Goal: Information Seeking & Learning: Learn about a topic

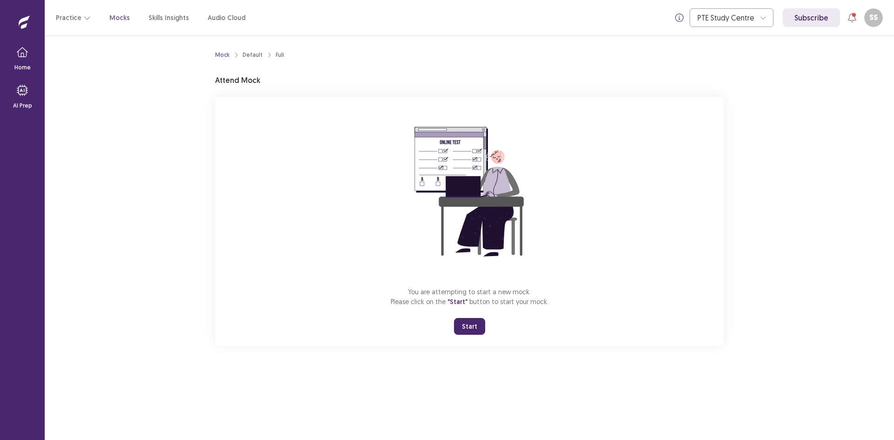
click at [466, 329] on button "Start" at bounding box center [469, 326] width 31 height 17
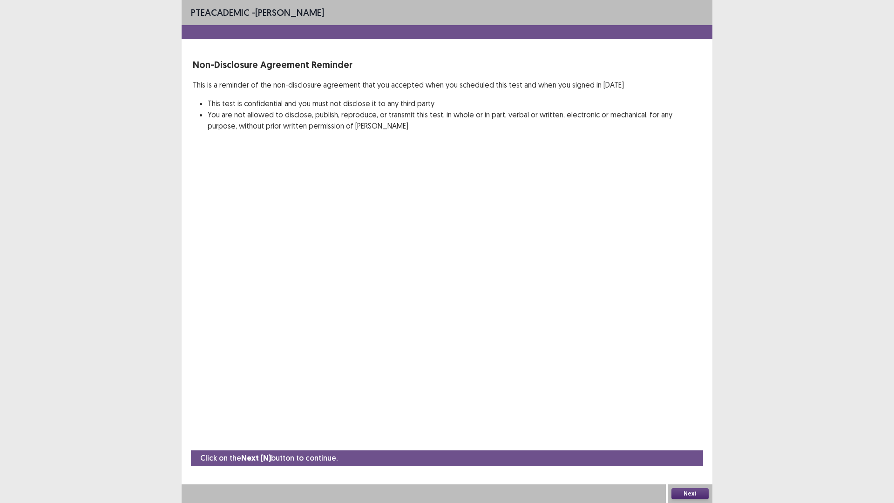
click at [696, 439] on button "Next" at bounding box center [689, 493] width 37 height 11
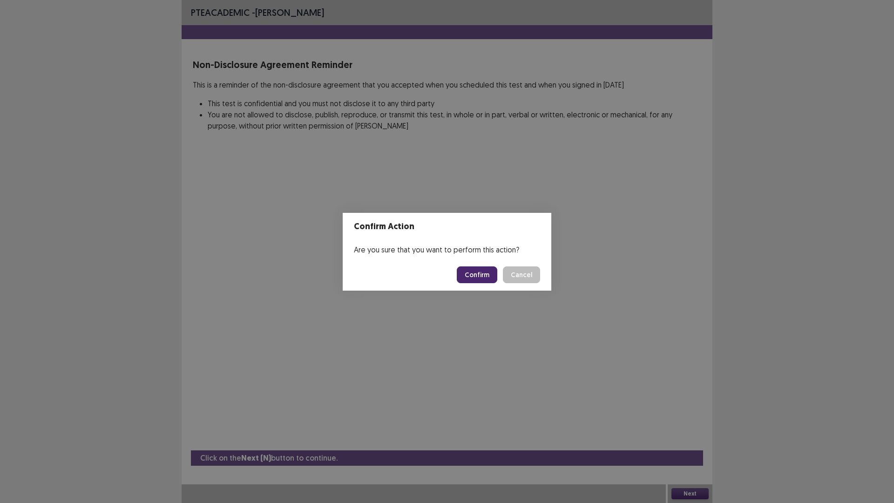
click at [470, 276] on button "Confirm" at bounding box center [477, 274] width 40 height 17
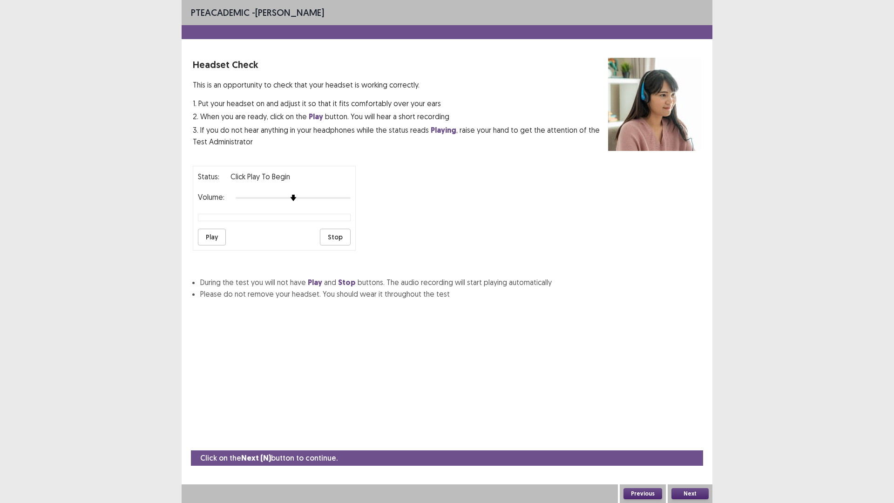
click at [219, 231] on button "Play" at bounding box center [212, 237] width 28 height 17
click at [348, 195] on div at bounding box center [292, 197] width 115 height 7
click at [697, 439] on button "Next" at bounding box center [689, 493] width 37 height 11
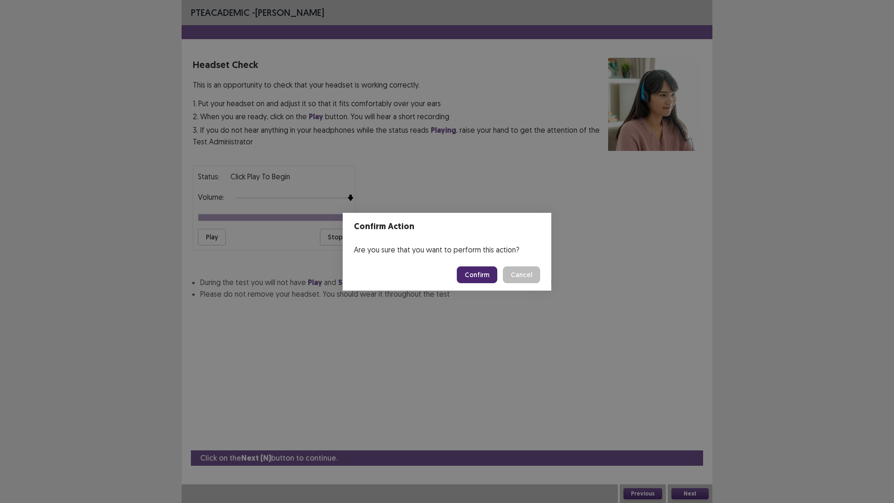
click at [479, 276] on button "Confirm" at bounding box center [477, 274] width 40 height 17
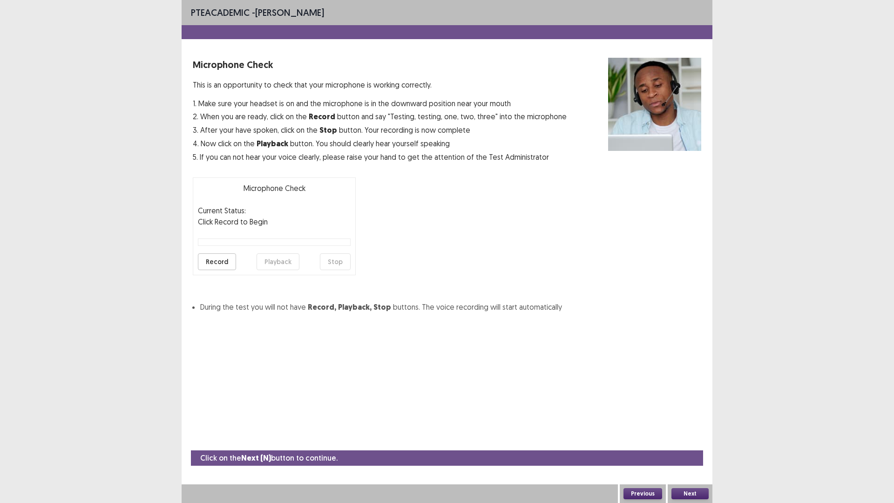
click at [231, 262] on button "Record" at bounding box center [217, 261] width 38 height 17
click at [340, 260] on button "Stop" at bounding box center [335, 261] width 31 height 17
click at [275, 260] on button "Playback" at bounding box center [277, 261] width 43 height 17
click at [700, 439] on button "Next" at bounding box center [689, 493] width 37 height 11
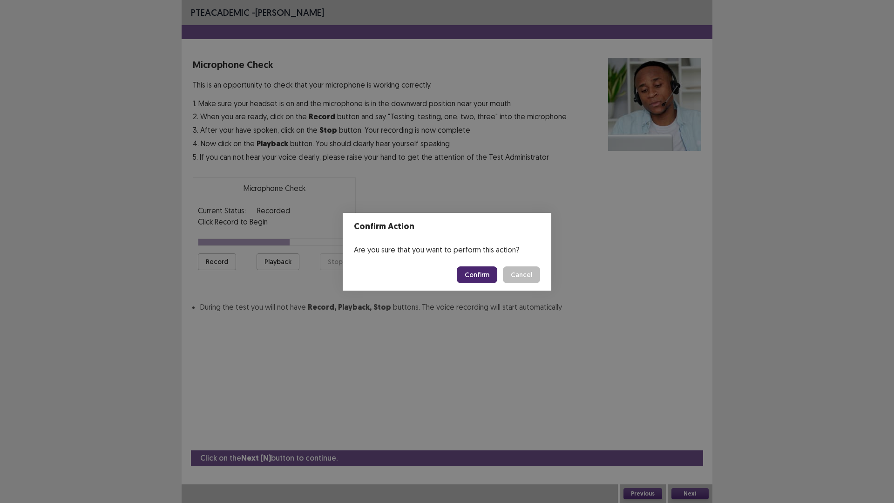
click at [526, 276] on button "Cancel" at bounding box center [521, 274] width 37 height 17
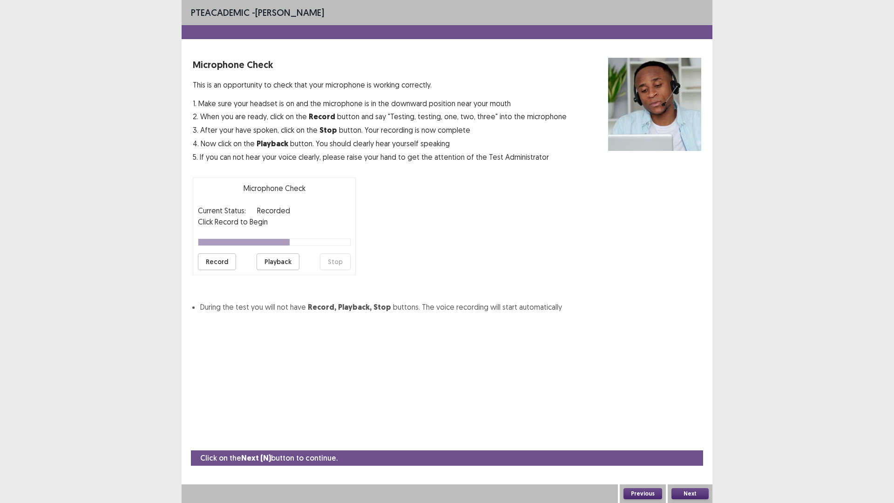
click at [226, 258] on button "Record" at bounding box center [217, 261] width 38 height 17
click at [339, 262] on button "Stop" at bounding box center [335, 261] width 31 height 17
click at [283, 262] on button "Playback" at bounding box center [277, 261] width 43 height 17
click at [696, 439] on button "Next" at bounding box center [689, 493] width 37 height 11
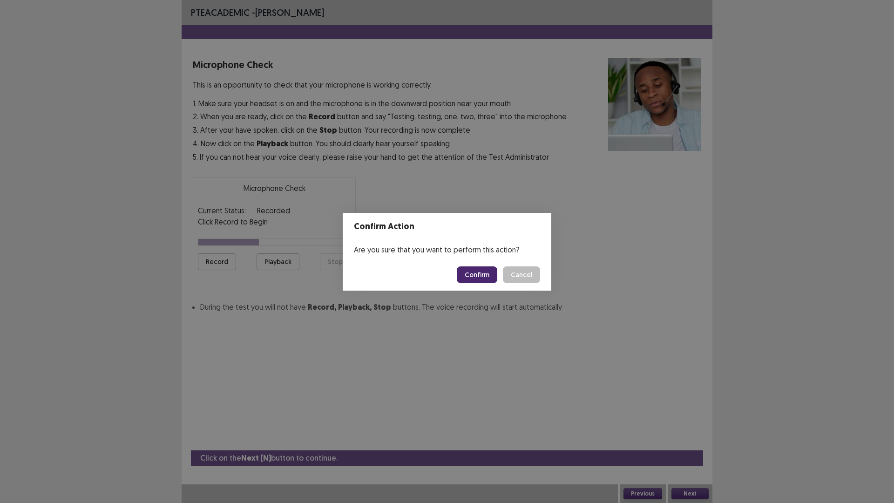
click at [482, 277] on button "Confirm" at bounding box center [477, 274] width 40 height 17
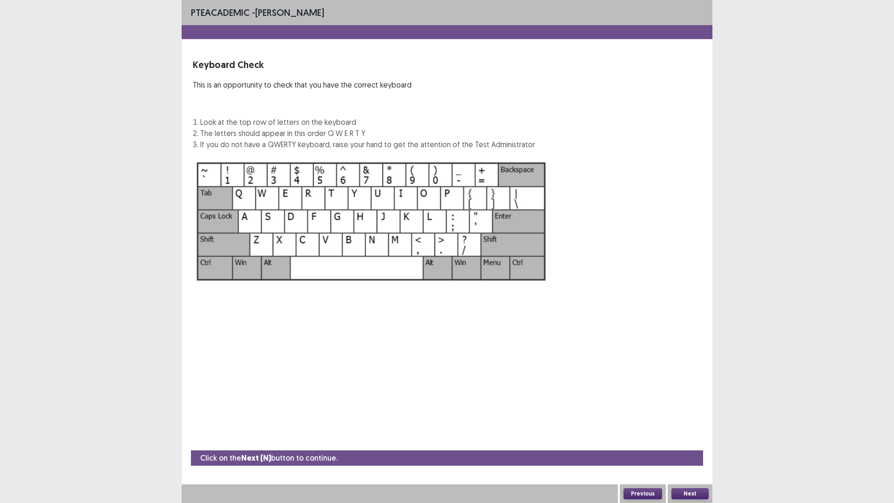
click at [697, 439] on button "Next" at bounding box center [689, 493] width 37 height 11
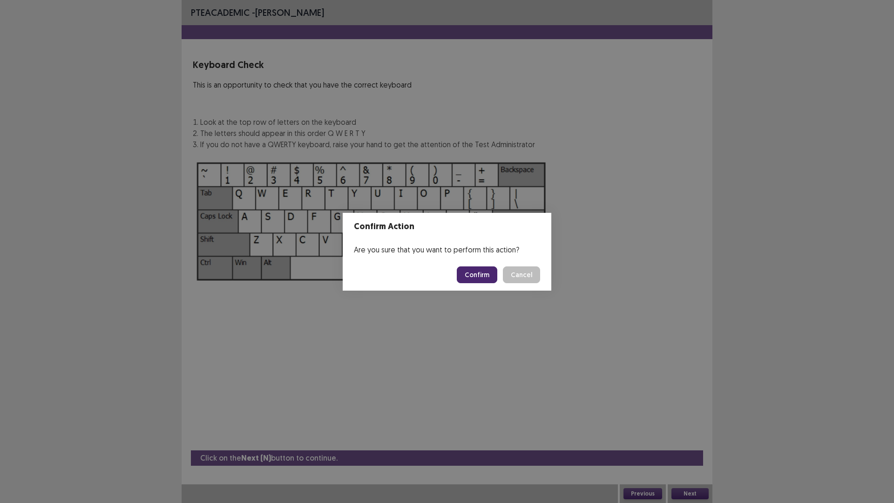
click at [487, 269] on button "Confirm" at bounding box center [477, 274] width 40 height 17
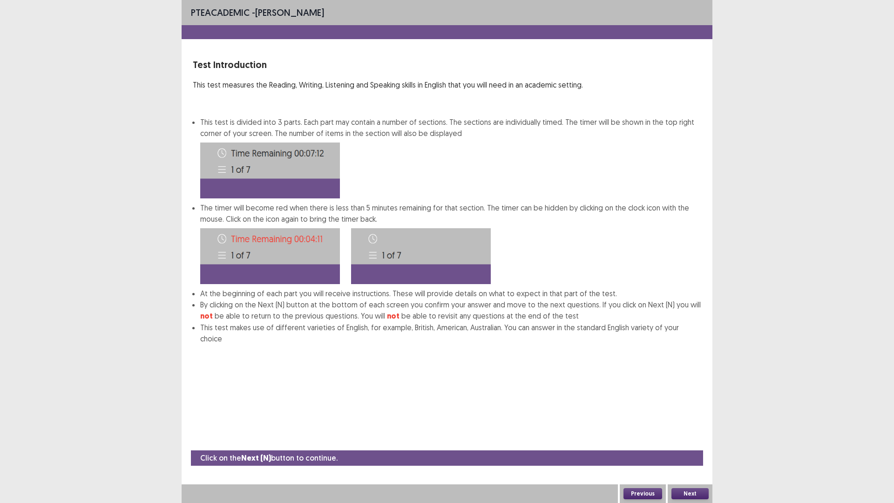
click at [699, 439] on button "Next" at bounding box center [689, 493] width 37 height 11
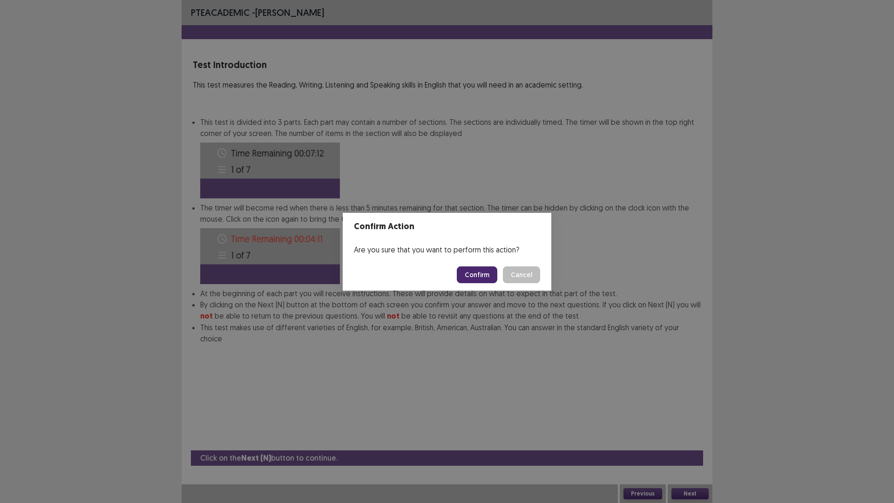
click at [474, 273] on button "Confirm" at bounding box center [477, 274] width 40 height 17
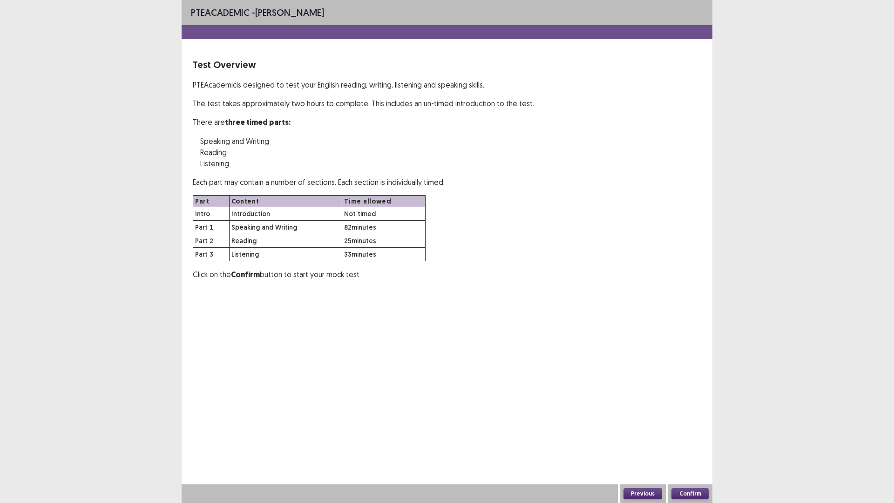
click at [699, 439] on button "Confirm" at bounding box center [689, 493] width 37 height 11
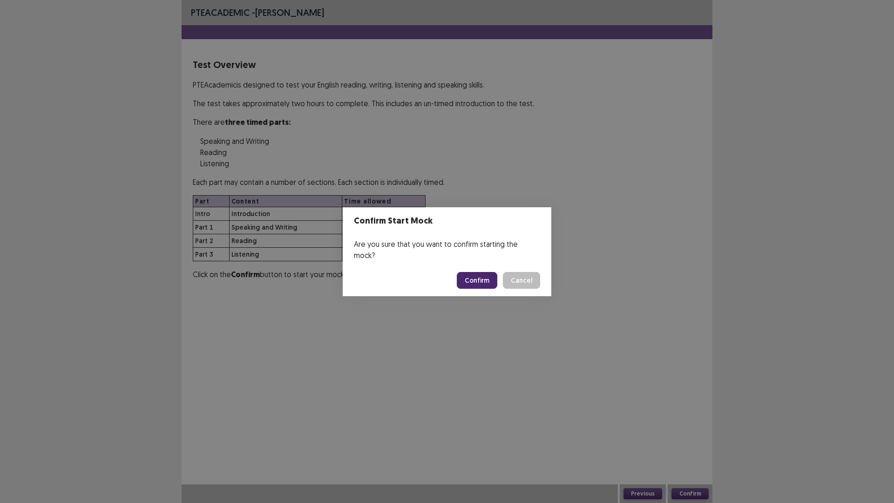
click at [484, 272] on button "Confirm" at bounding box center [477, 280] width 40 height 17
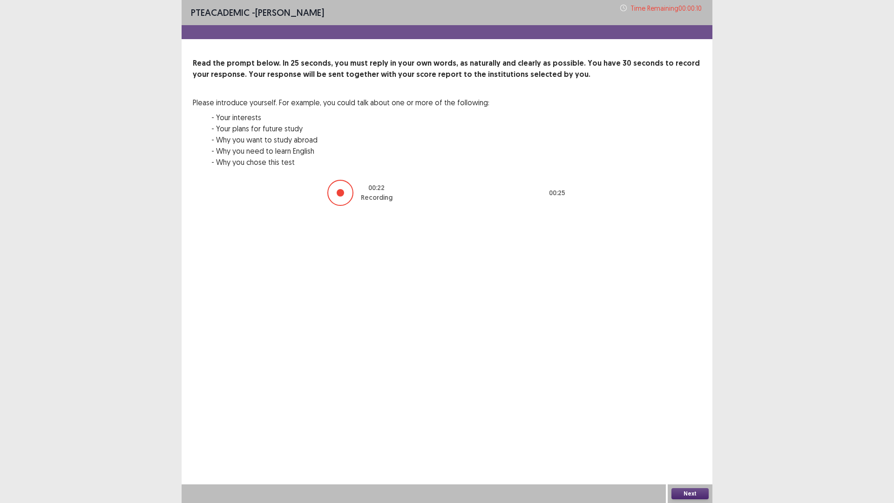
click at [703, 439] on button "Next" at bounding box center [689, 493] width 37 height 11
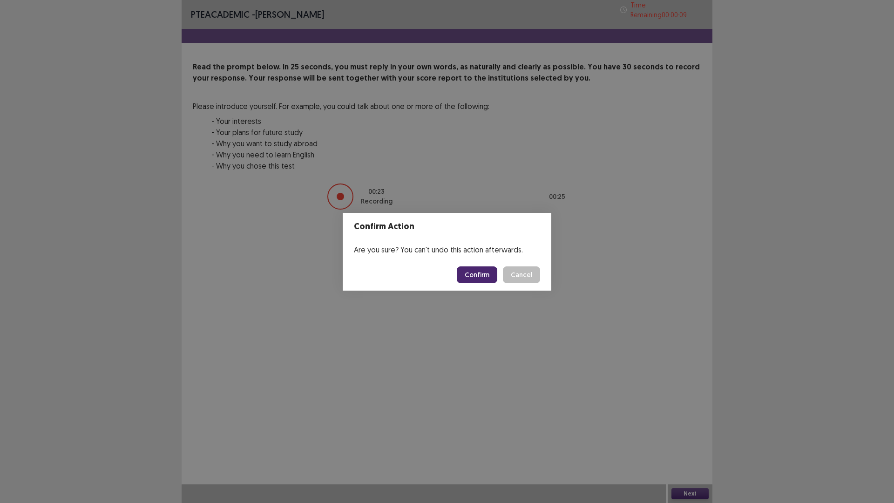
click at [484, 269] on button "Confirm" at bounding box center [477, 274] width 40 height 17
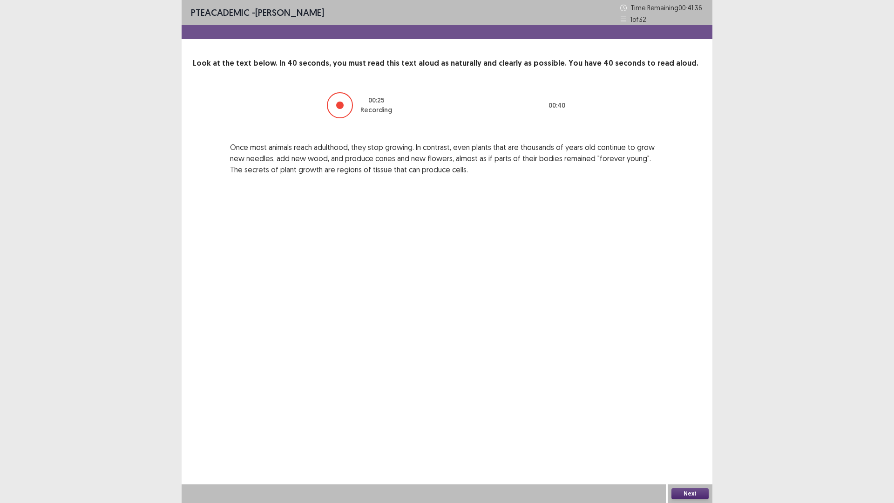
click at [686, 439] on button "Next" at bounding box center [689, 493] width 37 height 11
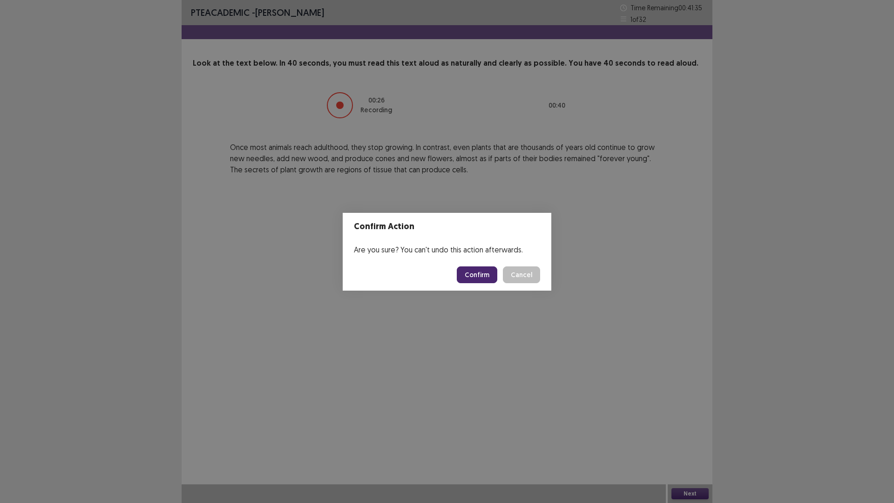
click at [485, 274] on button "Confirm" at bounding box center [477, 274] width 40 height 17
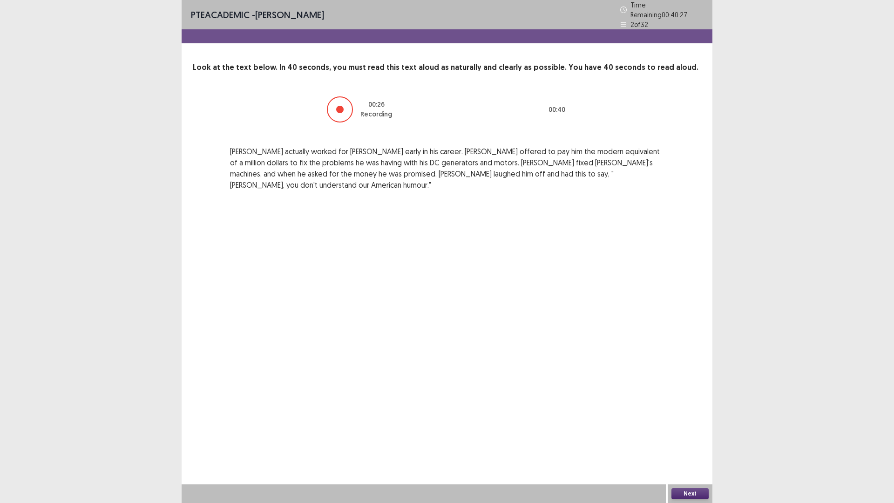
click at [693, 439] on button "Next" at bounding box center [689, 493] width 37 height 11
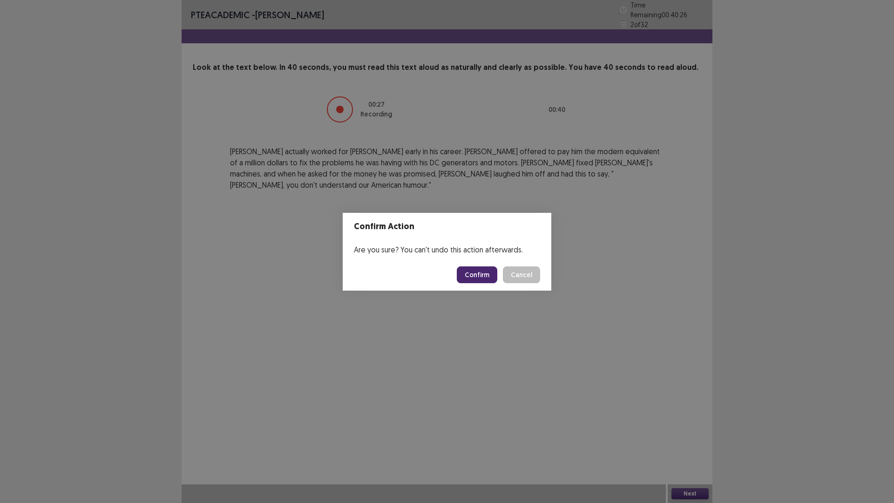
click at [489, 269] on button "Confirm" at bounding box center [477, 274] width 40 height 17
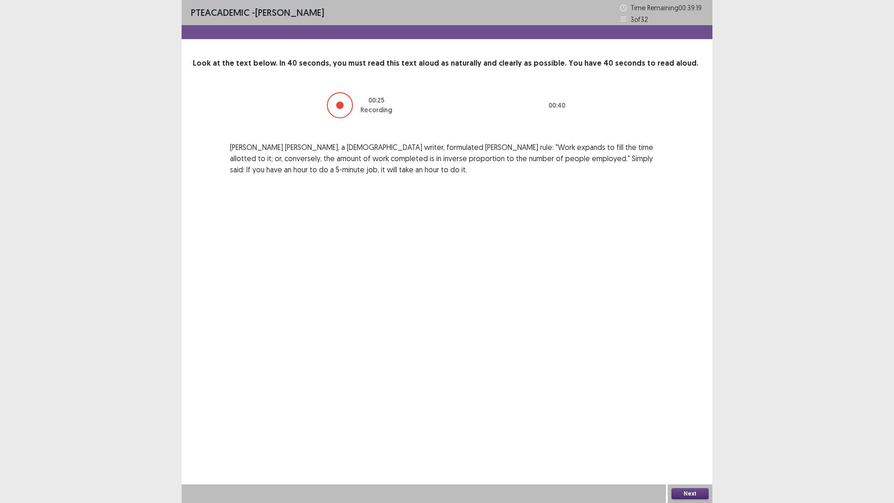
click at [683, 439] on button "Next" at bounding box center [689, 493] width 37 height 11
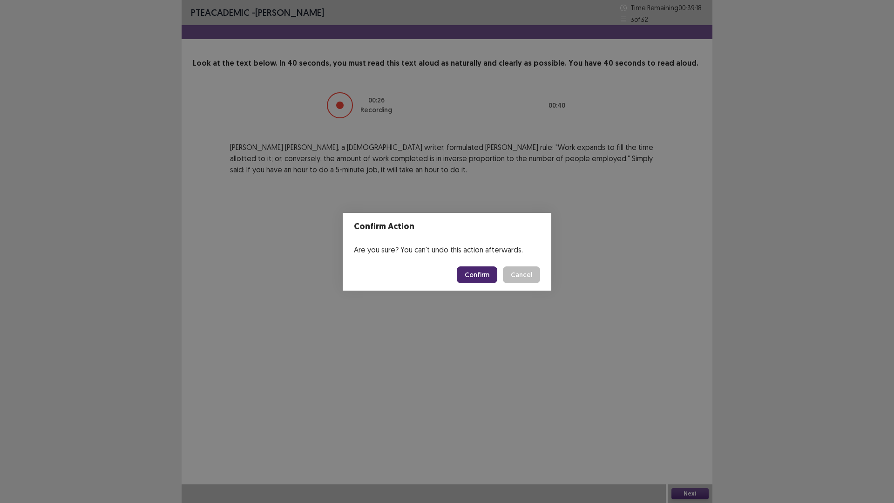
click at [492, 274] on button "Confirm" at bounding box center [477, 274] width 40 height 17
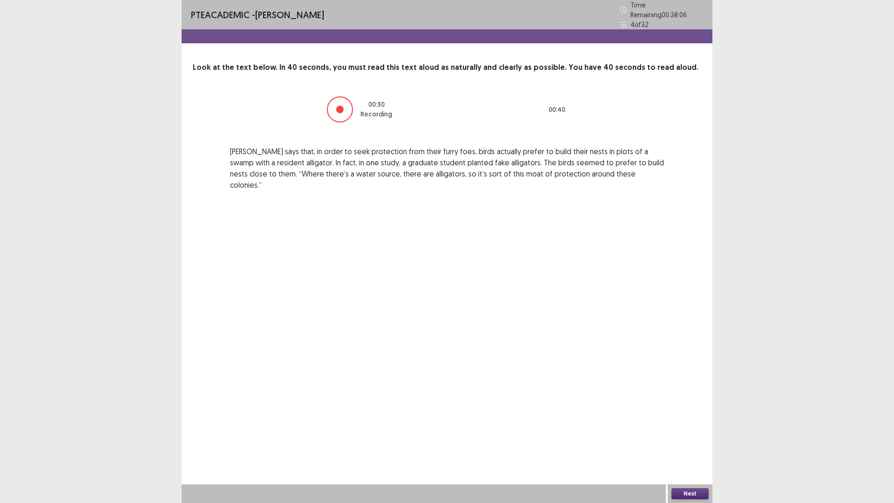
click at [698, 439] on button "Next" at bounding box center [689, 493] width 37 height 11
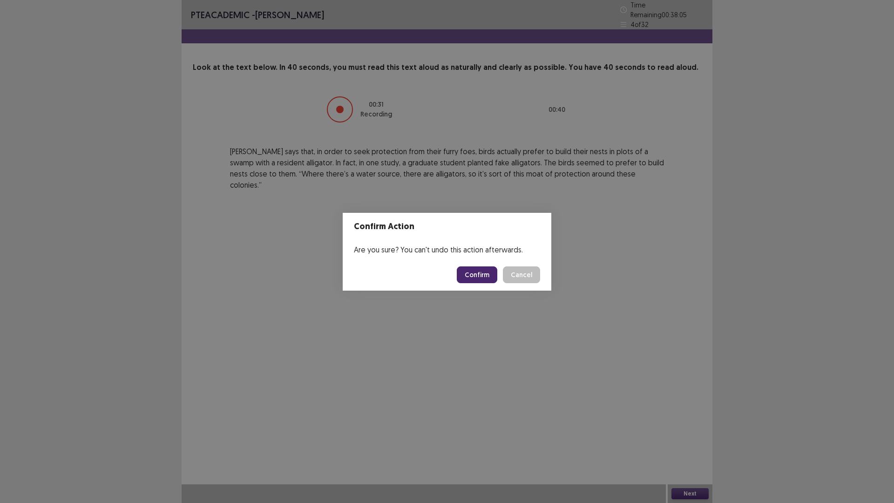
click at [478, 270] on button "Confirm" at bounding box center [477, 274] width 40 height 17
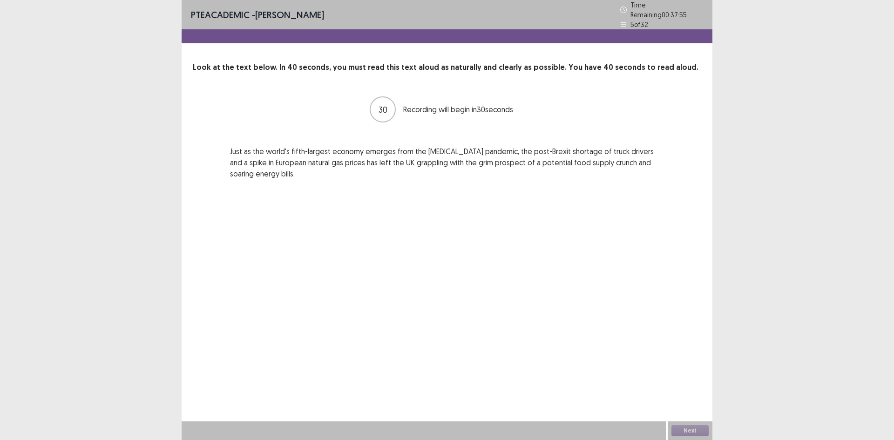
click at [675, 210] on div "PTE academic - [PERSON_NAME] Time Remaining 00 : 37 : 55 5 of 32 Look at the te…" at bounding box center [447, 220] width 531 height 440
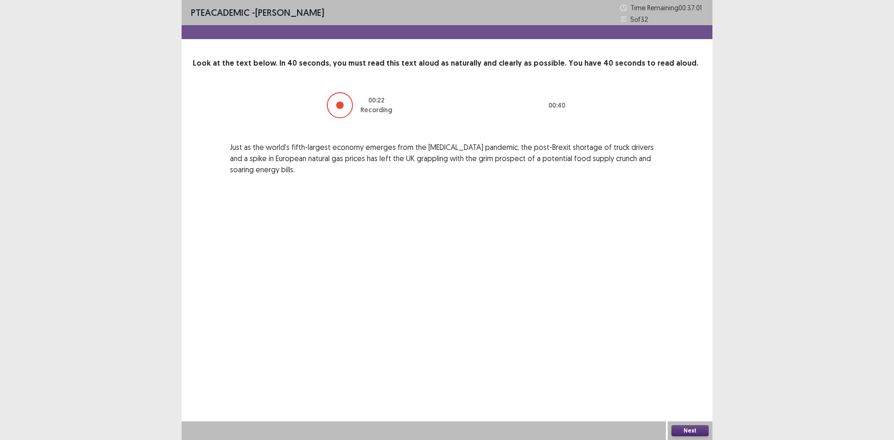
click at [696, 432] on button "Next" at bounding box center [689, 430] width 37 height 11
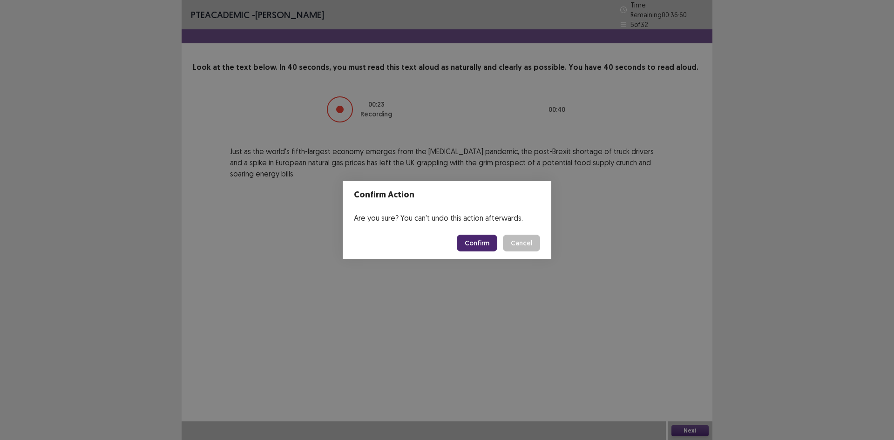
click at [487, 243] on button "Confirm" at bounding box center [477, 243] width 40 height 17
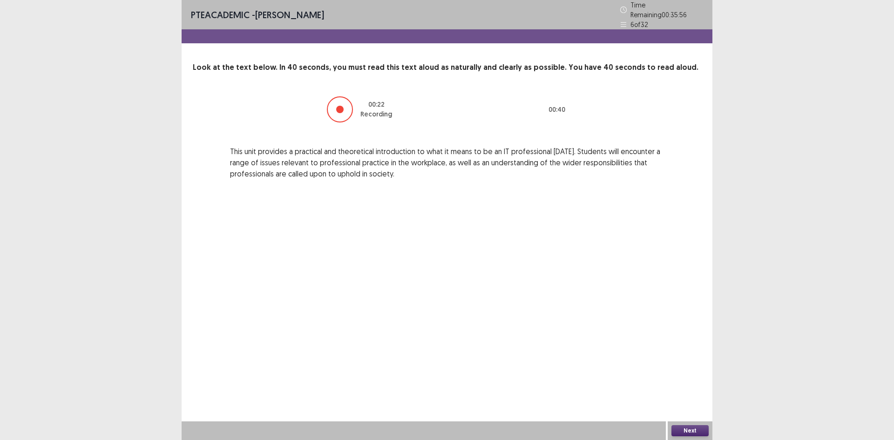
click at [681, 429] on button "Next" at bounding box center [689, 430] width 37 height 11
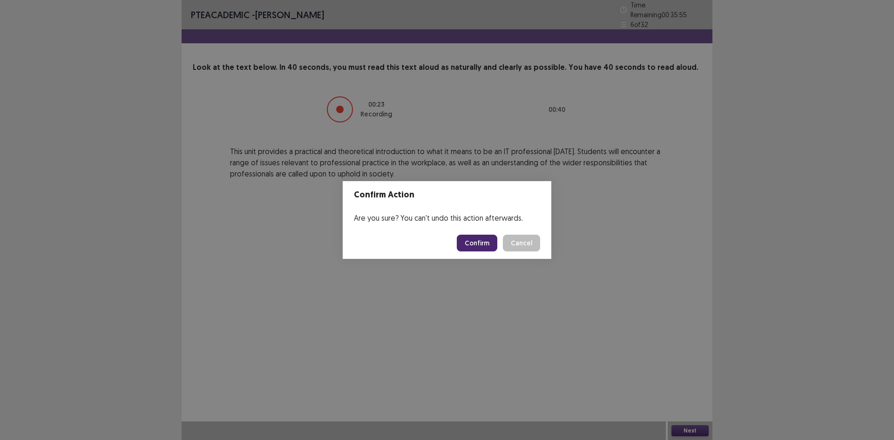
click at [490, 246] on button "Confirm" at bounding box center [477, 243] width 40 height 17
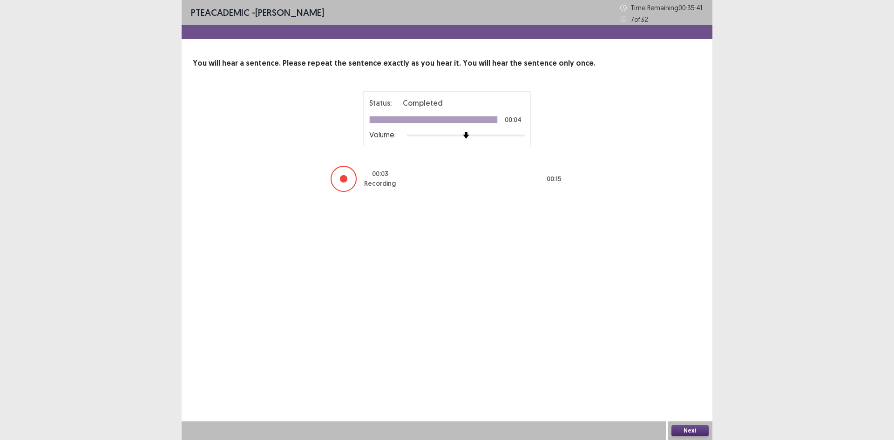
click at [696, 426] on button "Next" at bounding box center [689, 430] width 37 height 11
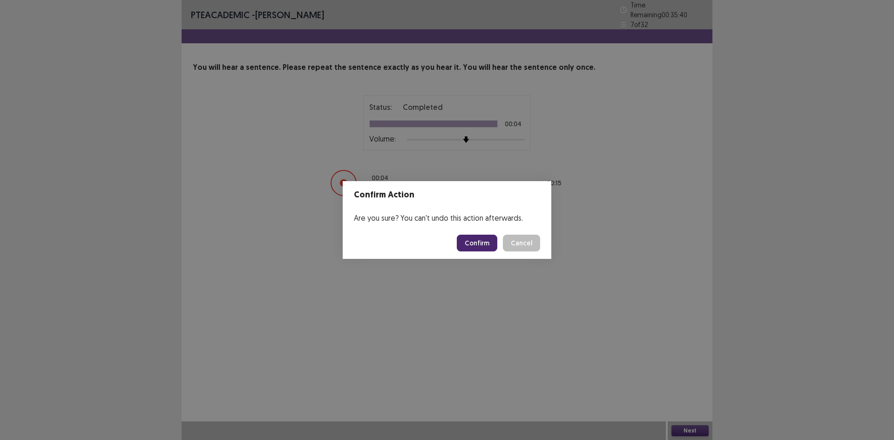
click at [490, 242] on button "Confirm" at bounding box center [477, 243] width 40 height 17
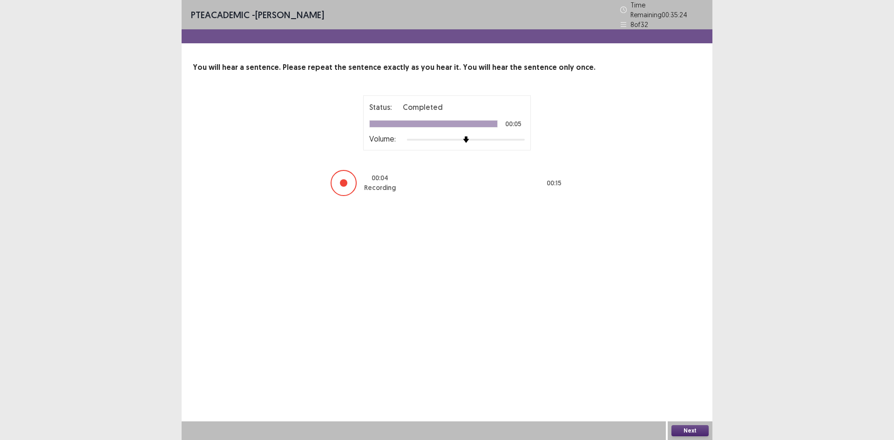
click at [692, 429] on button "Next" at bounding box center [689, 430] width 37 height 11
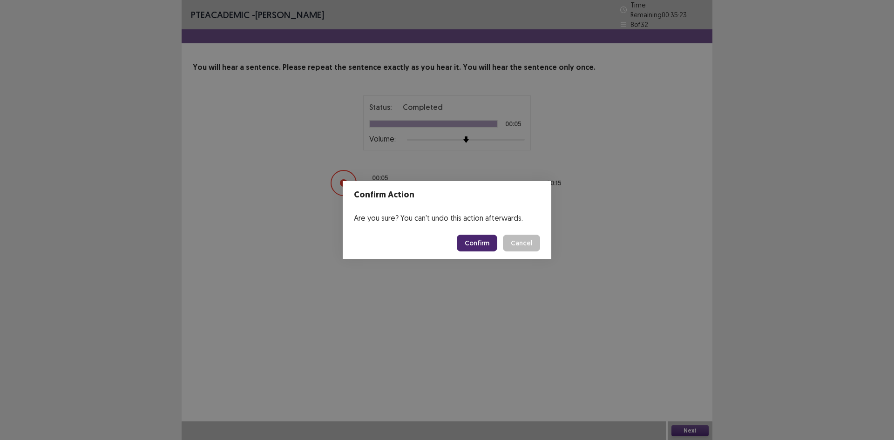
click at [494, 245] on button "Confirm" at bounding box center [477, 243] width 40 height 17
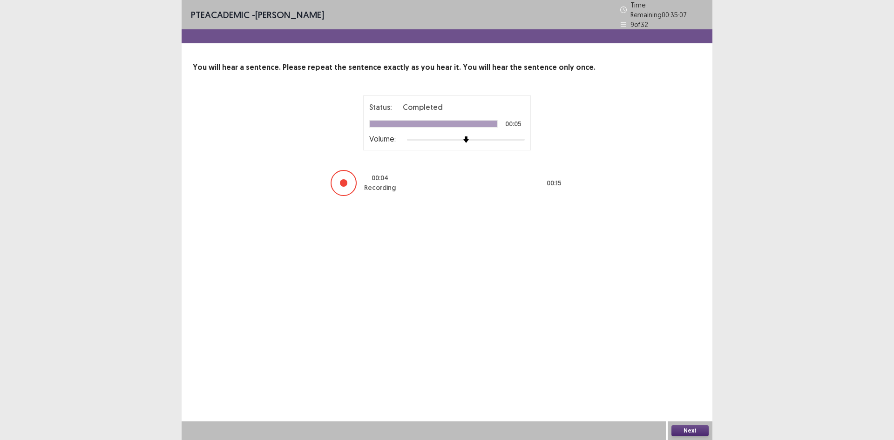
click at [694, 429] on button "Next" at bounding box center [689, 430] width 37 height 11
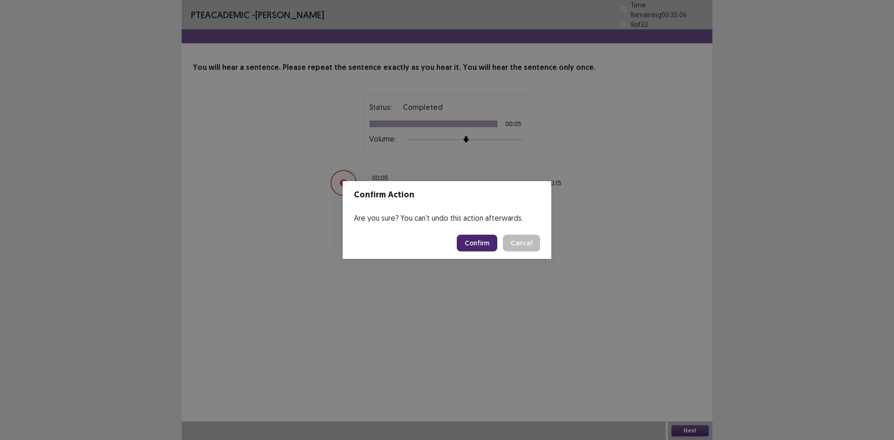
click at [491, 240] on button "Confirm" at bounding box center [477, 243] width 40 height 17
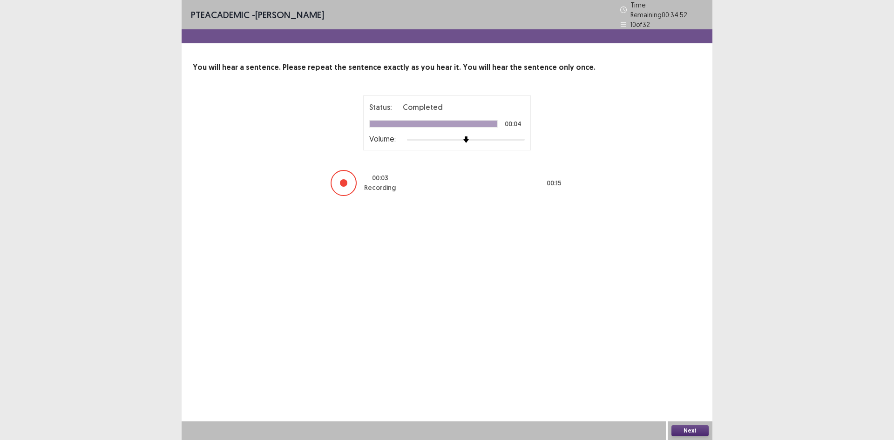
click at [687, 430] on button "Next" at bounding box center [689, 430] width 37 height 11
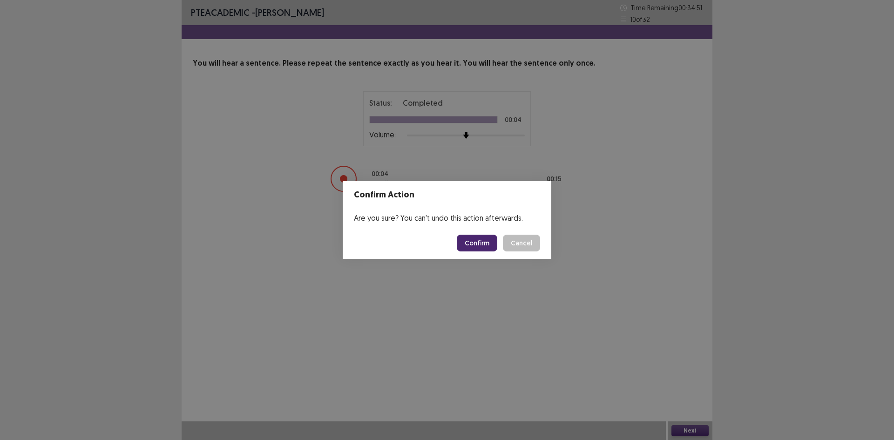
click at [484, 241] on button "Confirm" at bounding box center [477, 243] width 40 height 17
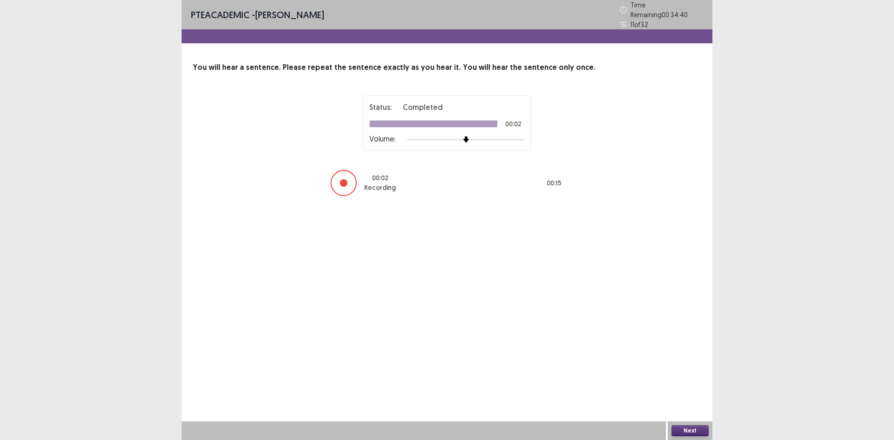
click at [699, 425] on button "Next" at bounding box center [689, 430] width 37 height 11
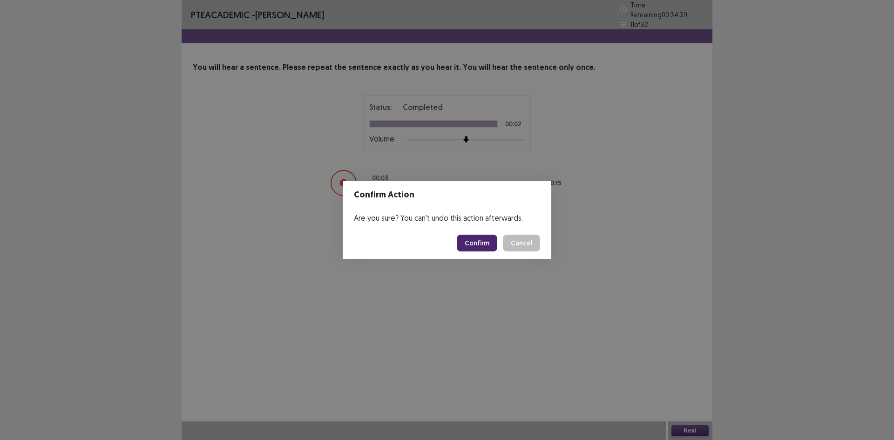
click at [491, 241] on button "Confirm" at bounding box center [477, 243] width 40 height 17
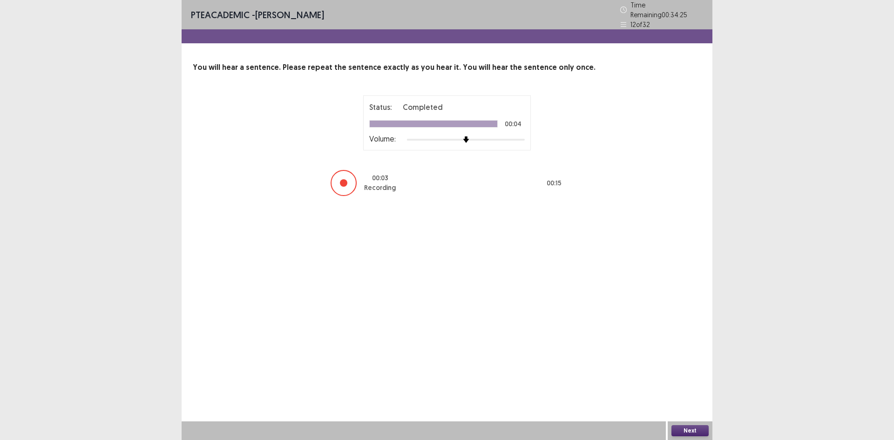
click at [699, 434] on button "Next" at bounding box center [689, 430] width 37 height 11
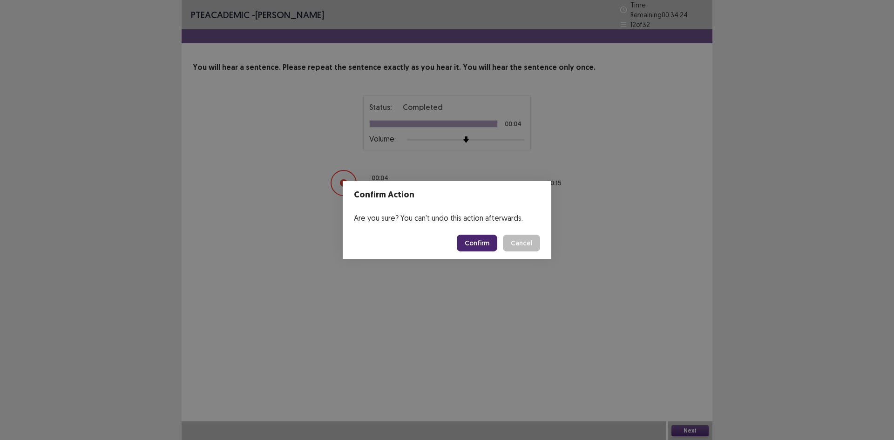
click at [484, 246] on button "Confirm" at bounding box center [477, 243] width 40 height 17
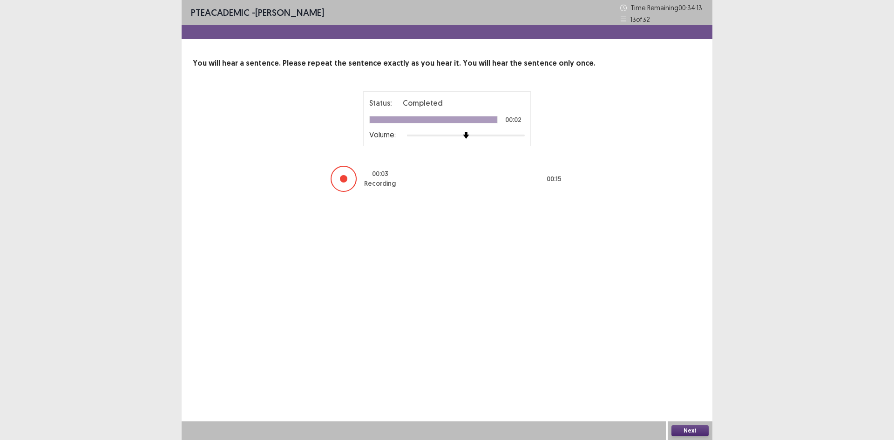
click at [698, 427] on button "Next" at bounding box center [689, 430] width 37 height 11
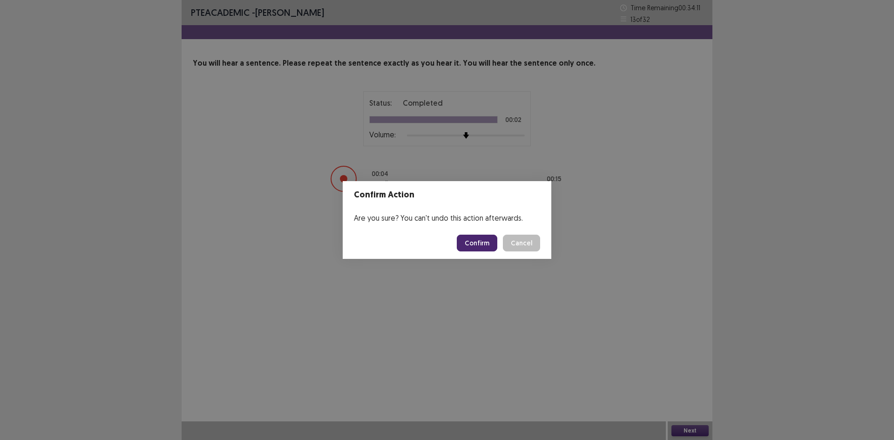
click at [483, 245] on button "Confirm" at bounding box center [477, 243] width 40 height 17
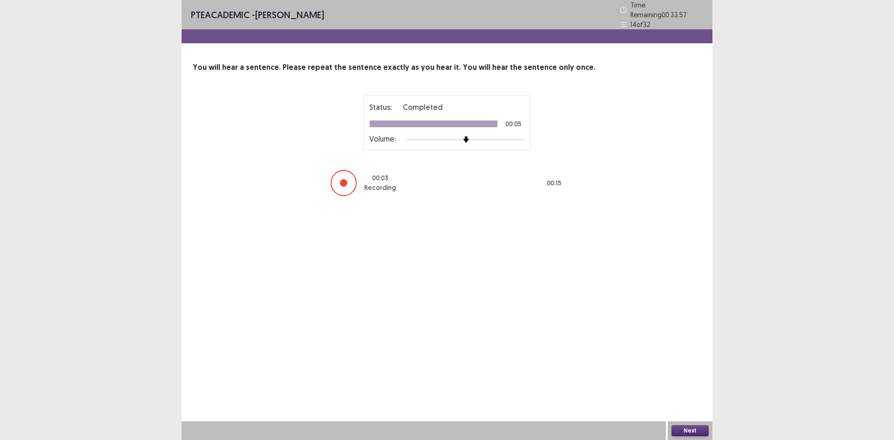
click at [687, 428] on button "Next" at bounding box center [689, 430] width 37 height 11
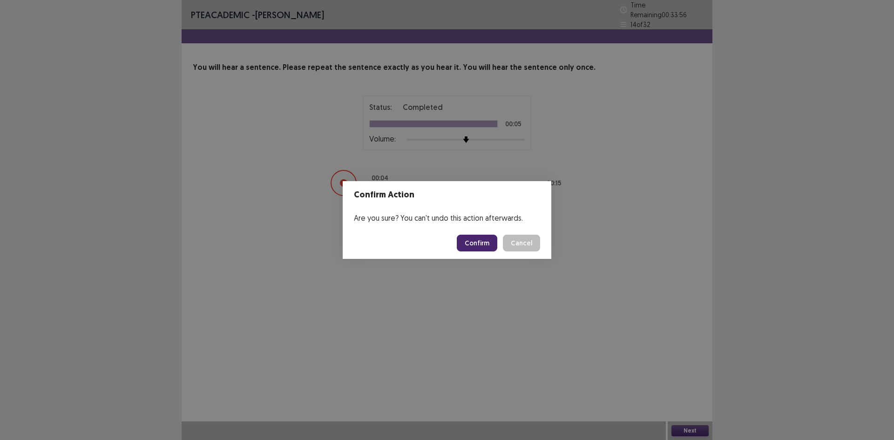
click at [482, 249] on button "Confirm" at bounding box center [477, 243] width 40 height 17
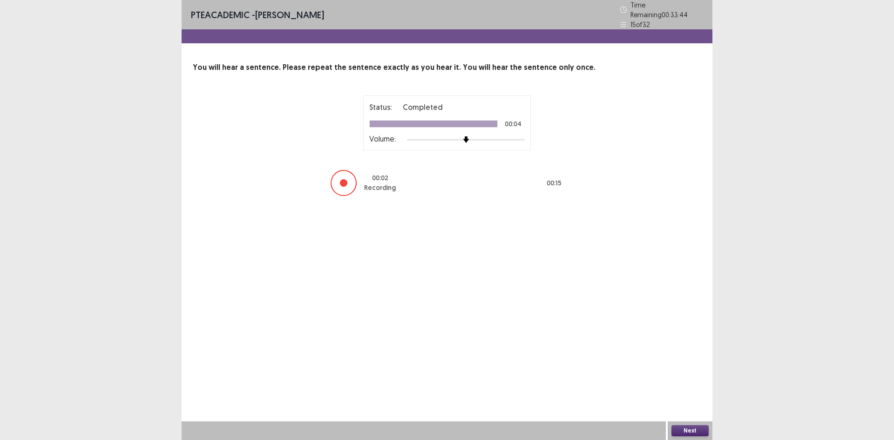
drag, startPoint x: 698, startPoint y: 429, endPoint x: 666, endPoint y: 401, distance: 41.9
click at [666, 401] on div "PTE academic - [PERSON_NAME] Time Remaining 00 : 33 : 44 15 of 32 You will hear…" at bounding box center [447, 220] width 531 height 440
click at [684, 429] on button "Next" at bounding box center [689, 430] width 37 height 11
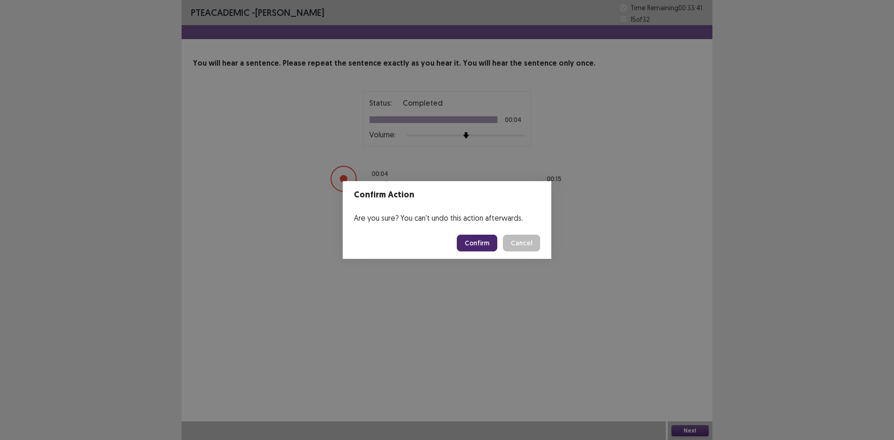
click at [480, 243] on button "Confirm" at bounding box center [477, 243] width 40 height 17
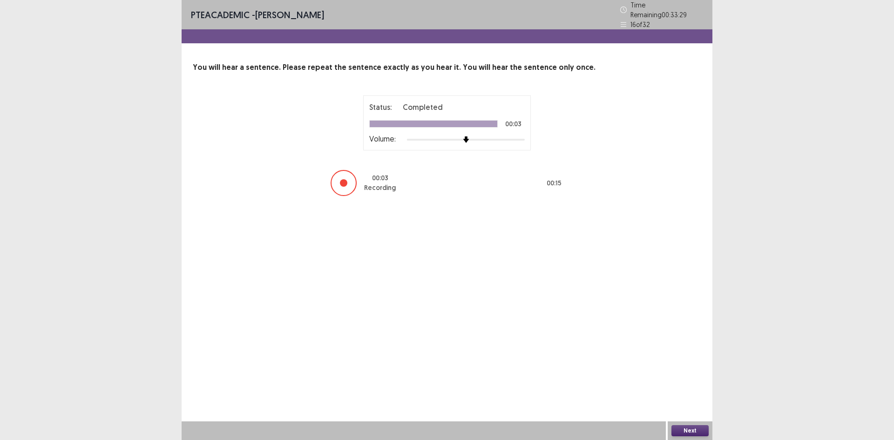
click at [697, 429] on button "Next" at bounding box center [689, 430] width 37 height 11
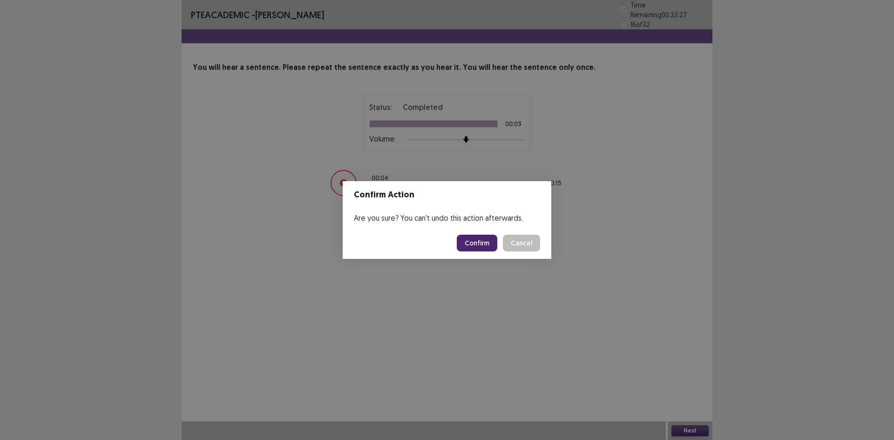
click at [472, 246] on button "Confirm" at bounding box center [477, 243] width 40 height 17
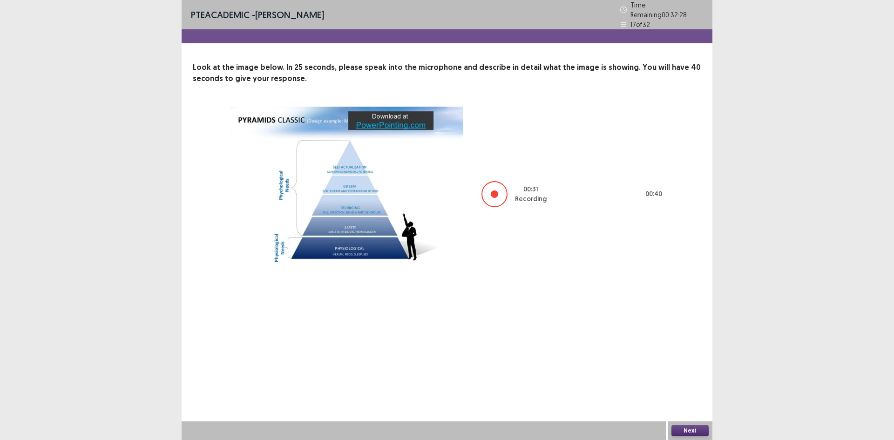
click at [696, 426] on button "Next" at bounding box center [689, 430] width 37 height 11
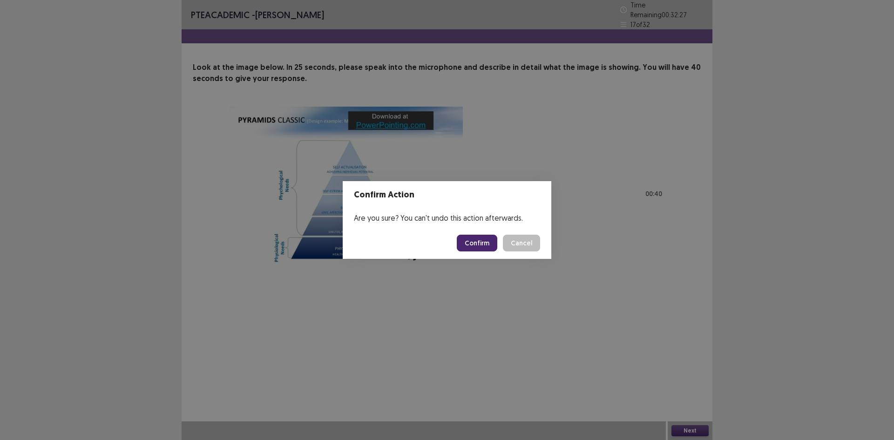
click at [484, 242] on button "Confirm" at bounding box center [477, 243] width 40 height 17
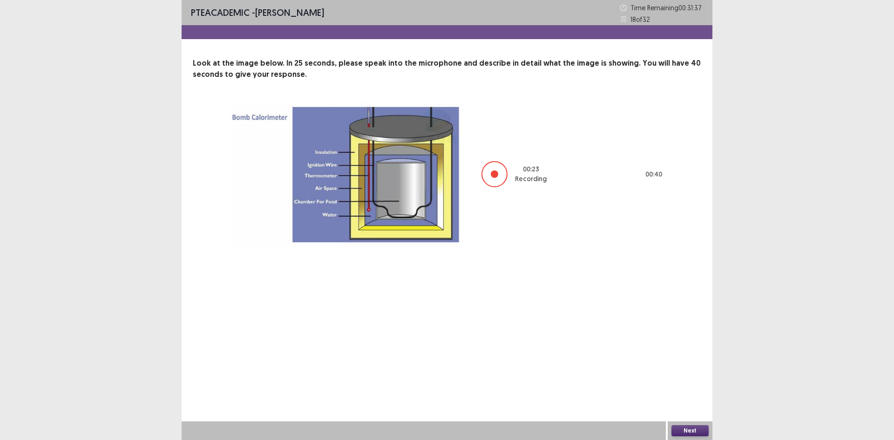
click at [682, 426] on button "Next" at bounding box center [689, 430] width 37 height 11
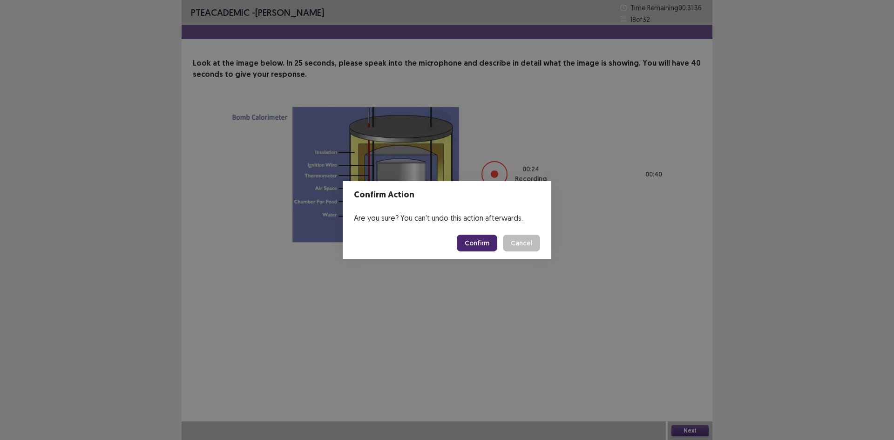
click at [480, 238] on button "Confirm" at bounding box center [477, 243] width 40 height 17
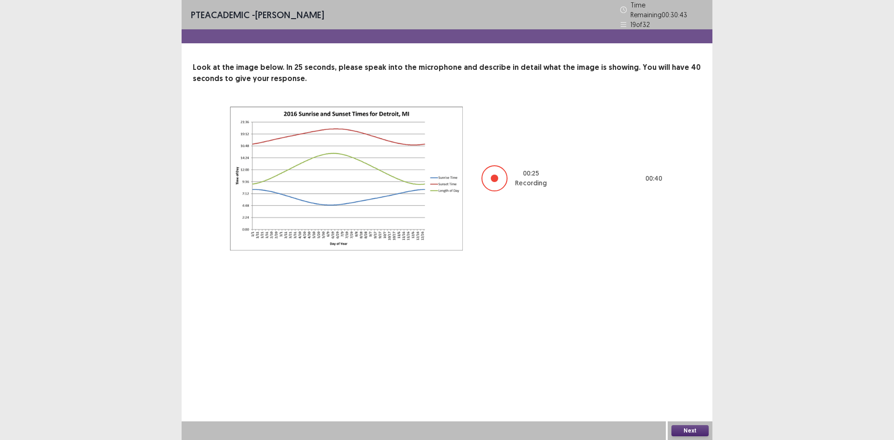
click at [703, 428] on button "Next" at bounding box center [689, 430] width 37 height 11
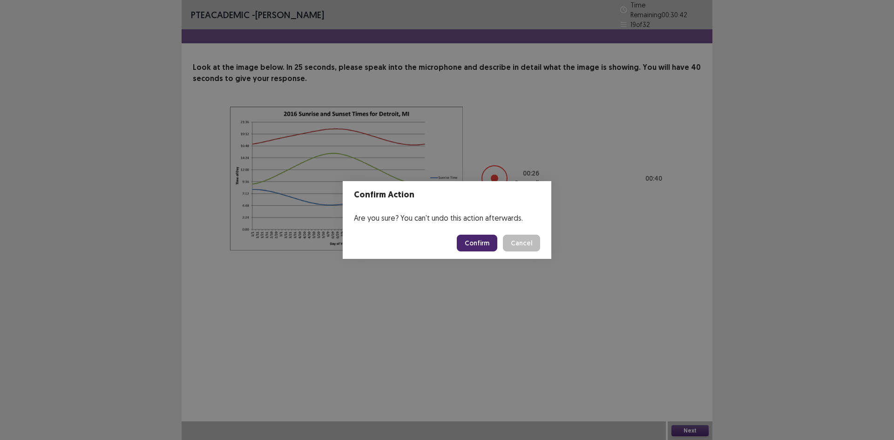
click at [495, 247] on button "Confirm" at bounding box center [477, 243] width 40 height 17
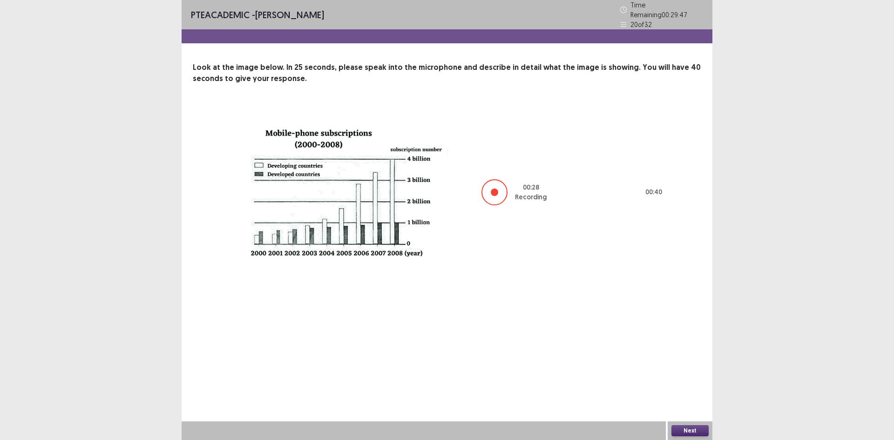
click at [694, 430] on button "Next" at bounding box center [689, 430] width 37 height 11
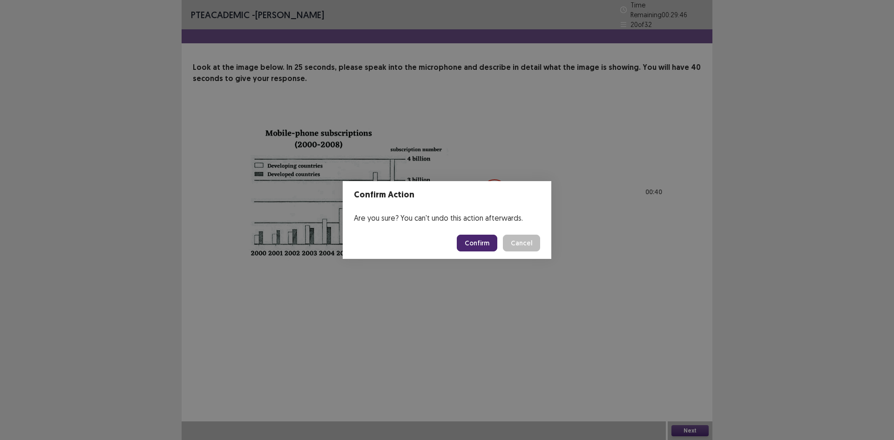
click at [487, 236] on button "Confirm" at bounding box center [477, 243] width 40 height 17
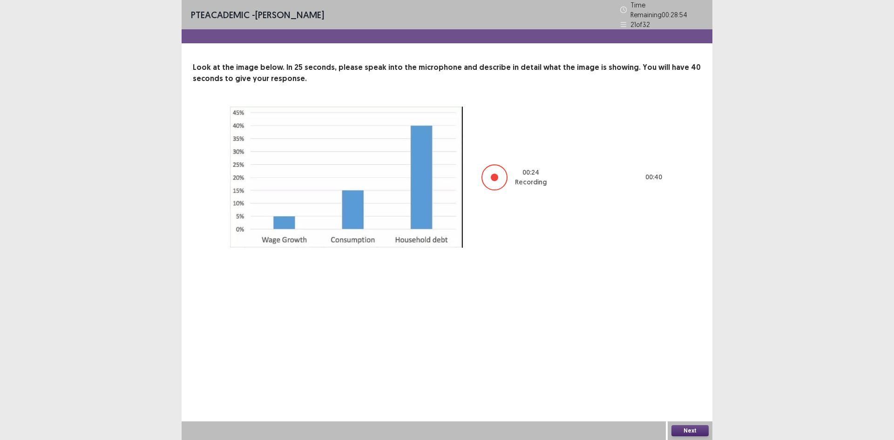
click at [692, 429] on button "Next" at bounding box center [689, 430] width 37 height 11
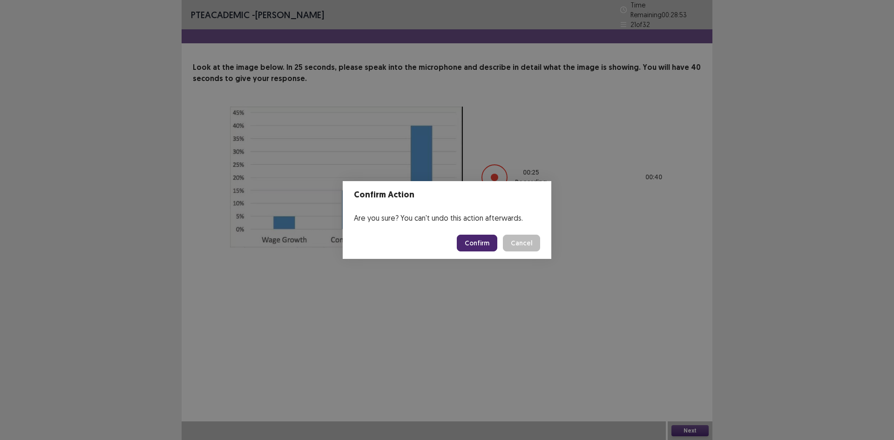
click at [469, 238] on button "Confirm" at bounding box center [477, 243] width 40 height 17
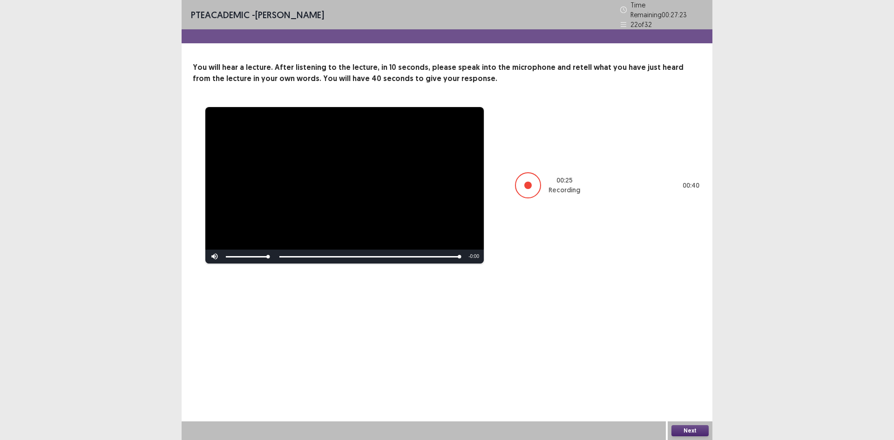
click at [695, 433] on button "Next" at bounding box center [689, 430] width 37 height 11
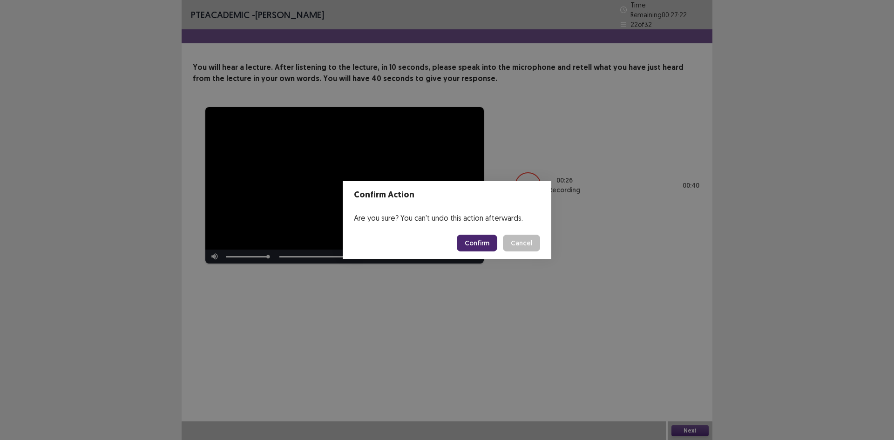
click at [479, 243] on button "Confirm" at bounding box center [477, 243] width 40 height 17
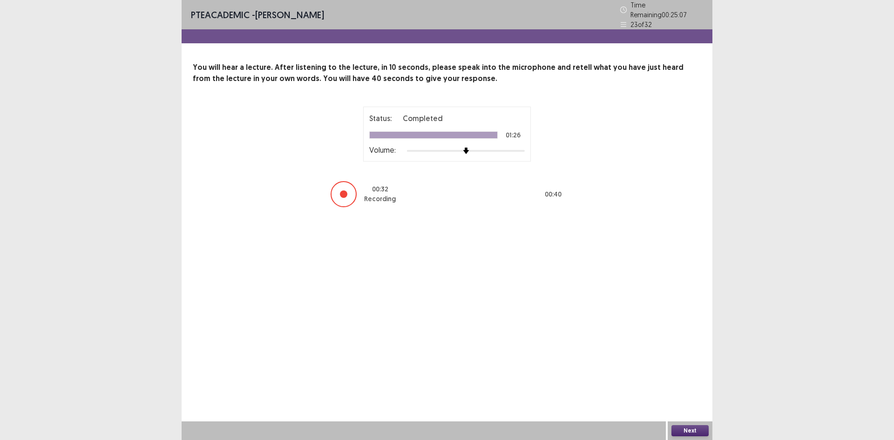
click at [687, 426] on button "Next" at bounding box center [689, 430] width 37 height 11
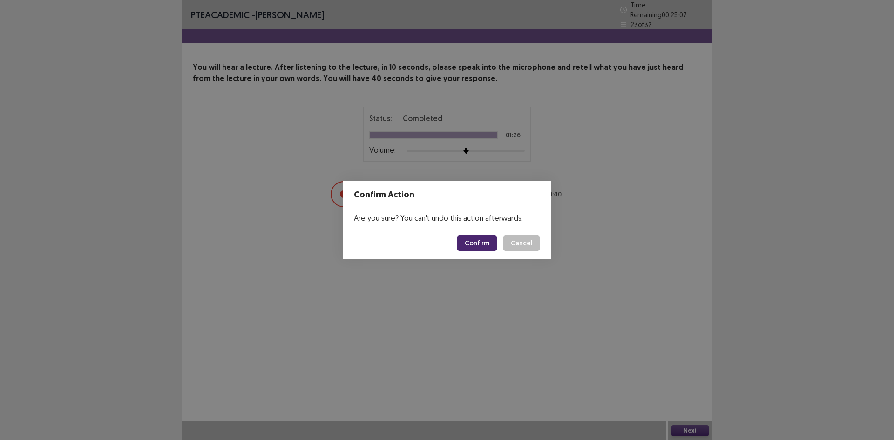
click at [489, 236] on button "Confirm" at bounding box center [477, 243] width 40 height 17
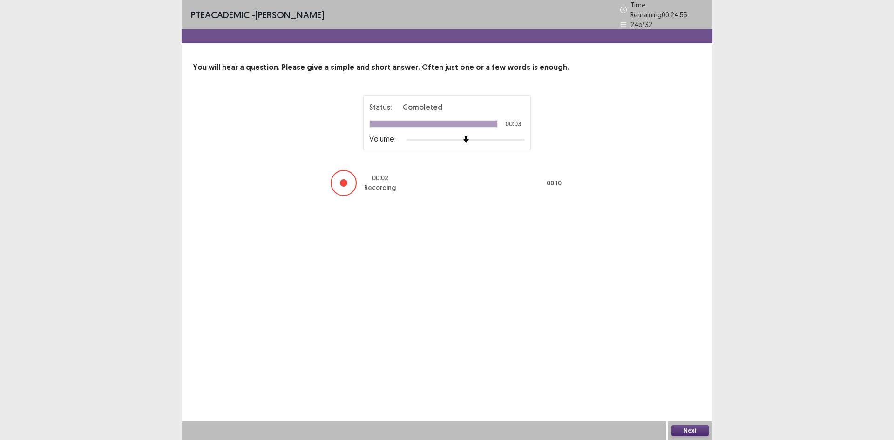
click at [694, 427] on button "Next" at bounding box center [689, 430] width 37 height 11
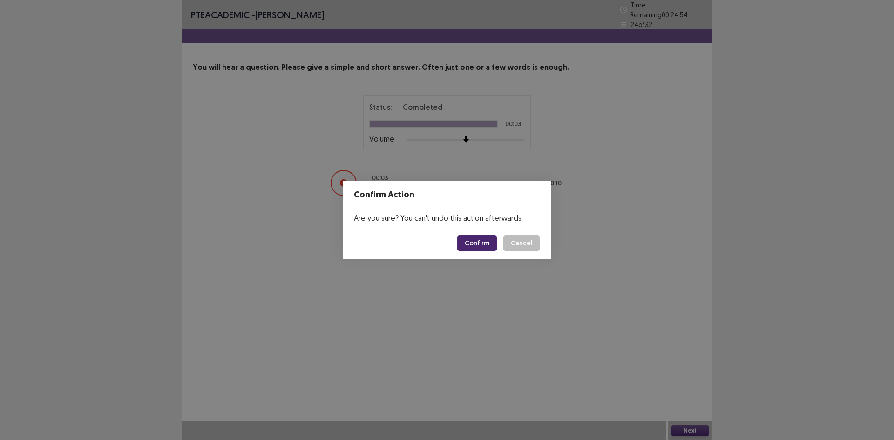
click at [470, 240] on button "Confirm" at bounding box center [477, 243] width 40 height 17
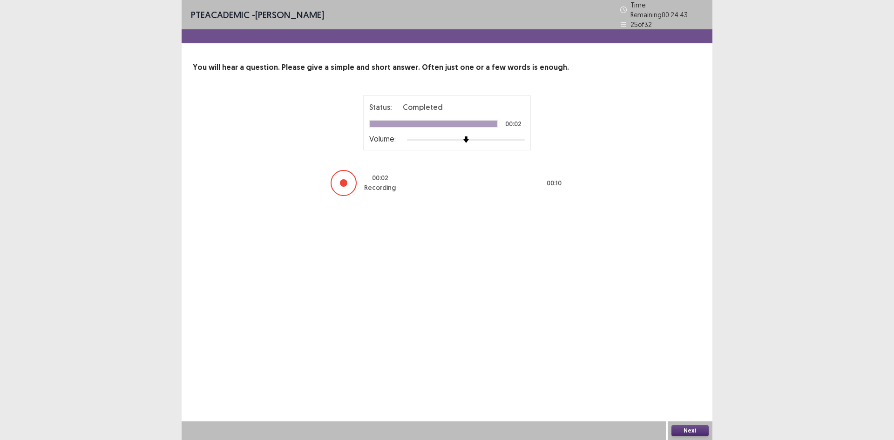
click at [695, 431] on button "Next" at bounding box center [689, 430] width 37 height 11
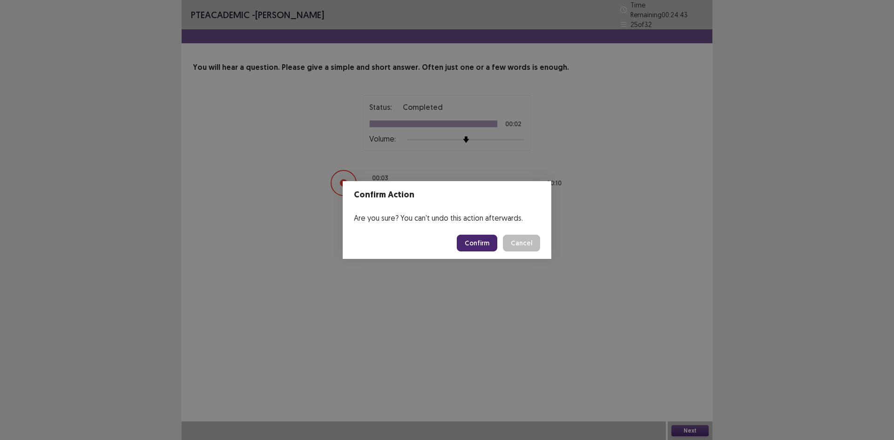
click at [490, 241] on button "Confirm" at bounding box center [477, 243] width 40 height 17
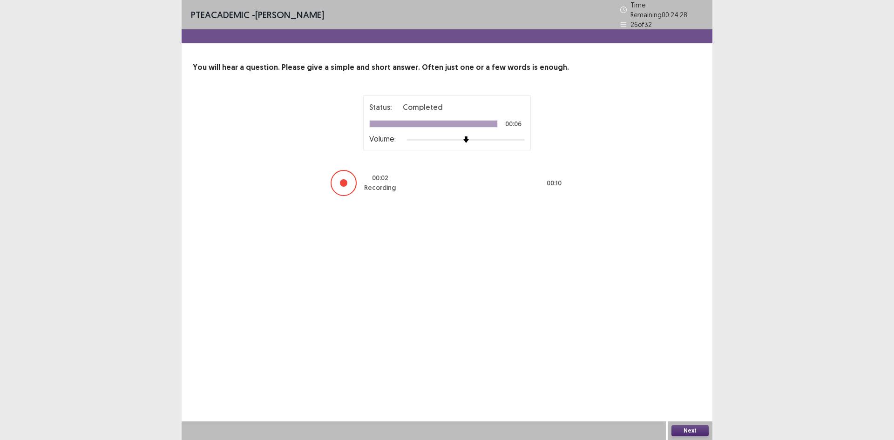
click at [693, 430] on button "Next" at bounding box center [689, 430] width 37 height 11
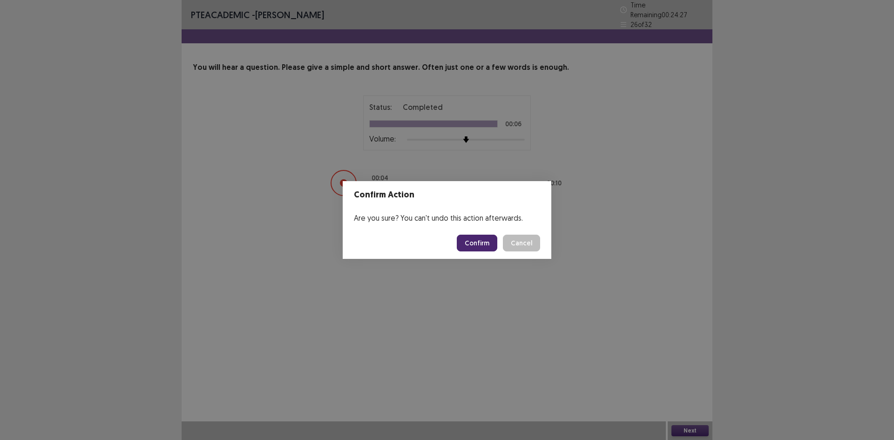
click at [473, 240] on button "Confirm" at bounding box center [477, 243] width 40 height 17
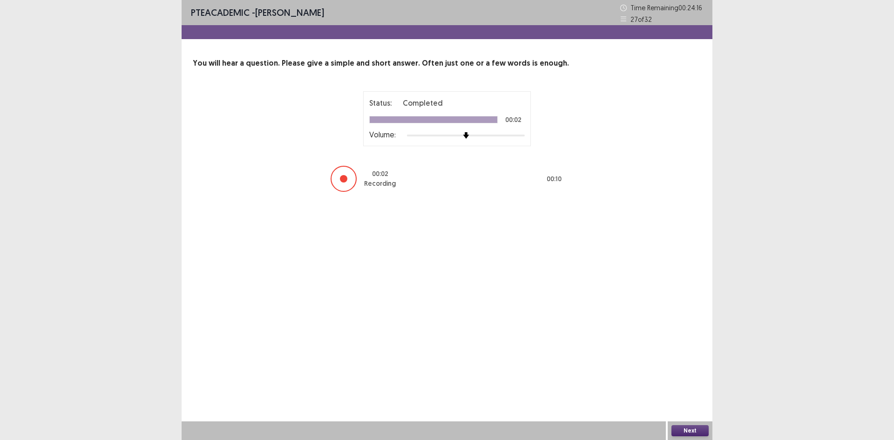
click at [686, 426] on button "Next" at bounding box center [689, 430] width 37 height 11
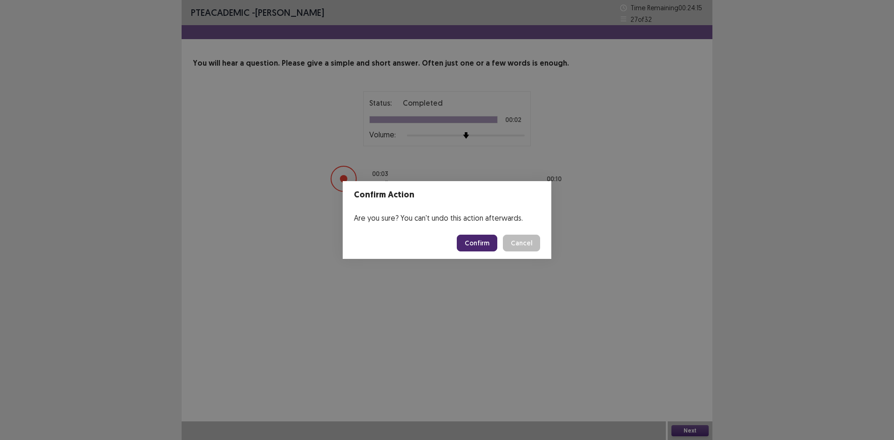
click at [471, 239] on button "Confirm" at bounding box center [477, 243] width 40 height 17
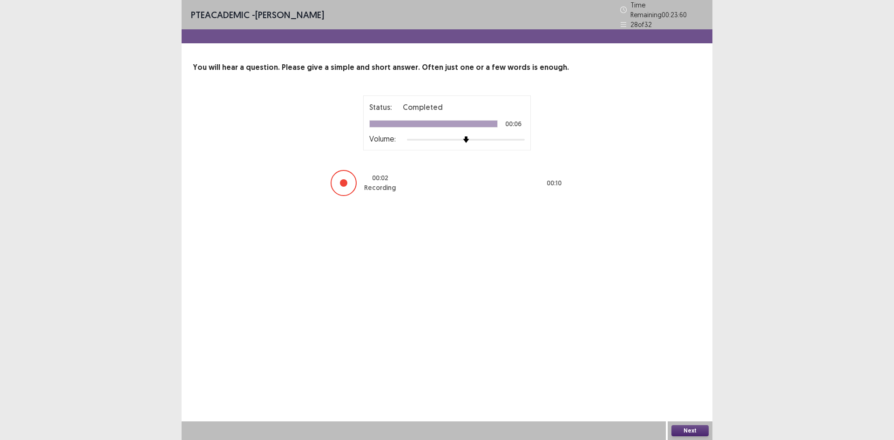
click at [702, 425] on button "Next" at bounding box center [689, 430] width 37 height 11
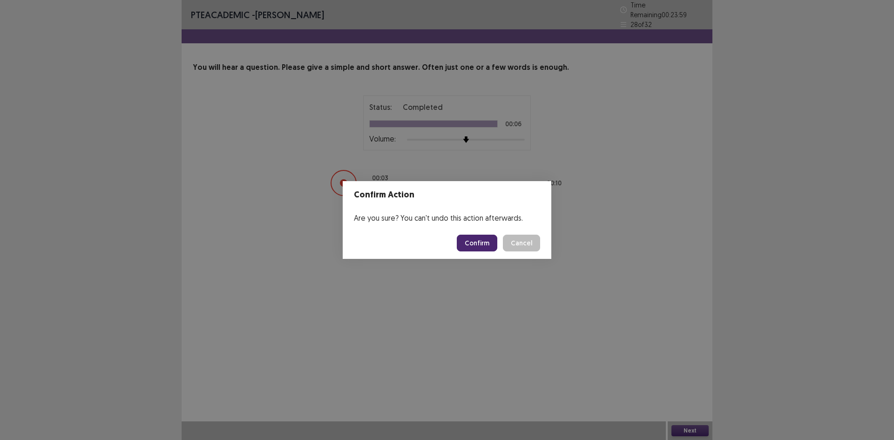
click at [482, 235] on button "Confirm" at bounding box center [477, 243] width 40 height 17
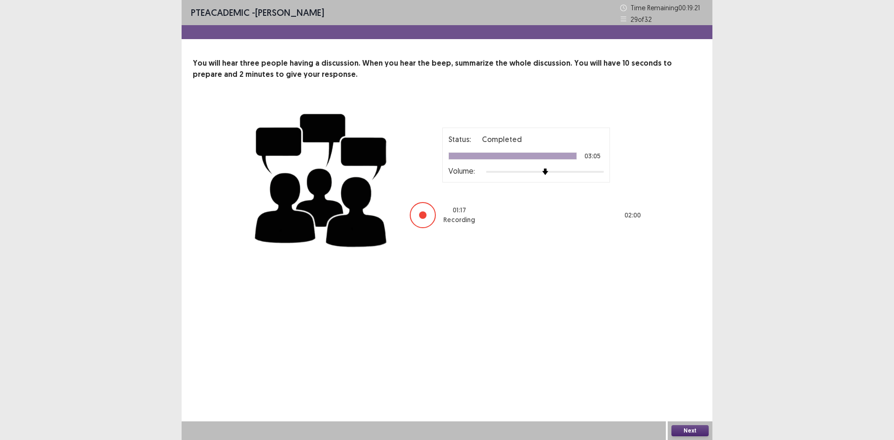
click at [699, 432] on button "Next" at bounding box center [689, 430] width 37 height 11
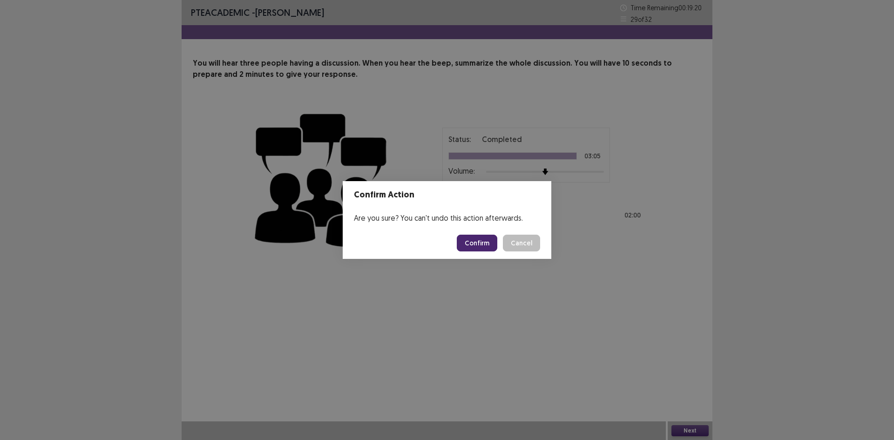
click at [491, 237] on button "Confirm" at bounding box center [477, 243] width 40 height 17
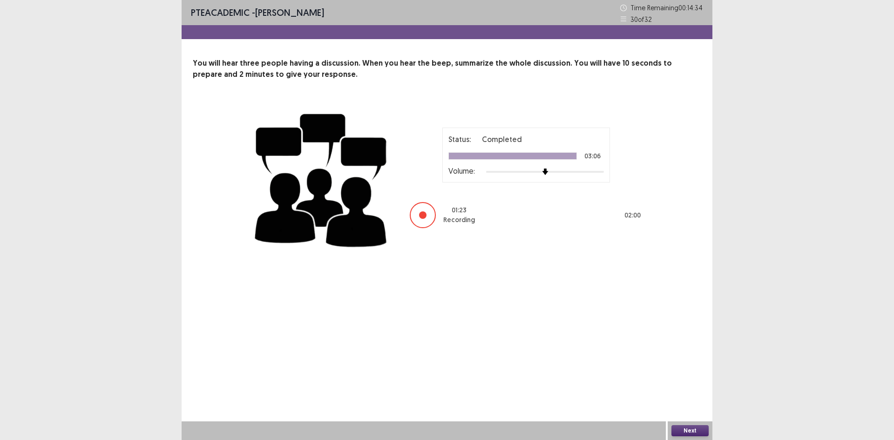
click at [695, 425] on button "Next" at bounding box center [689, 430] width 37 height 11
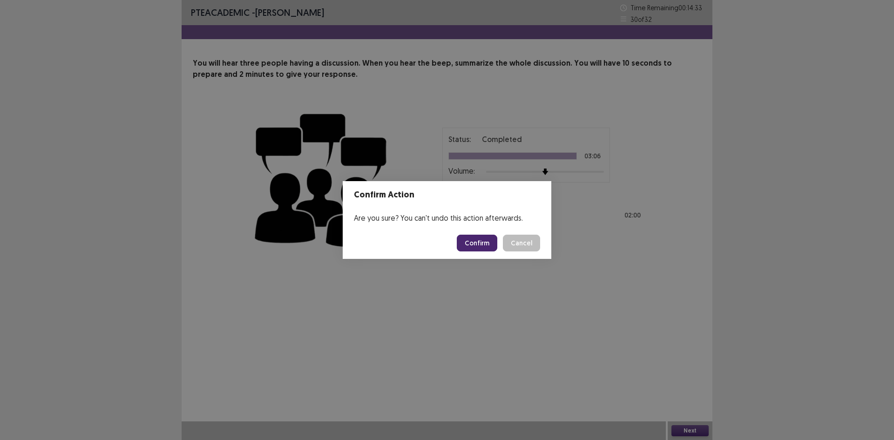
click at [480, 237] on button "Confirm" at bounding box center [477, 243] width 40 height 17
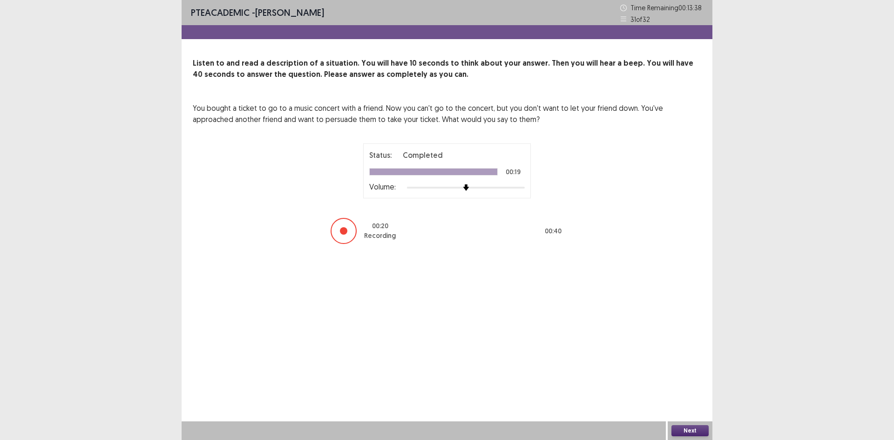
click at [688, 430] on button "Next" at bounding box center [689, 430] width 37 height 11
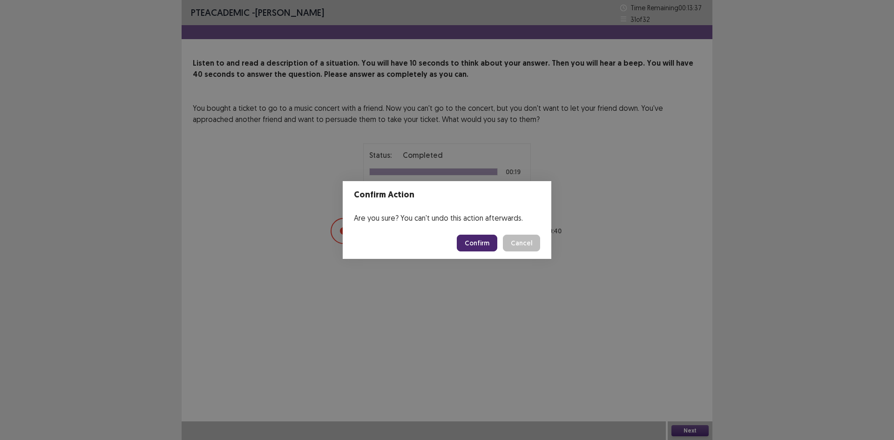
click at [484, 243] on button "Confirm" at bounding box center [477, 243] width 40 height 17
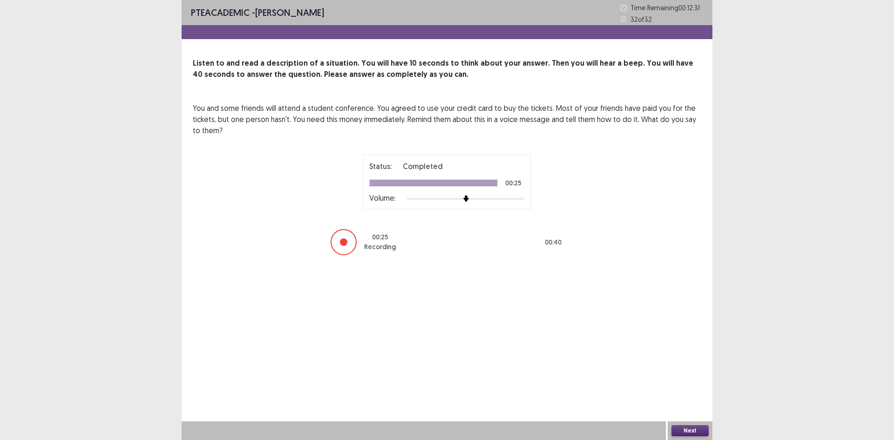
click at [693, 427] on button "Next" at bounding box center [689, 430] width 37 height 11
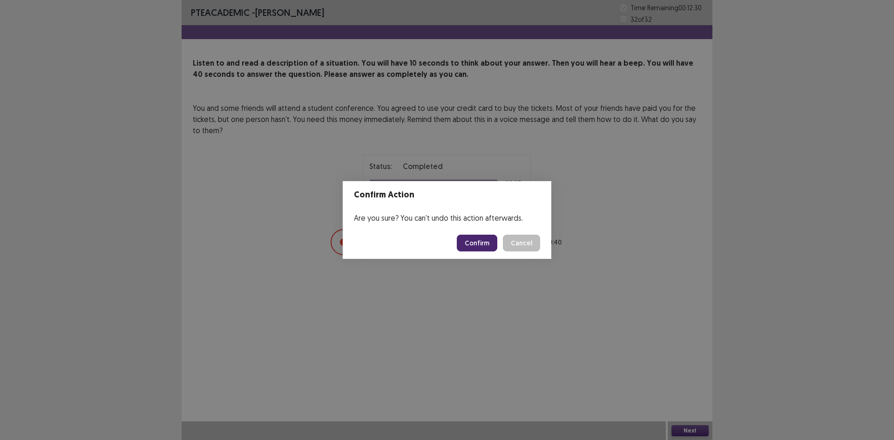
click at [482, 240] on button "Confirm" at bounding box center [477, 243] width 40 height 17
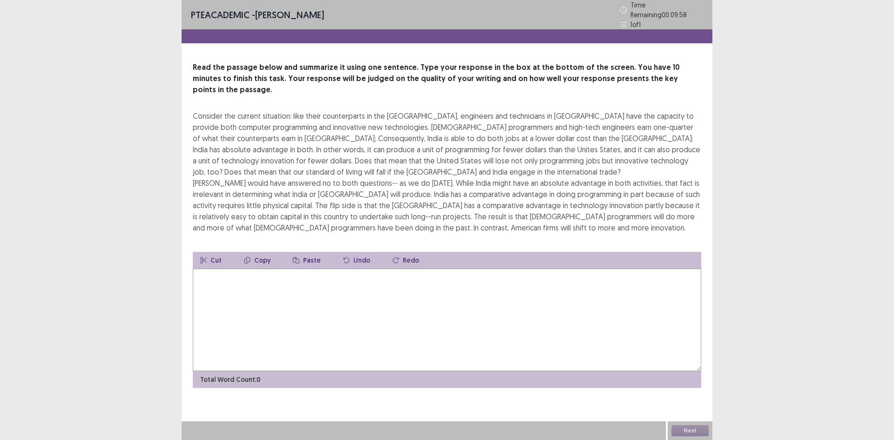
click at [460, 271] on textarea at bounding box center [447, 320] width 508 height 102
click at [408, 269] on textarea at bounding box center [447, 320] width 508 height 102
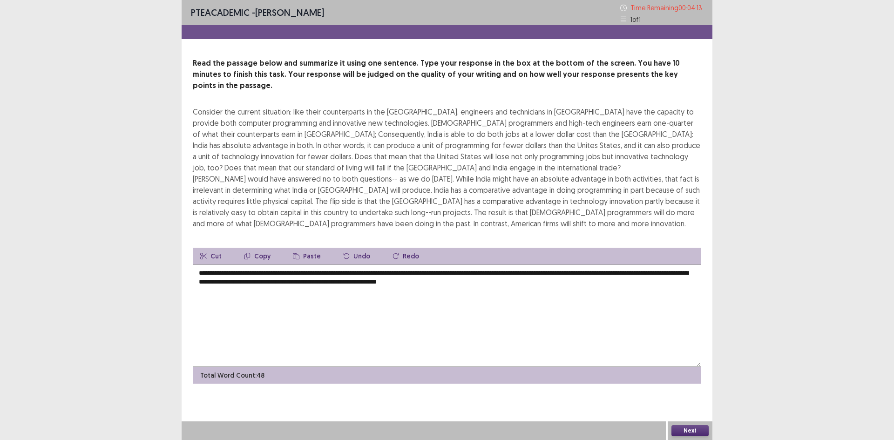
click at [513, 273] on textarea "**********" at bounding box center [447, 315] width 508 height 102
click at [538, 273] on textarea "**********" at bounding box center [447, 315] width 508 height 102
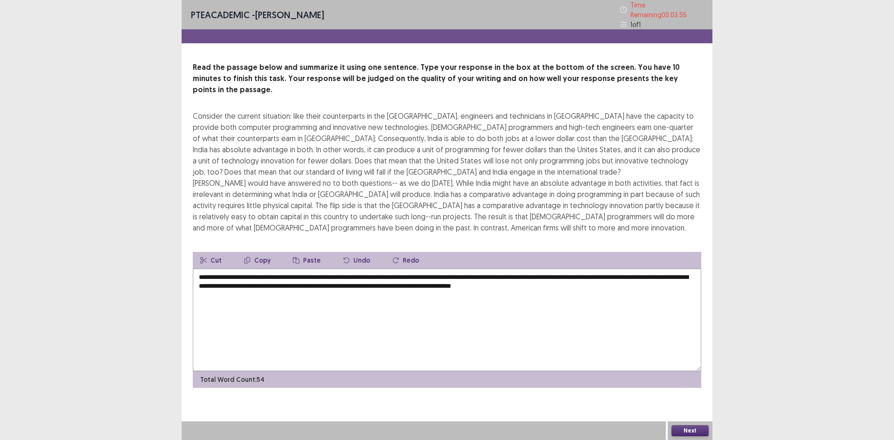
click at [467, 271] on textarea "**********" at bounding box center [447, 320] width 508 height 102
click at [627, 274] on textarea "**********" at bounding box center [447, 320] width 508 height 102
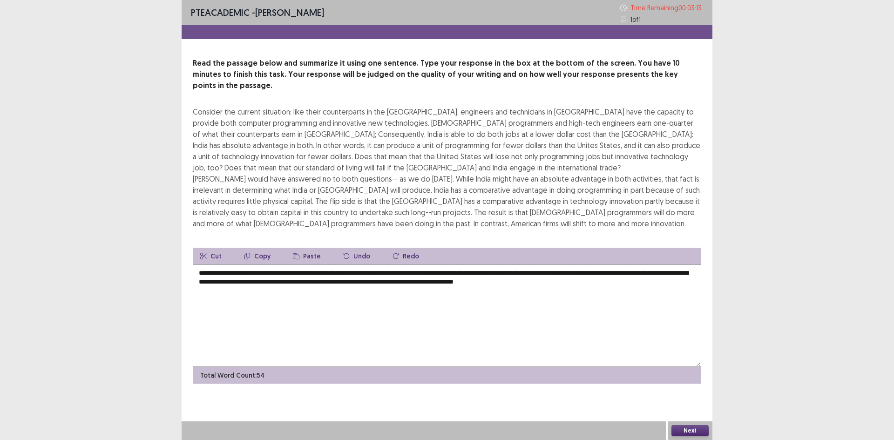
drag, startPoint x: 466, startPoint y: 274, endPoint x: 461, endPoint y: 273, distance: 4.9
click at [461, 273] on textarea "**********" at bounding box center [447, 315] width 508 height 102
click at [471, 275] on textarea "**********" at bounding box center [447, 315] width 508 height 102
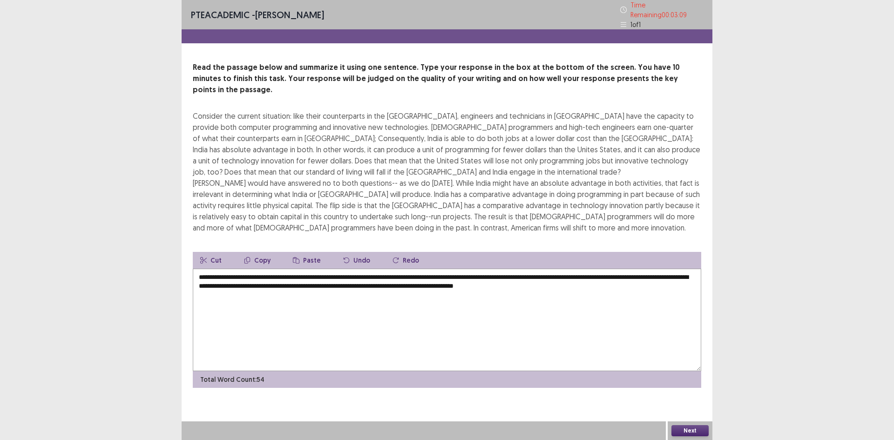
click at [617, 272] on textarea "**********" at bounding box center [447, 320] width 508 height 102
click at [469, 271] on textarea "**********" at bounding box center [447, 320] width 508 height 102
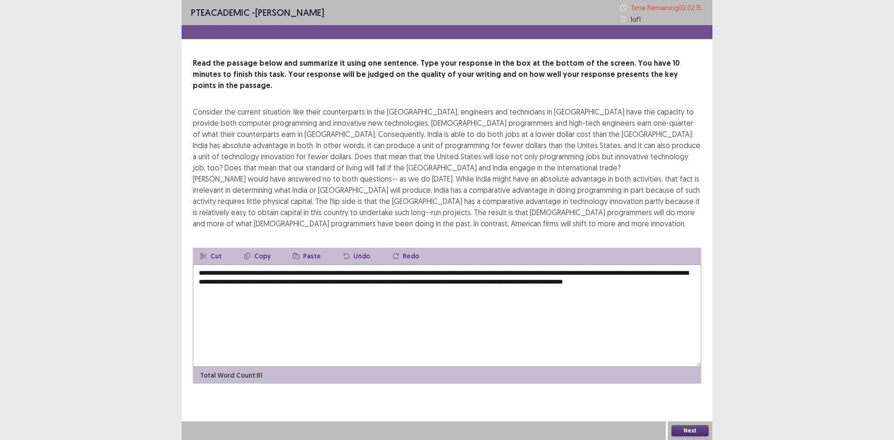
click at [290, 280] on textarea "**********" at bounding box center [447, 315] width 508 height 102
click at [514, 273] on textarea "**********" at bounding box center [447, 315] width 508 height 102
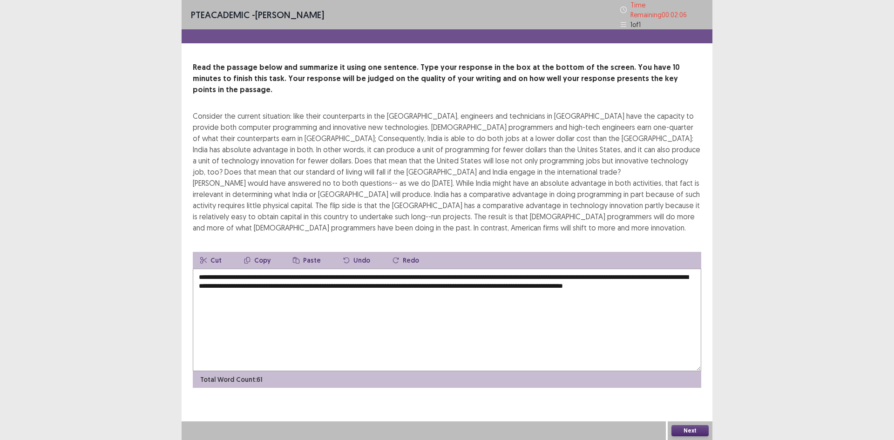
drag, startPoint x: 610, startPoint y: 272, endPoint x: 605, endPoint y: 273, distance: 4.7
click at [605, 273] on textarea "**********" at bounding box center [447, 320] width 508 height 102
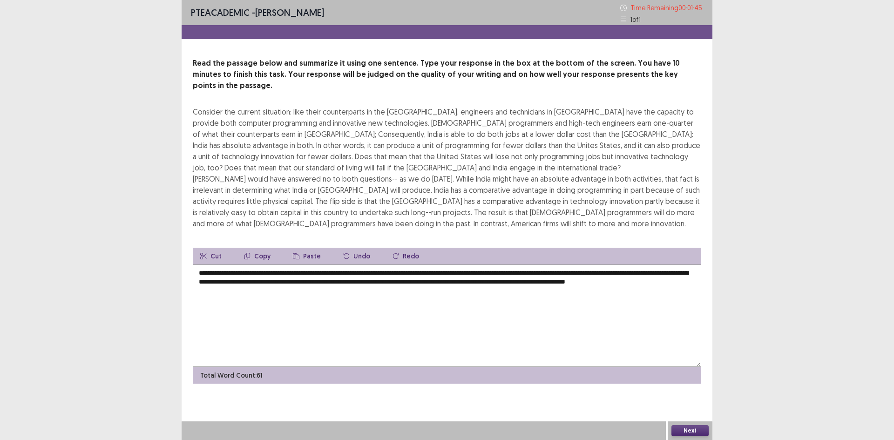
click at [665, 273] on textarea "**********" at bounding box center [447, 315] width 508 height 102
click at [666, 272] on textarea "**********" at bounding box center [447, 315] width 508 height 102
drag, startPoint x: 666, startPoint y: 272, endPoint x: 658, endPoint y: 272, distance: 8.4
click at [658, 272] on textarea "**********" at bounding box center [447, 315] width 508 height 102
click at [487, 273] on textarea "**********" at bounding box center [447, 315] width 508 height 102
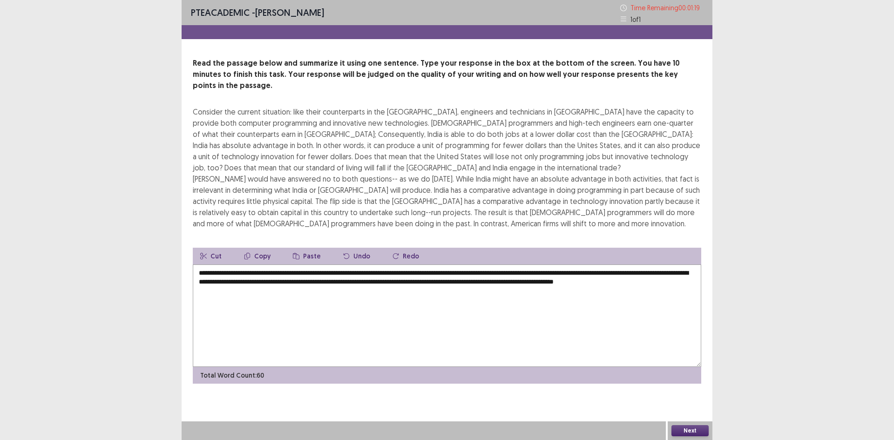
drag, startPoint x: 525, startPoint y: 271, endPoint x: 496, endPoint y: 273, distance: 28.4
click at [496, 273] on textarea "**********" at bounding box center [447, 315] width 508 height 102
click at [580, 264] on textarea "**********" at bounding box center [447, 315] width 508 height 102
click at [518, 271] on textarea "**********" at bounding box center [447, 315] width 508 height 102
drag, startPoint x: 259, startPoint y: 263, endPoint x: 274, endPoint y: 260, distance: 15.6
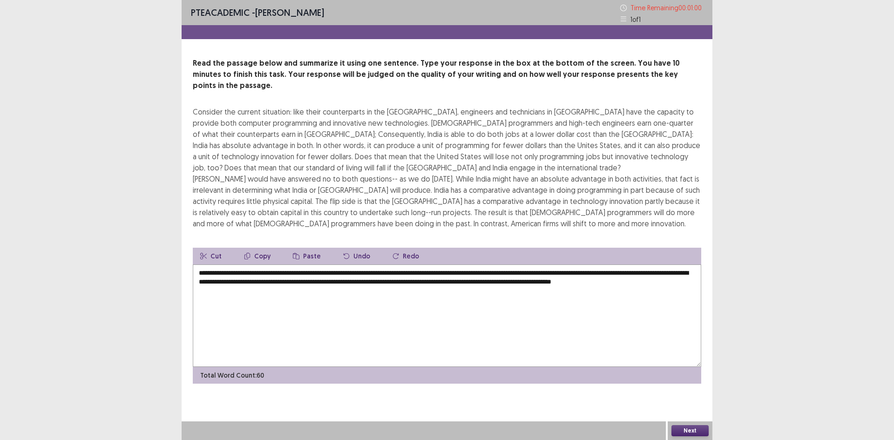
click at [274, 264] on textarea "**********" at bounding box center [447, 315] width 508 height 102
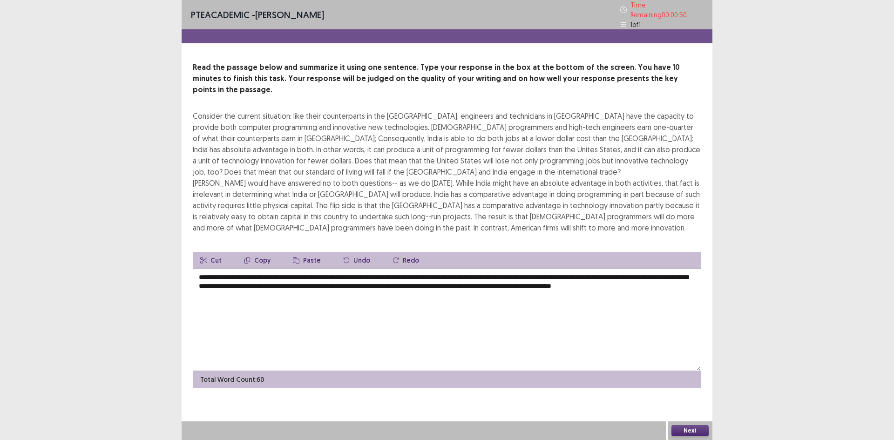
click at [254, 269] on textarea "**********" at bounding box center [447, 320] width 508 height 102
drag, startPoint x: 254, startPoint y: 262, endPoint x: 260, endPoint y: 262, distance: 6.1
click at [260, 269] on textarea "**********" at bounding box center [447, 320] width 508 height 102
click at [342, 269] on textarea "**********" at bounding box center [447, 320] width 508 height 102
drag, startPoint x: 361, startPoint y: 263, endPoint x: 380, endPoint y: 264, distance: 19.1
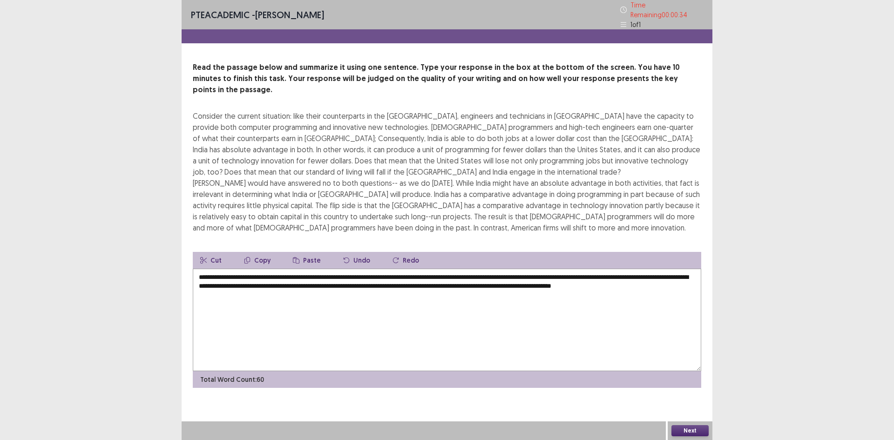
click at [380, 269] on textarea "**********" at bounding box center [447, 320] width 508 height 102
drag, startPoint x: 451, startPoint y: 263, endPoint x: 422, endPoint y: 262, distance: 29.8
click at [422, 269] on textarea "**********" at bounding box center [447, 320] width 508 height 102
click at [472, 269] on textarea "**********" at bounding box center [447, 320] width 508 height 102
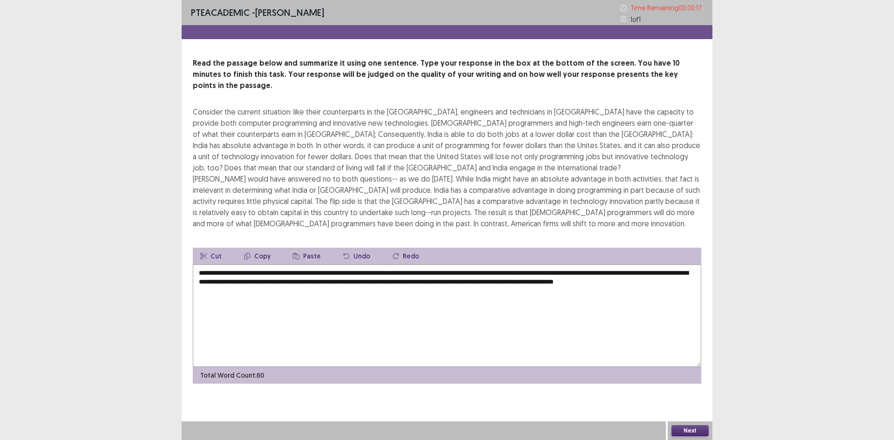
click at [233, 280] on textarea "**********" at bounding box center [447, 315] width 508 height 102
drag, startPoint x: 484, startPoint y: 264, endPoint x: 535, endPoint y: 262, distance: 50.8
click at [535, 264] on textarea "**********" at bounding box center [447, 315] width 508 height 102
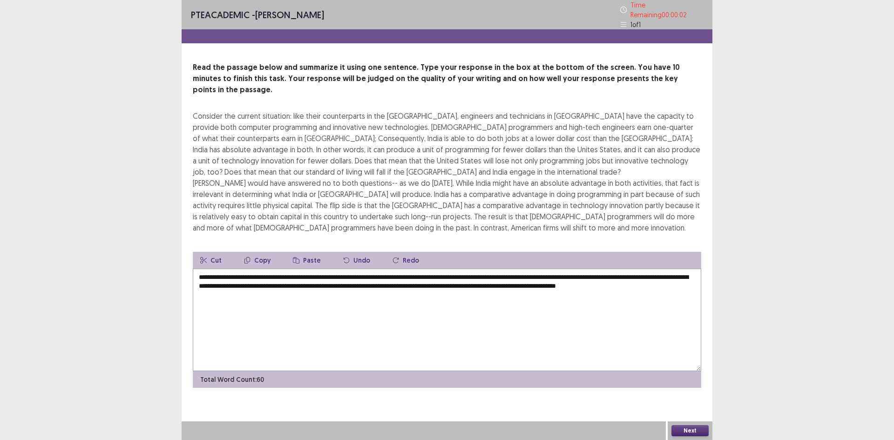
click at [276, 272] on textarea "**********" at bounding box center [447, 320] width 508 height 102
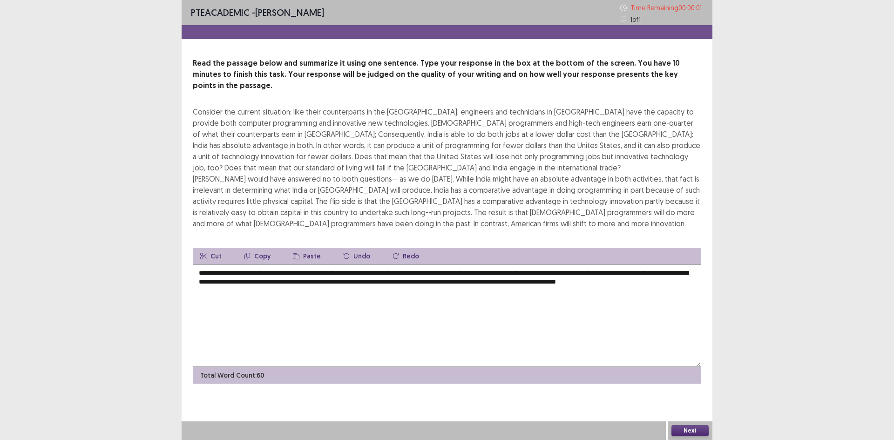
type textarea "**********"
click at [250, 272] on body "**********" at bounding box center [447, 220] width 894 height 440
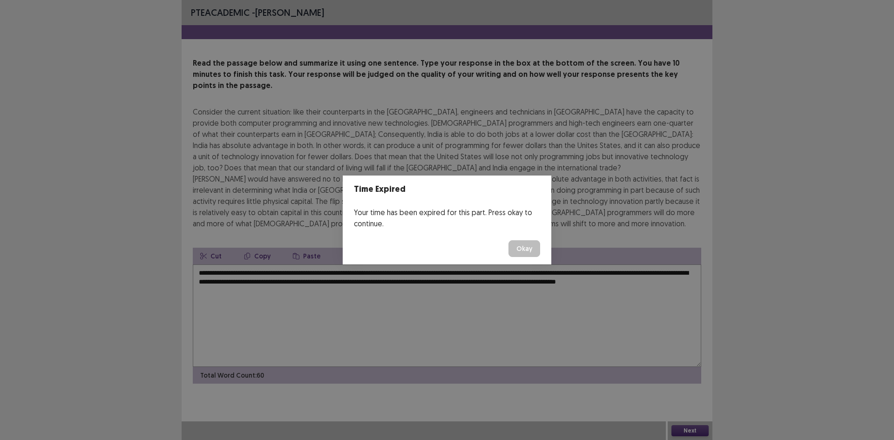
click at [531, 256] on button "Okay" at bounding box center [524, 248] width 32 height 17
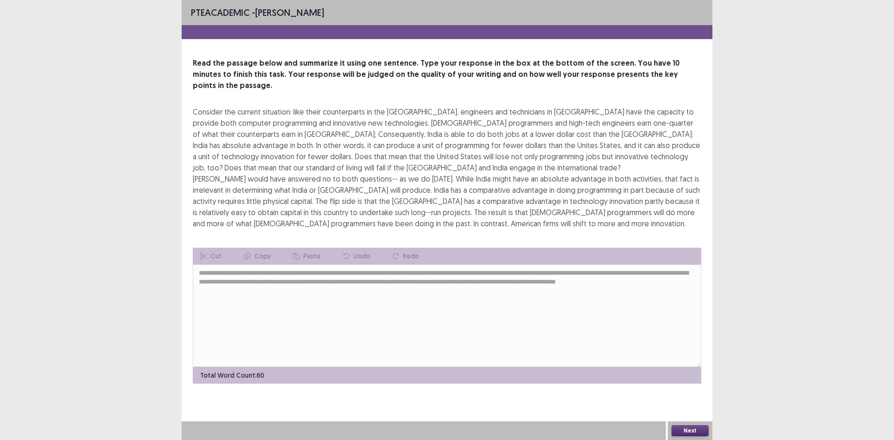
click at [690, 429] on button "Next" at bounding box center [689, 430] width 37 height 11
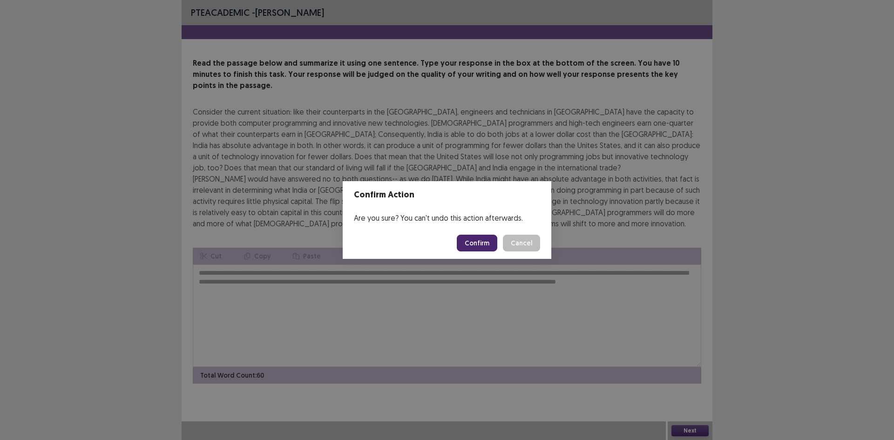
click at [471, 240] on button "Confirm" at bounding box center [477, 243] width 40 height 17
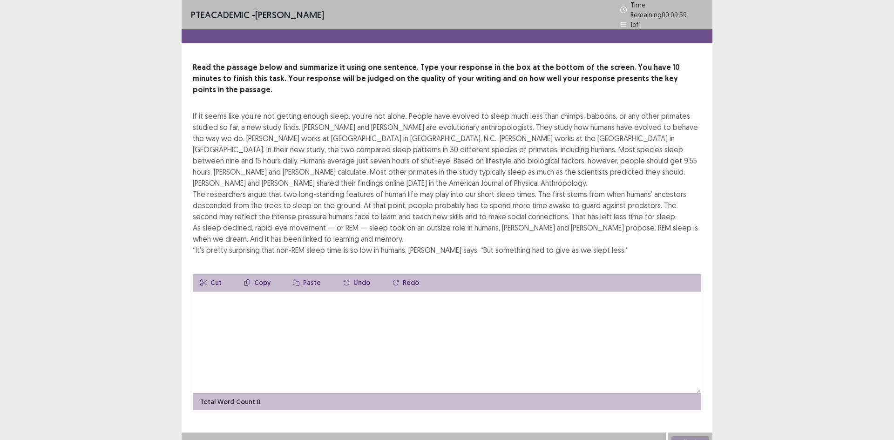
click at [432, 299] on textarea at bounding box center [447, 342] width 508 height 102
click at [413, 324] on textarea at bounding box center [447, 342] width 508 height 102
click at [449, 318] on textarea at bounding box center [447, 342] width 508 height 102
click at [250, 291] on textarea "**********" at bounding box center [447, 342] width 508 height 102
click at [269, 291] on textarea "**********" at bounding box center [447, 342] width 508 height 102
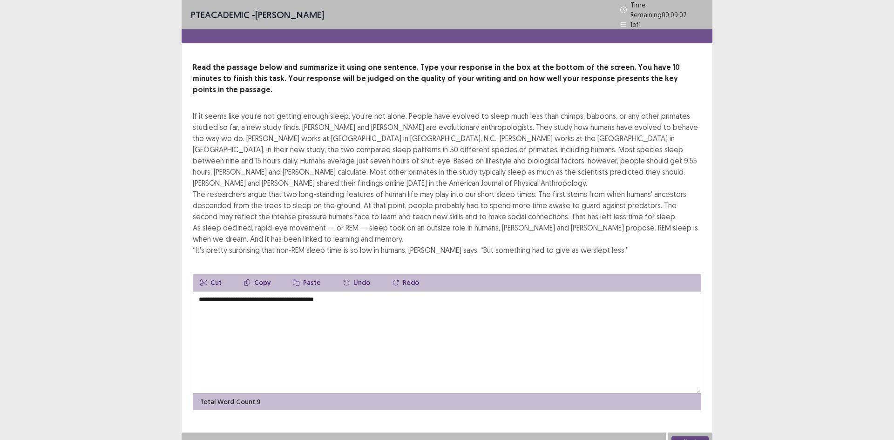
click at [338, 291] on textarea "**********" at bounding box center [447, 342] width 508 height 102
click at [363, 291] on textarea "**********" at bounding box center [447, 342] width 508 height 102
drag, startPoint x: 329, startPoint y: 286, endPoint x: 350, endPoint y: 287, distance: 21.4
click at [350, 291] on textarea "**********" at bounding box center [447, 342] width 508 height 102
click at [376, 291] on textarea "**********" at bounding box center [447, 342] width 508 height 102
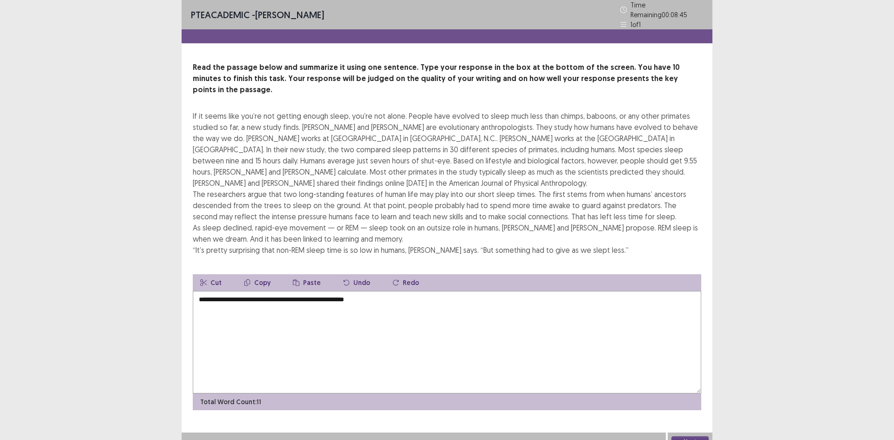
click at [385, 291] on textarea "**********" at bounding box center [447, 342] width 508 height 102
click at [447, 291] on textarea "**********" at bounding box center [447, 342] width 508 height 102
click at [409, 291] on textarea "**********" at bounding box center [447, 342] width 508 height 102
drag, startPoint x: 434, startPoint y: 283, endPoint x: 446, endPoint y: 280, distance: 12.5
click at [446, 291] on textarea "**********" at bounding box center [447, 342] width 508 height 102
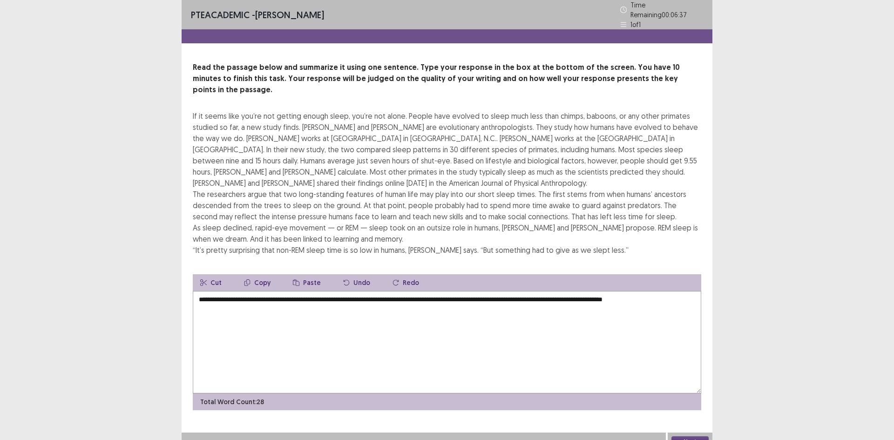
click at [694, 291] on textarea "**********" at bounding box center [447, 342] width 508 height 102
click at [248, 295] on textarea "**********" at bounding box center [447, 342] width 508 height 102
click at [323, 298] on textarea "**********" at bounding box center [447, 342] width 508 height 102
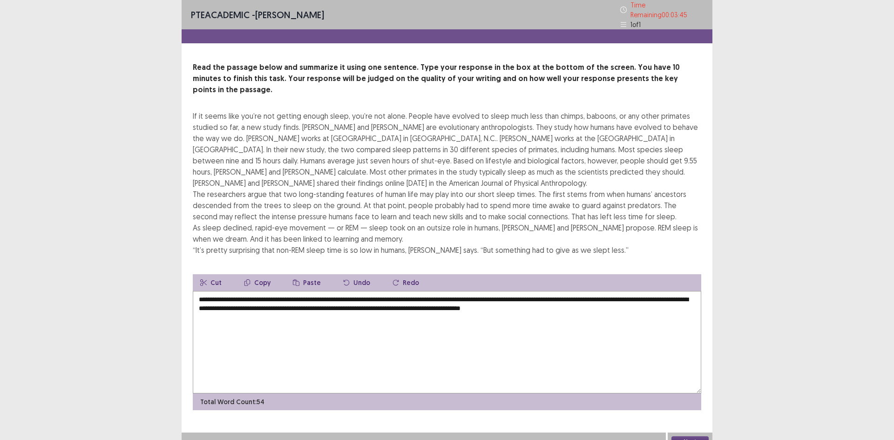
click at [584, 295] on textarea "**********" at bounding box center [447, 342] width 508 height 102
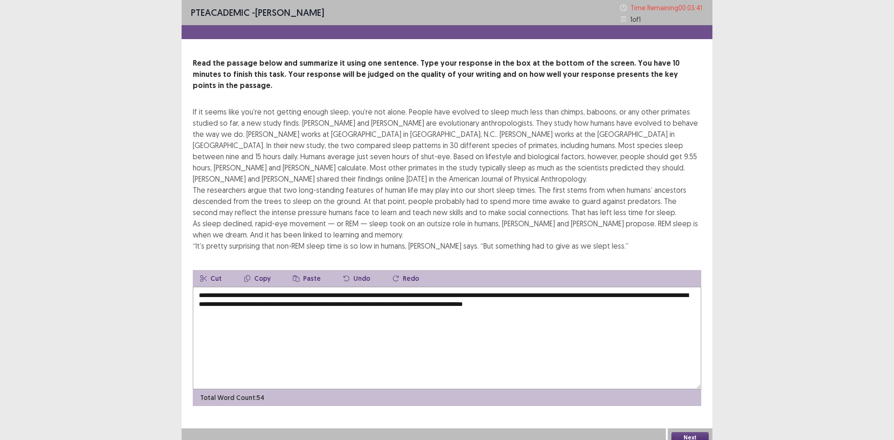
click at [634, 294] on textarea "**********" at bounding box center [447, 338] width 508 height 102
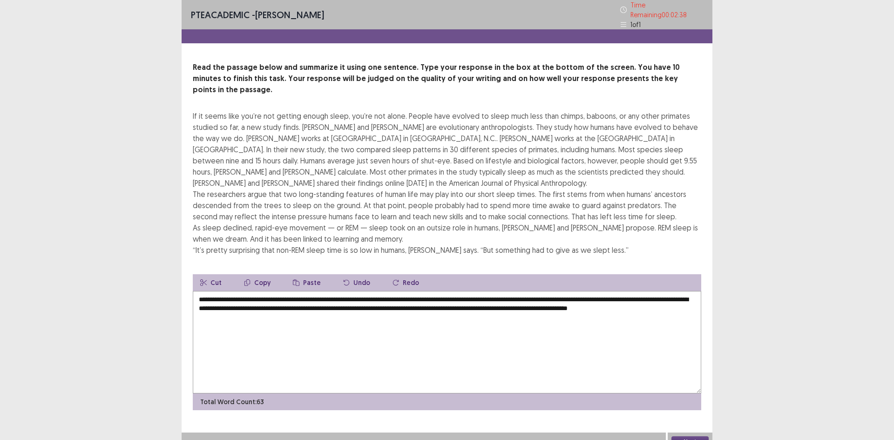
drag, startPoint x: 425, startPoint y: 295, endPoint x: 390, endPoint y: 294, distance: 35.8
click at [390, 294] on textarea "**********" at bounding box center [447, 342] width 508 height 102
click at [384, 296] on textarea "**********" at bounding box center [447, 342] width 508 height 102
click at [293, 304] on textarea "**********" at bounding box center [447, 342] width 508 height 102
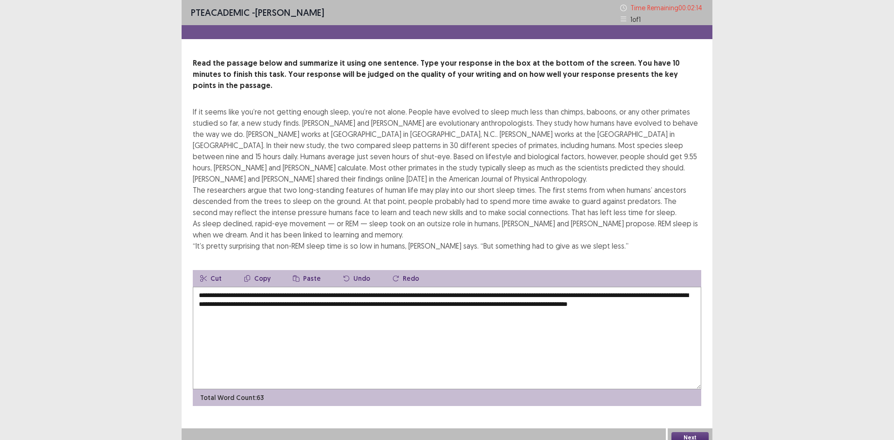
click at [237, 303] on textarea "**********" at bounding box center [447, 338] width 508 height 102
click at [312, 299] on textarea "**********" at bounding box center [447, 338] width 508 height 102
drag, startPoint x: 566, startPoint y: 294, endPoint x: 604, endPoint y: 295, distance: 37.7
click at [604, 295] on textarea "**********" at bounding box center [447, 338] width 508 height 102
drag, startPoint x: 606, startPoint y: 292, endPoint x: 597, endPoint y: 295, distance: 9.6
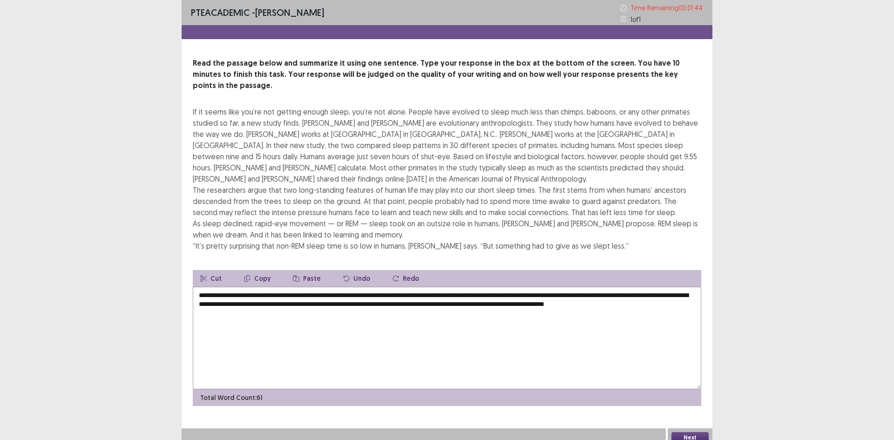
click at [597, 295] on textarea "**********" at bounding box center [447, 338] width 508 height 102
click at [240, 303] on textarea "**********" at bounding box center [447, 338] width 508 height 102
drag, startPoint x: 331, startPoint y: 285, endPoint x: 381, endPoint y: 284, distance: 50.3
click at [381, 287] on textarea "**********" at bounding box center [447, 338] width 508 height 102
drag, startPoint x: 424, startPoint y: 284, endPoint x: 445, endPoint y: 286, distance: 21.5
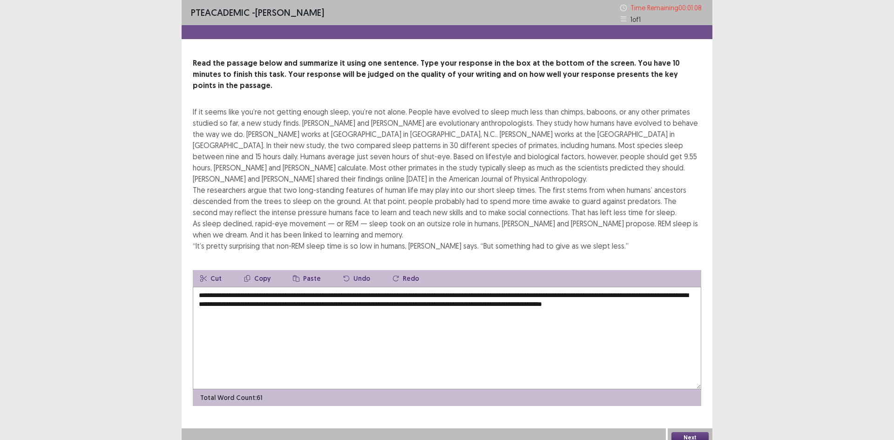
click at [445, 287] on textarea "**********" at bounding box center [447, 338] width 508 height 102
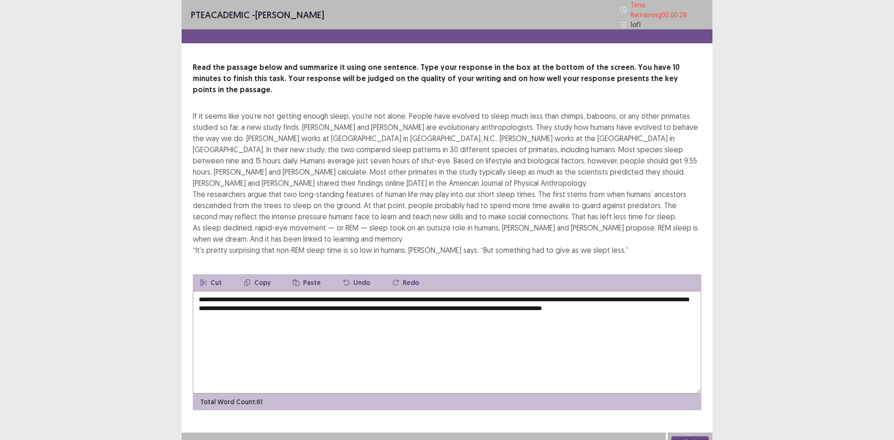
click at [410, 297] on textarea "**********" at bounding box center [447, 342] width 508 height 102
drag, startPoint x: 602, startPoint y: 294, endPoint x: 596, endPoint y: 293, distance: 6.1
click at [596, 293] on textarea "**********" at bounding box center [447, 342] width 508 height 102
type textarea "**********"
click at [689, 436] on button "Next" at bounding box center [689, 441] width 37 height 11
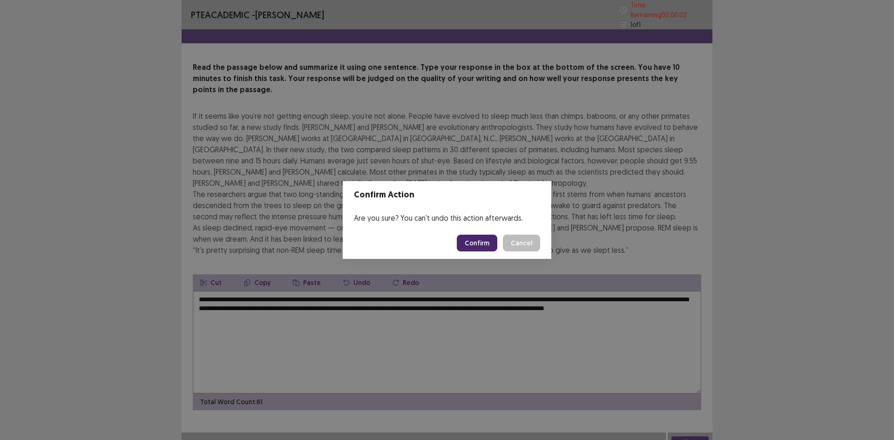
click at [483, 239] on button "Confirm" at bounding box center [477, 243] width 40 height 17
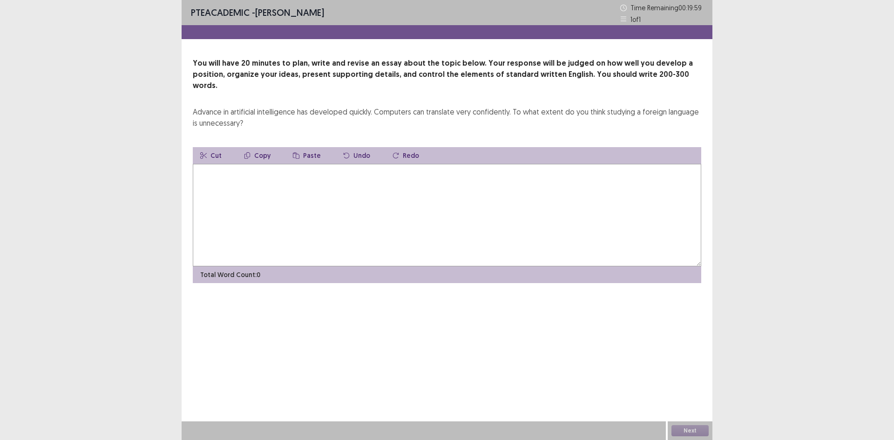
click at [357, 192] on textarea at bounding box center [447, 215] width 508 height 102
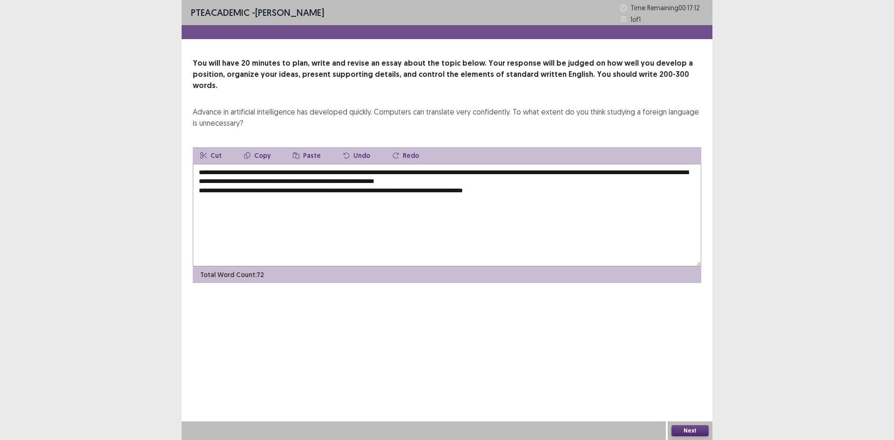
click at [503, 181] on textarea "**********" at bounding box center [447, 215] width 508 height 102
click at [544, 179] on textarea "**********" at bounding box center [447, 215] width 508 height 102
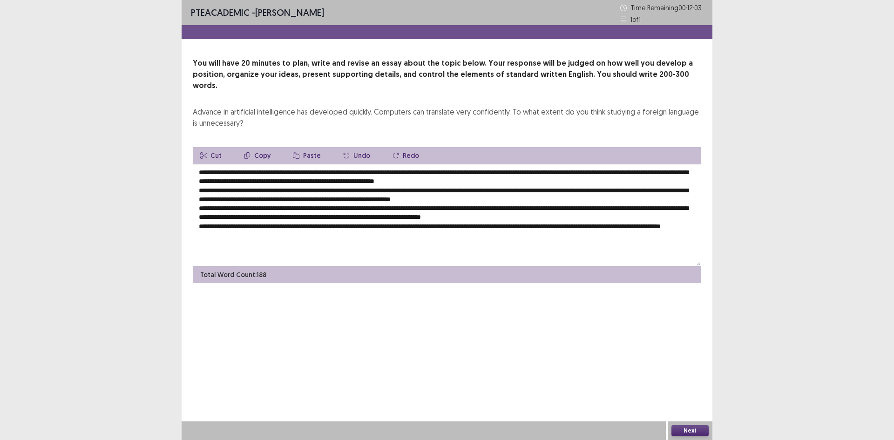
click at [265, 224] on textarea at bounding box center [447, 215] width 508 height 102
click at [282, 221] on textarea at bounding box center [447, 215] width 508 height 102
click at [240, 164] on textarea at bounding box center [447, 215] width 508 height 102
drag, startPoint x: 227, startPoint y: 162, endPoint x: 211, endPoint y: 164, distance: 15.4
click at [211, 164] on textarea at bounding box center [447, 215] width 508 height 102
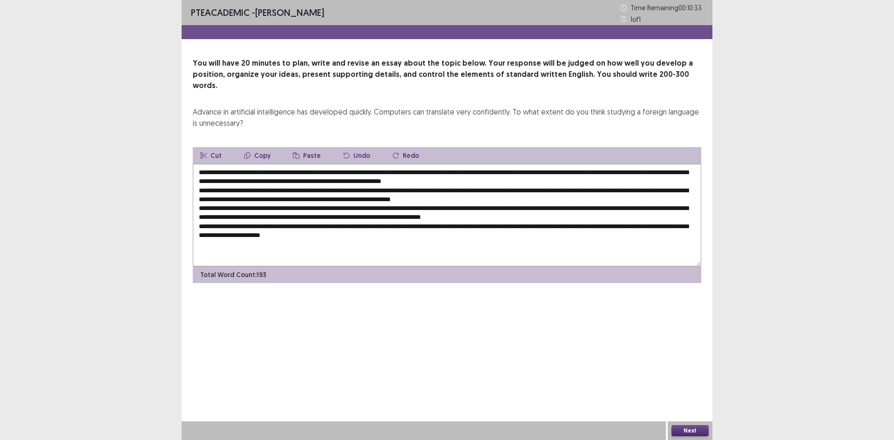
click at [252, 164] on textarea at bounding box center [447, 215] width 508 height 102
click at [431, 170] on textarea at bounding box center [447, 215] width 508 height 102
click at [437, 171] on textarea at bounding box center [447, 215] width 508 height 102
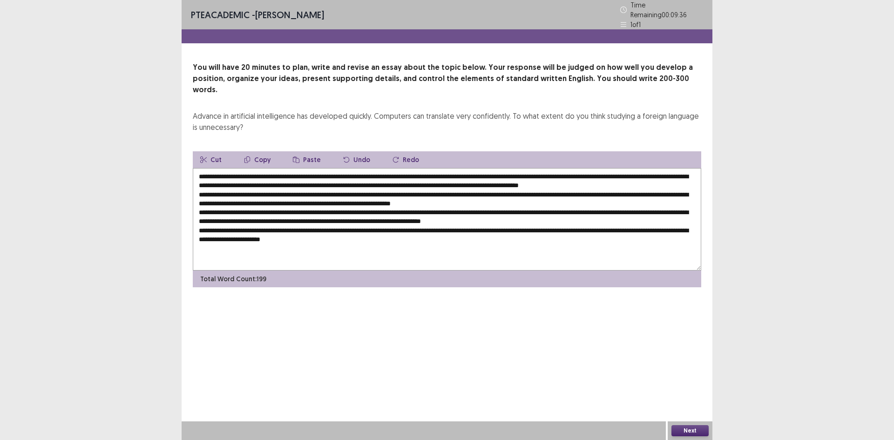
drag, startPoint x: 502, startPoint y: 171, endPoint x: 467, endPoint y: 171, distance: 34.9
click at [467, 171] on textarea at bounding box center [447, 219] width 508 height 102
click at [447, 172] on textarea at bounding box center [447, 219] width 508 height 102
click at [545, 170] on textarea at bounding box center [447, 219] width 508 height 102
drag, startPoint x: 436, startPoint y: 171, endPoint x: 518, endPoint y: 172, distance: 81.4
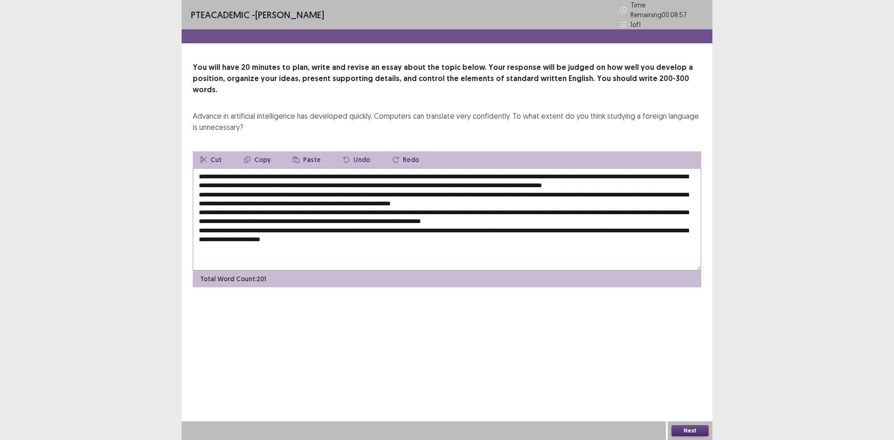
click at [518, 172] on textarea at bounding box center [447, 219] width 508 height 102
click at [509, 176] on textarea at bounding box center [447, 219] width 508 height 102
click at [604, 171] on textarea at bounding box center [447, 219] width 508 height 102
click at [336, 188] on textarea at bounding box center [447, 219] width 508 height 102
drag, startPoint x: 436, startPoint y: 171, endPoint x: 552, endPoint y: 172, distance: 115.9
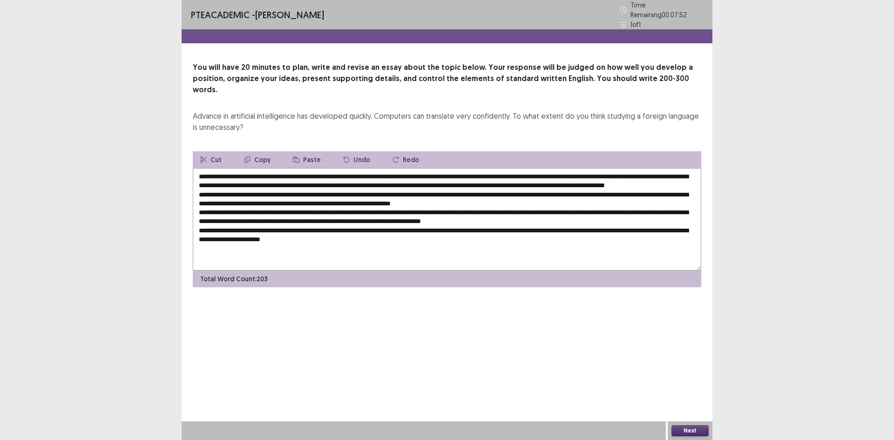
click at [552, 172] on textarea at bounding box center [447, 219] width 508 height 102
click at [336, 188] on textarea at bounding box center [447, 219] width 508 height 102
drag, startPoint x: 437, startPoint y: 171, endPoint x: 588, endPoint y: 171, distance: 151.7
click at [588, 171] on textarea at bounding box center [447, 219] width 508 height 102
click at [264, 151] on button "Copy" at bounding box center [256, 159] width 41 height 17
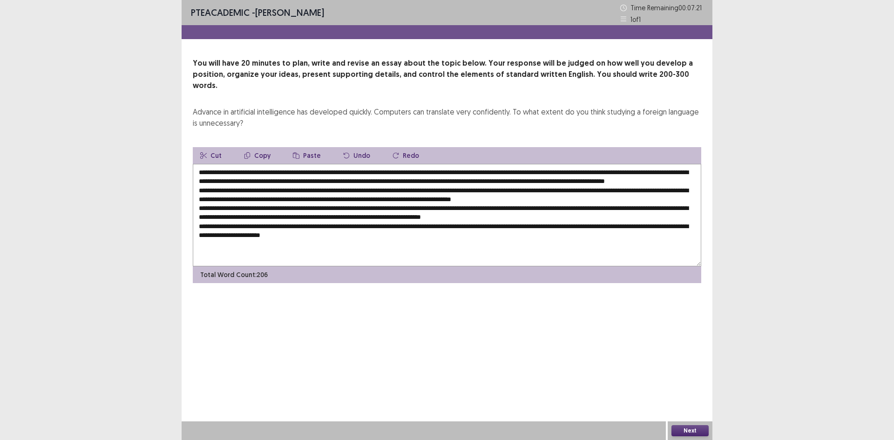
drag, startPoint x: 623, startPoint y: 189, endPoint x: 523, endPoint y: 186, distance: 100.1
click at [623, 189] on textarea at bounding box center [447, 215] width 508 height 102
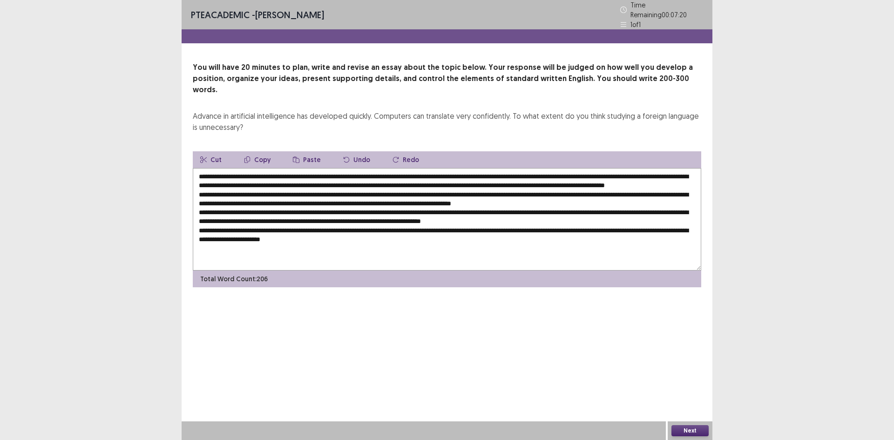
click at [301, 151] on button "Paste" at bounding box center [306, 159] width 43 height 17
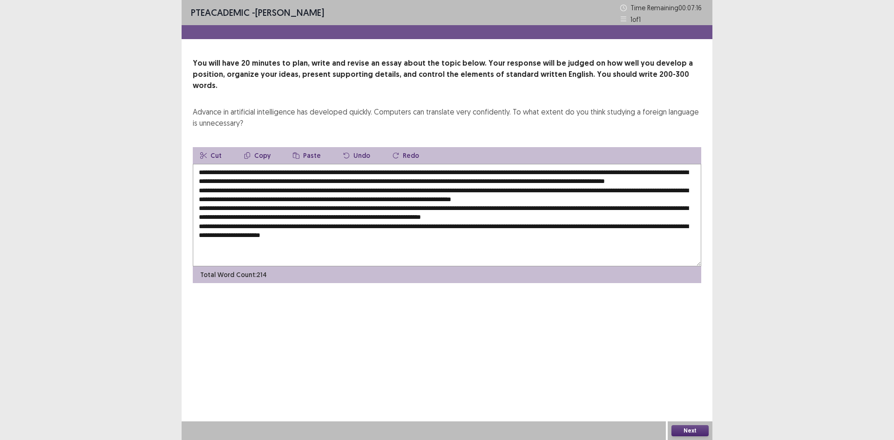
click at [623, 189] on textarea at bounding box center [447, 215] width 508 height 102
click at [296, 199] on textarea at bounding box center [447, 215] width 508 height 102
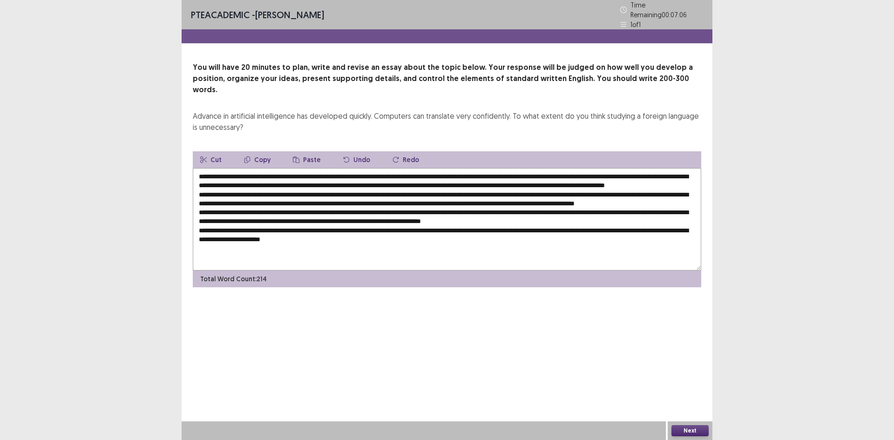
click at [413, 199] on textarea at bounding box center [447, 219] width 508 height 102
click at [409, 199] on textarea at bounding box center [447, 219] width 508 height 102
click at [484, 197] on textarea at bounding box center [447, 219] width 508 height 102
click at [410, 199] on textarea at bounding box center [447, 219] width 508 height 102
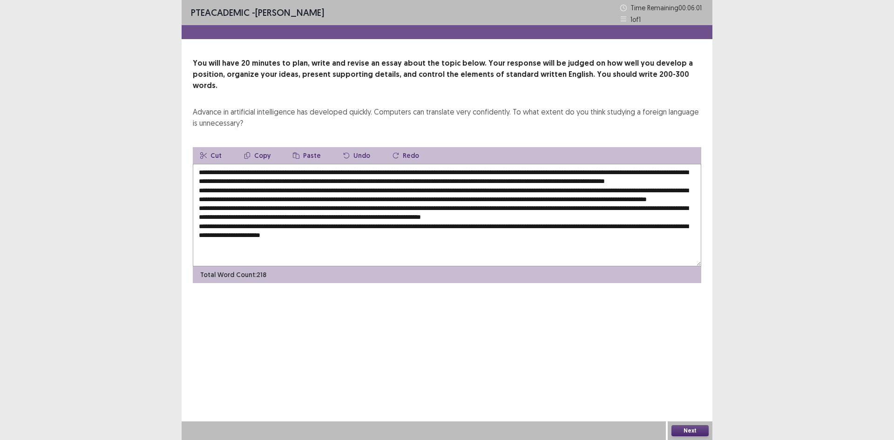
click at [492, 196] on textarea at bounding box center [447, 215] width 508 height 102
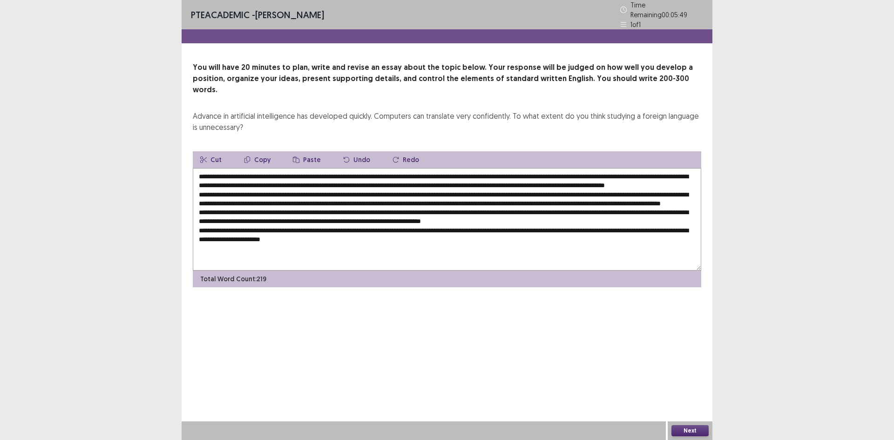
click at [669, 196] on textarea at bounding box center [447, 219] width 508 height 102
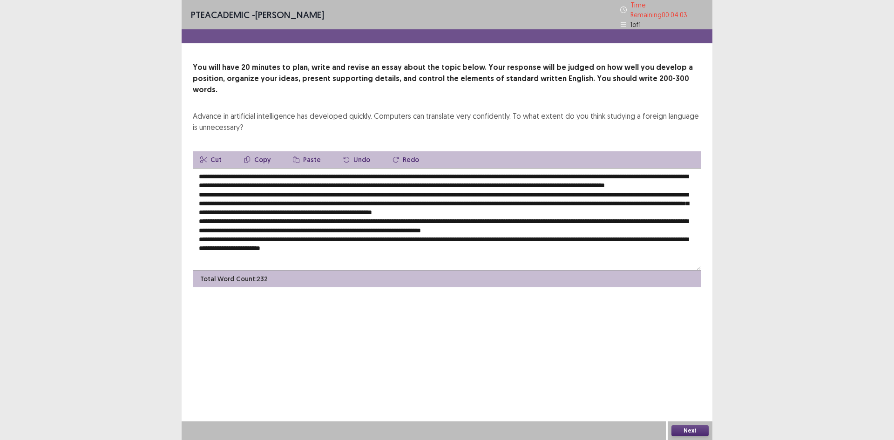
click at [329, 209] on textarea at bounding box center [447, 219] width 508 height 102
click at [394, 208] on textarea at bounding box center [447, 219] width 508 height 102
click at [240, 205] on textarea at bounding box center [447, 219] width 508 height 102
click at [267, 208] on textarea at bounding box center [447, 219] width 508 height 102
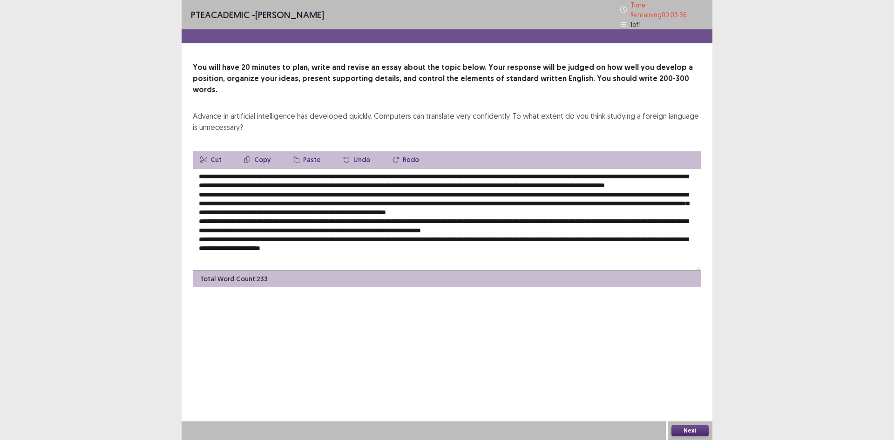
drag, startPoint x: 363, startPoint y: 206, endPoint x: 350, endPoint y: 205, distance: 13.5
click at [350, 205] on textarea at bounding box center [447, 219] width 508 height 102
click at [451, 206] on textarea at bounding box center [447, 219] width 508 height 102
click at [579, 206] on textarea at bounding box center [447, 219] width 508 height 102
click at [612, 207] on textarea at bounding box center [447, 219] width 508 height 102
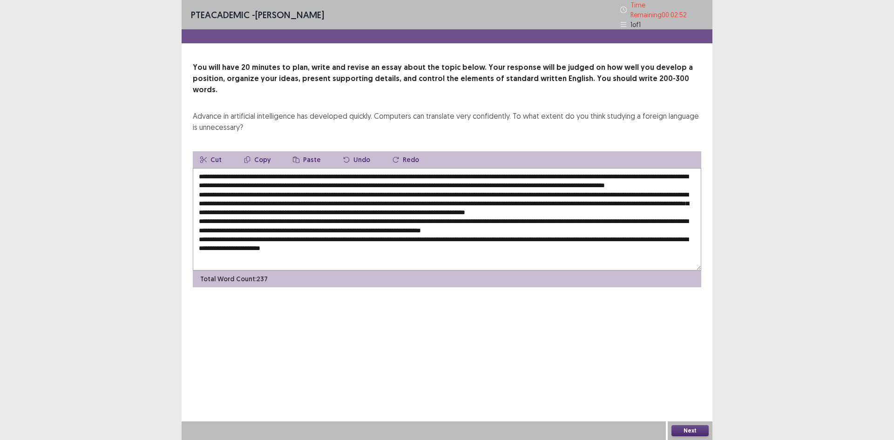
scroll to position [5, 0]
click at [320, 219] on textarea at bounding box center [447, 219] width 508 height 102
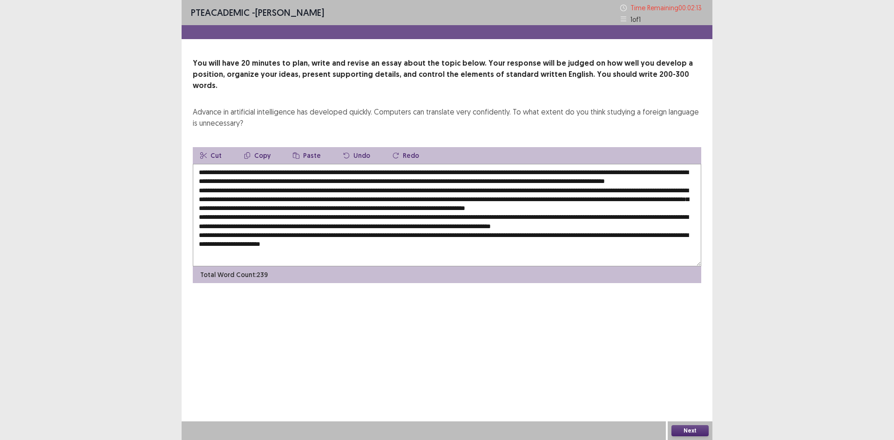
drag, startPoint x: 602, startPoint y: 167, endPoint x: 684, endPoint y: 166, distance: 81.4
click at [684, 166] on textarea at bounding box center [447, 215] width 508 height 102
click at [258, 147] on button "Copy" at bounding box center [256, 155] width 41 height 17
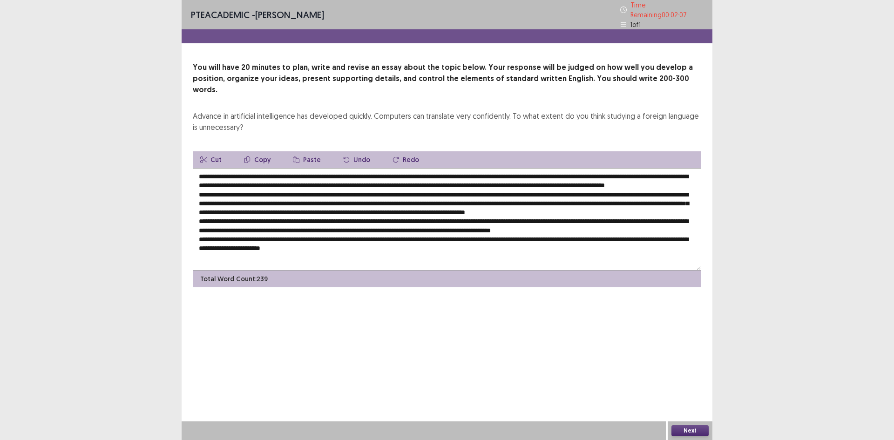
click at [253, 229] on textarea at bounding box center [447, 219] width 508 height 102
click at [303, 151] on button "Paste" at bounding box center [306, 159] width 43 height 17
click at [250, 229] on textarea at bounding box center [447, 219] width 508 height 102
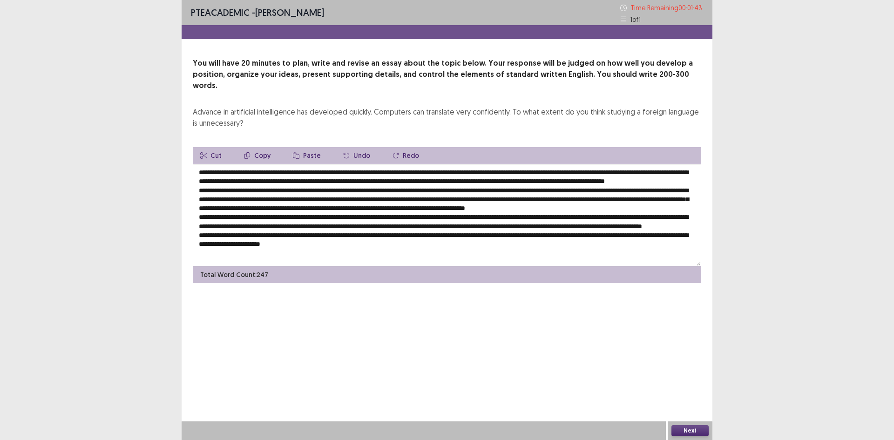
scroll to position [13, 0]
click at [229, 229] on textarea at bounding box center [447, 215] width 508 height 102
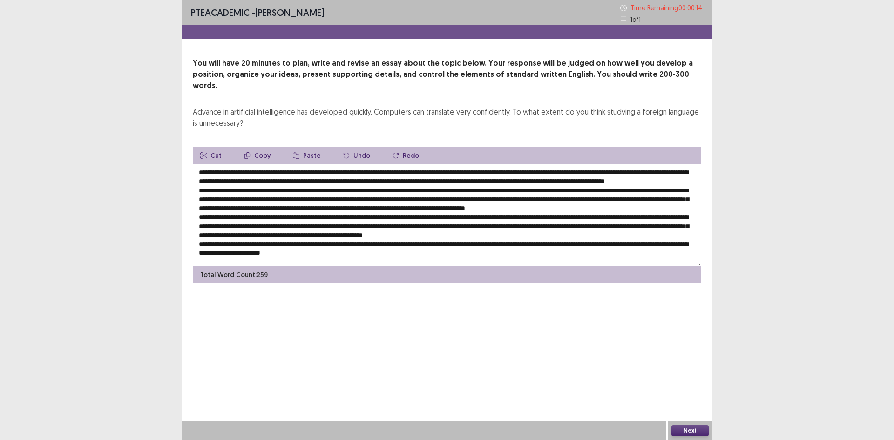
click at [350, 229] on textarea at bounding box center [447, 215] width 508 height 102
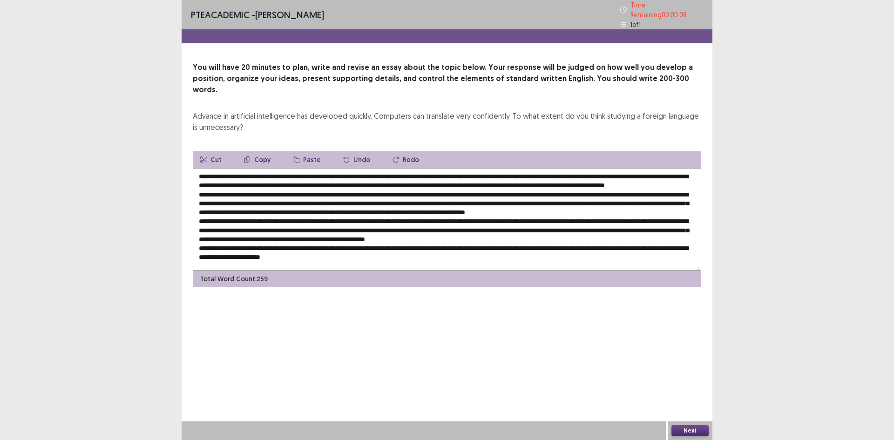
click at [568, 231] on textarea at bounding box center [447, 219] width 508 height 102
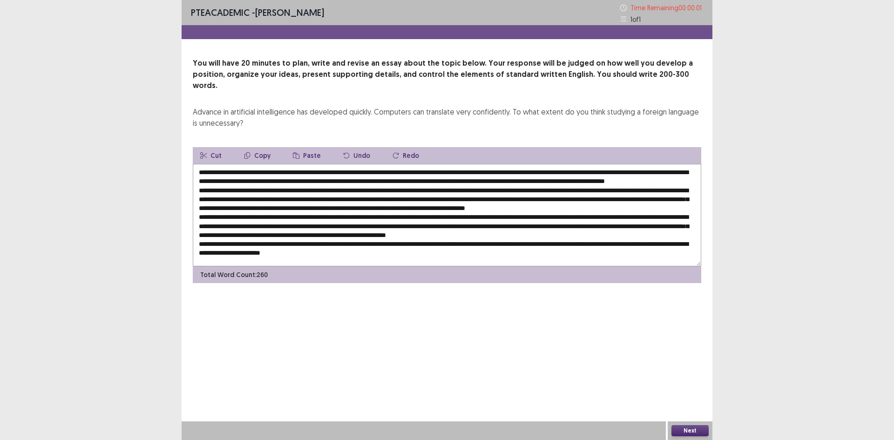
type textarea "**********"
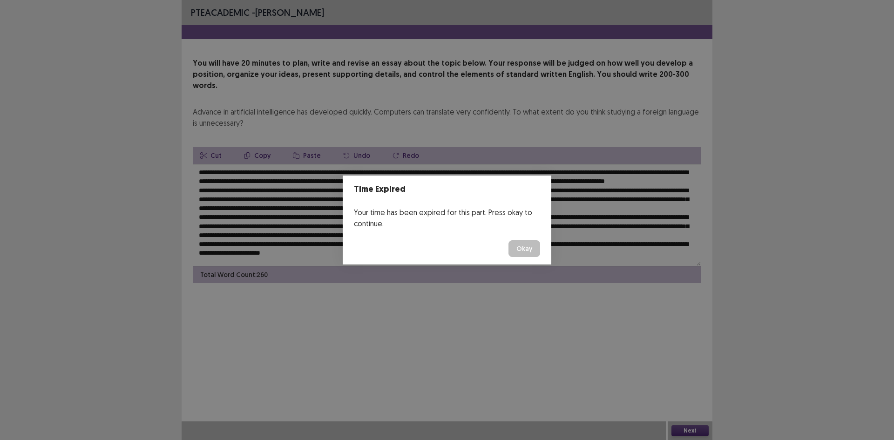
click at [531, 247] on button "Okay" at bounding box center [524, 248] width 32 height 17
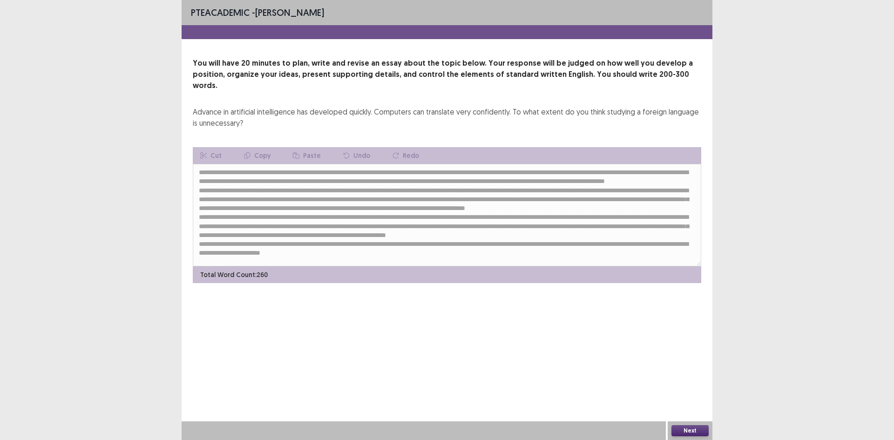
click at [697, 430] on button "Next" at bounding box center [689, 430] width 37 height 11
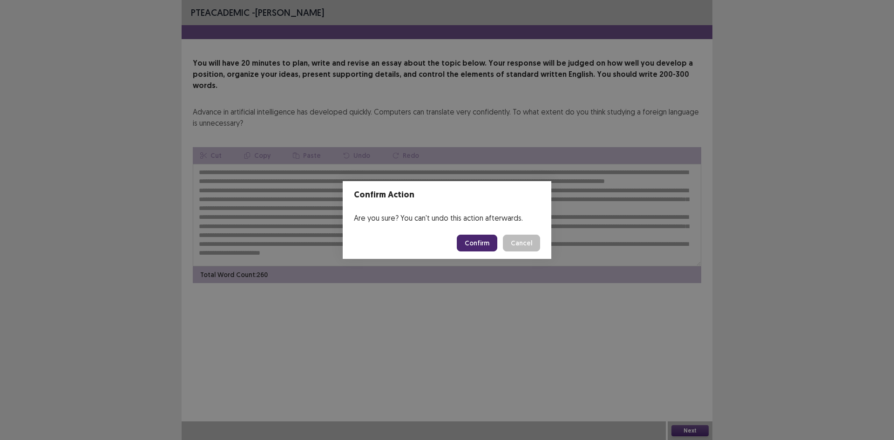
click at [485, 238] on button "Confirm" at bounding box center [477, 243] width 40 height 17
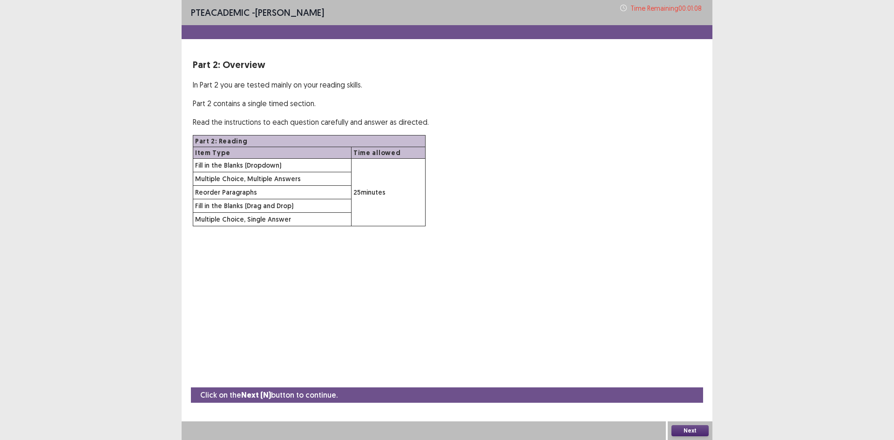
click at [697, 430] on button "Next" at bounding box center [689, 430] width 37 height 11
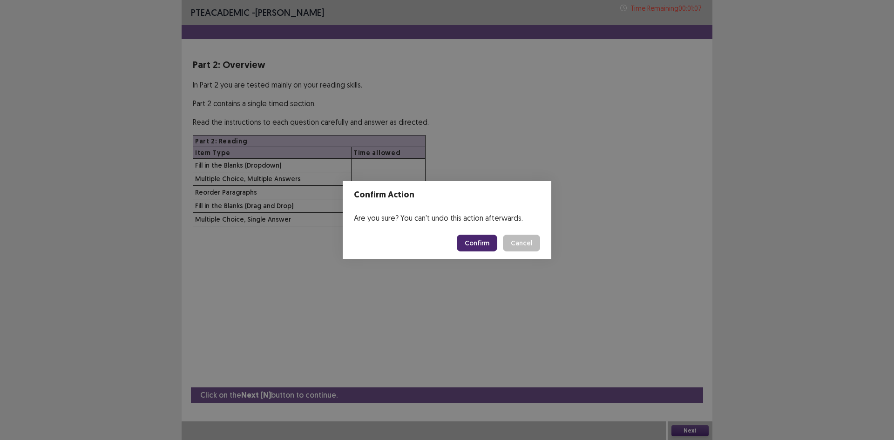
click at [491, 247] on button "Confirm" at bounding box center [477, 243] width 40 height 17
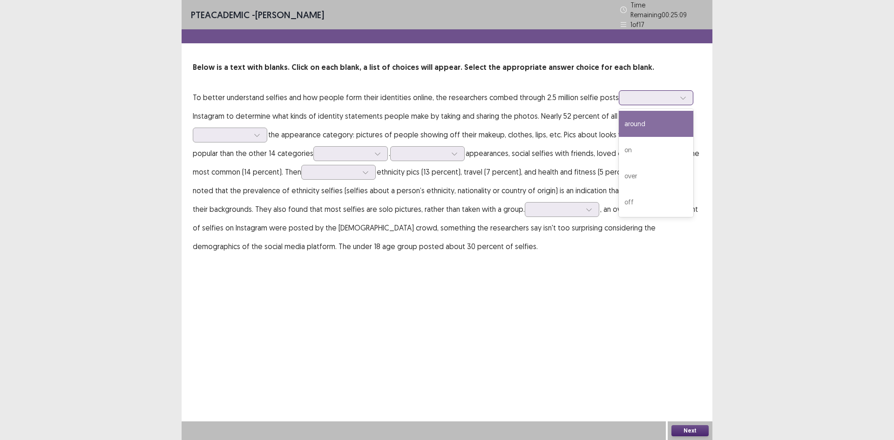
click at [668, 96] on div at bounding box center [650, 97] width 48 height 9
click at [652, 142] on div "on" at bounding box center [656, 150] width 74 height 26
click at [668, 95] on div at bounding box center [650, 97] width 48 height 9
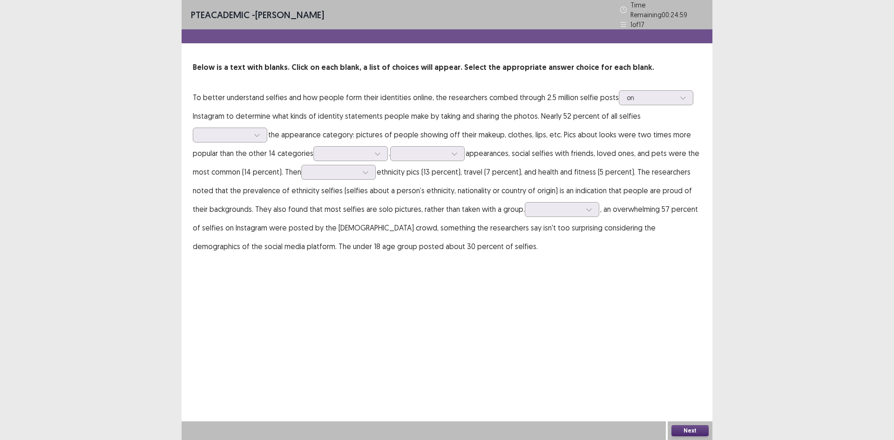
click at [370, 115] on p "To better understand selfies and how people form their identities online, the r…" at bounding box center [447, 172] width 508 height 168
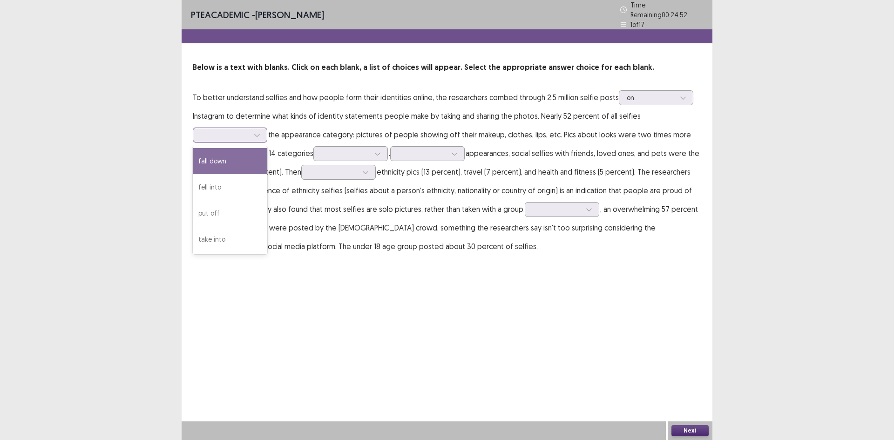
click at [236, 130] on div at bounding box center [225, 134] width 48 height 9
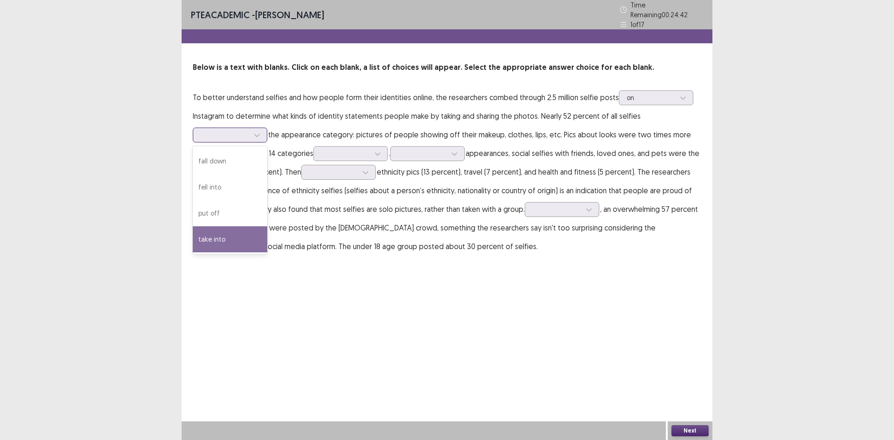
click at [237, 236] on div "take into" at bounding box center [230, 239] width 74 height 26
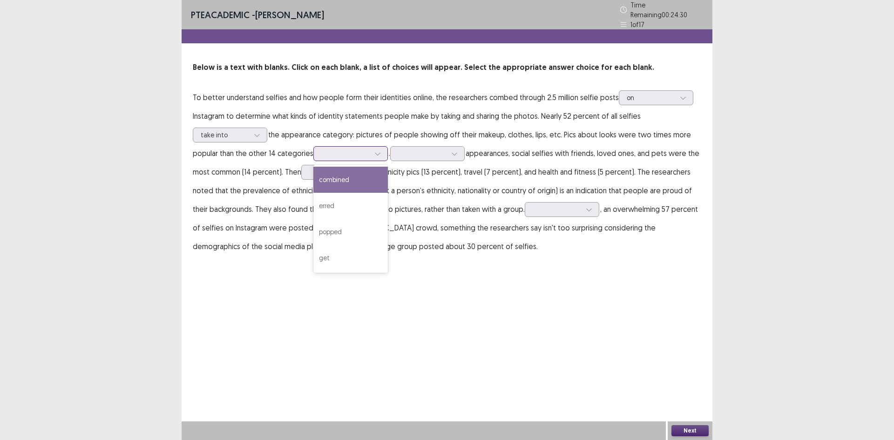
click at [361, 149] on div at bounding box center [345, 153] width 48 height 9
click at [361, 174] on div "combined" at bounding box center [350, 180] width 74 height 26
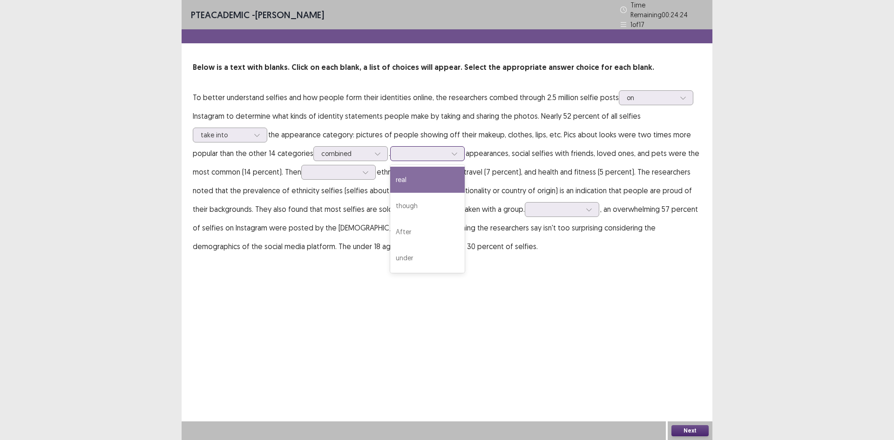
click at [436, 150] on div at bounding box center [422, 153] width 48 height 9
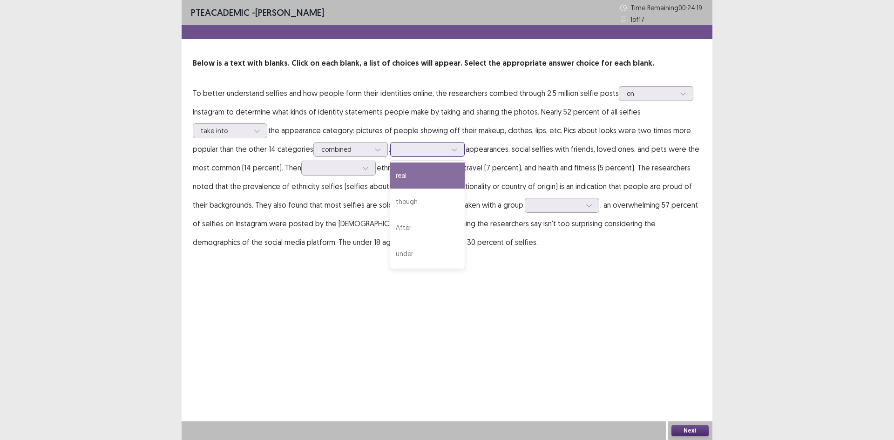
click at [437, 176] on div "real" at bounding box center [427, 175] width 74 height 26
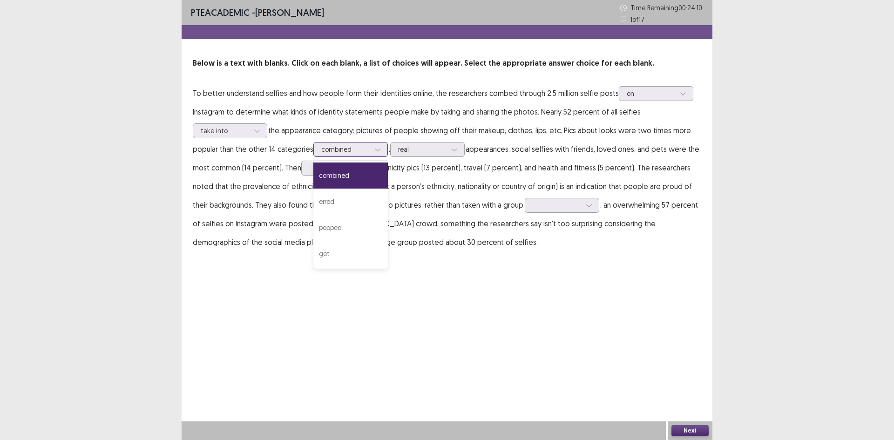
click at [362, 148] on div at bounding box center [345, 149] width 48 height 9
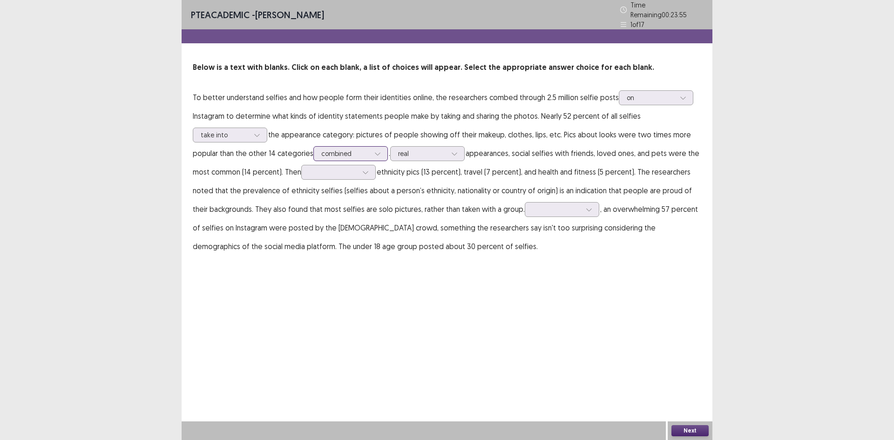
click at [362, 149] on div at bounding box center [345, 153] width 48 height 9
click at [408, 149] on div at bounding box center [422, 153] width 48 height 9
click at [337, 168] on div at bounding box center [333, 172] width 48 height 9
click at [331, 192] on div "turned" at bounding box center [338, 198] width 74 height 26
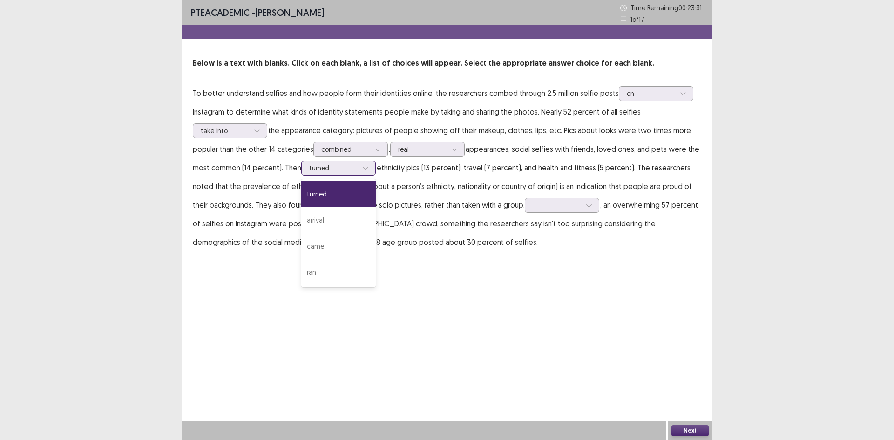
click at [346, 165] on div at bounding box center [333, 167] width 48 height 9
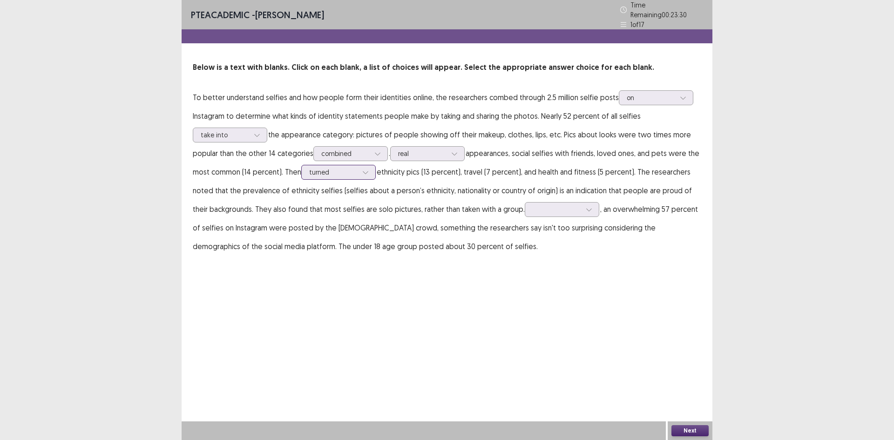
click at [346, 168] on div at bounding box center [333, 172] width 48 height 9
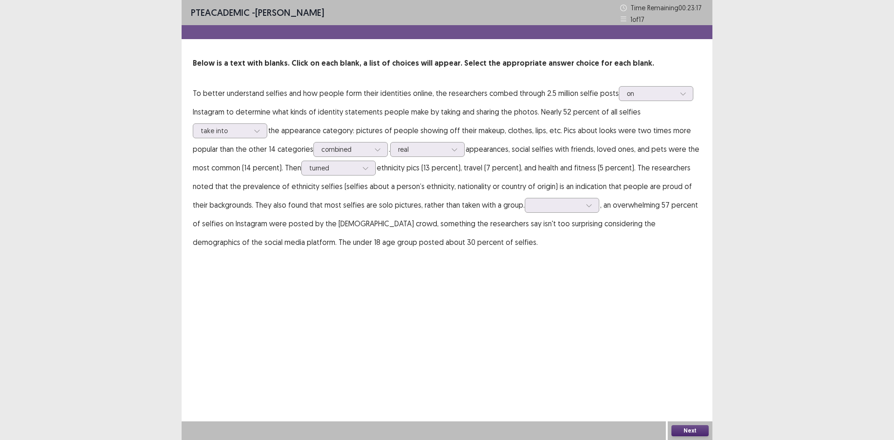
drag, startPoint x: 676, startPoint y: 191, endPoint x: 662, endPoint y: 187, distance: 14.4
click at [662, 187] on p "To better understand selfies and how people form their identities online, the r…" at bounding box center [447, 168] width 508 height 168
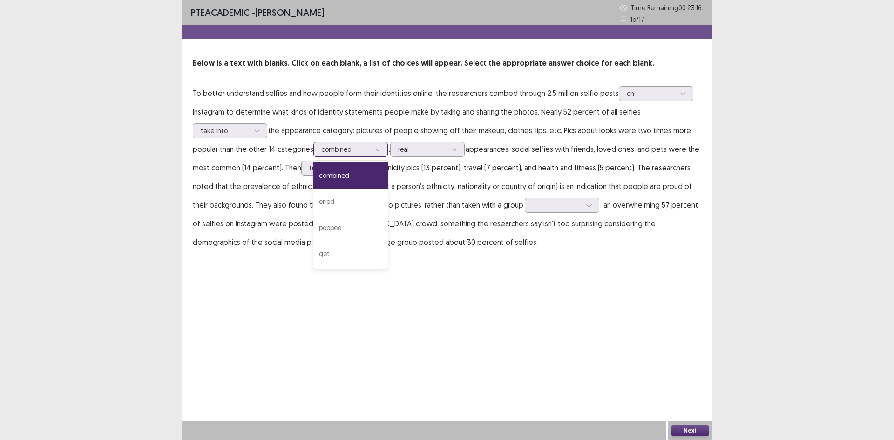
click at [351, 149] on div at bounding box center [345, 149] width 48 height 9
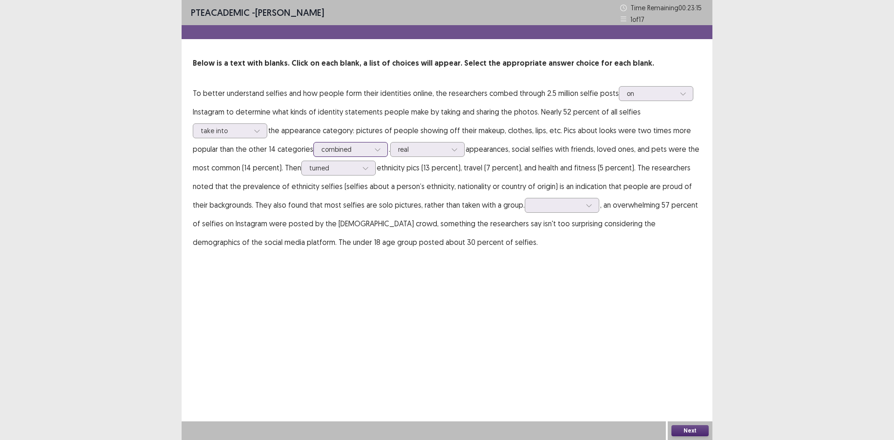
click at [351, 149] on div at bounding box center [345, 149] width 48 height 9
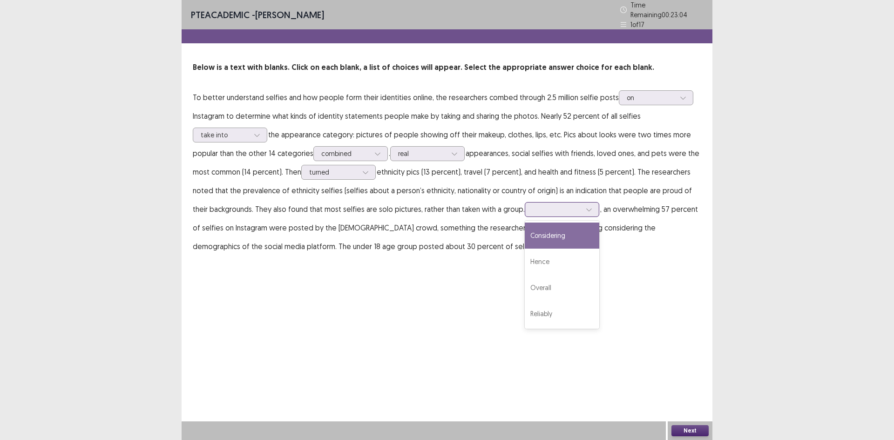
click at [546, 206] on div at bounding box center [556, 209] width 48 height 9
click at [548, 228] on div "Considering" at bounding box center [562, 235] width 74 height 26
click at [682, 430] on button "Next" at bounding box center [689, 430] width 37 height 11
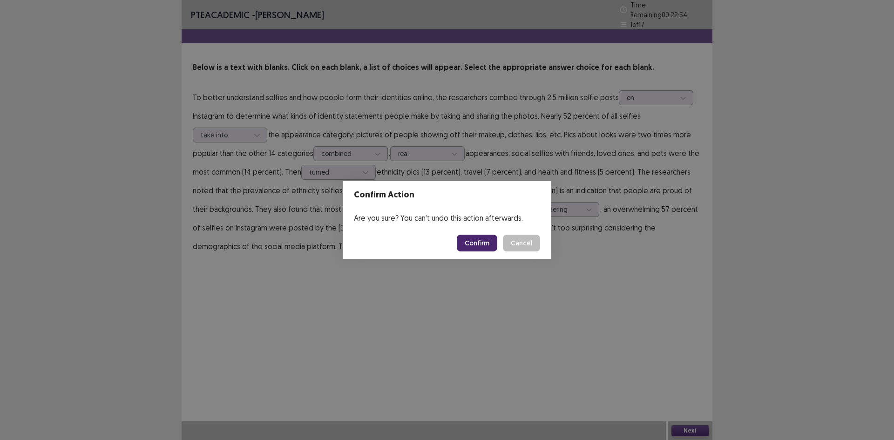
click at [490, 242] on button "Confirm" at bounding box center [477, 243] width 40 height 17
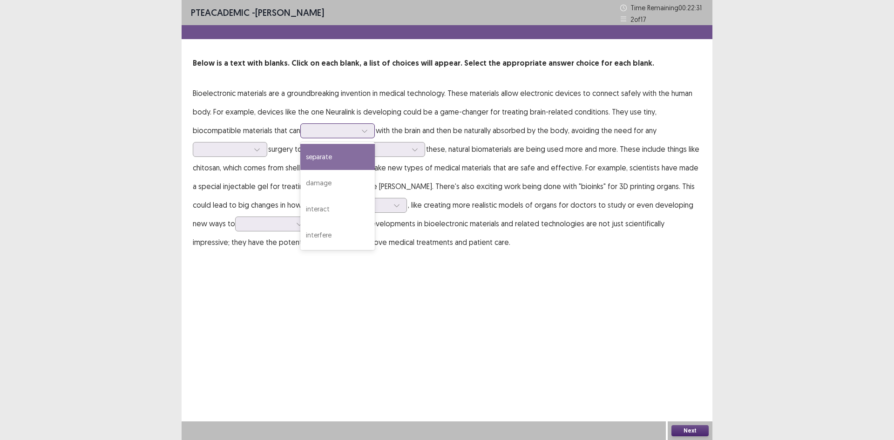
click at [324, 132] on div at bounding box center [332, 130] width 48 height 9
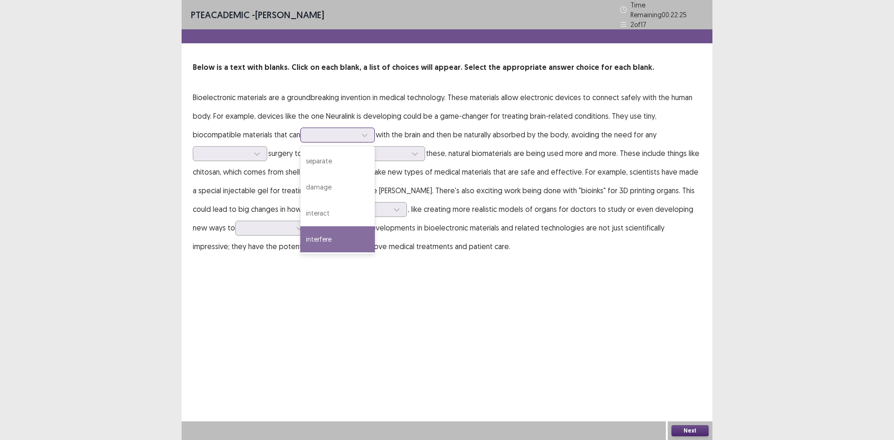
click at [334, 231] on div "interfere" at bounding box center [337, 239] width 74 height 26
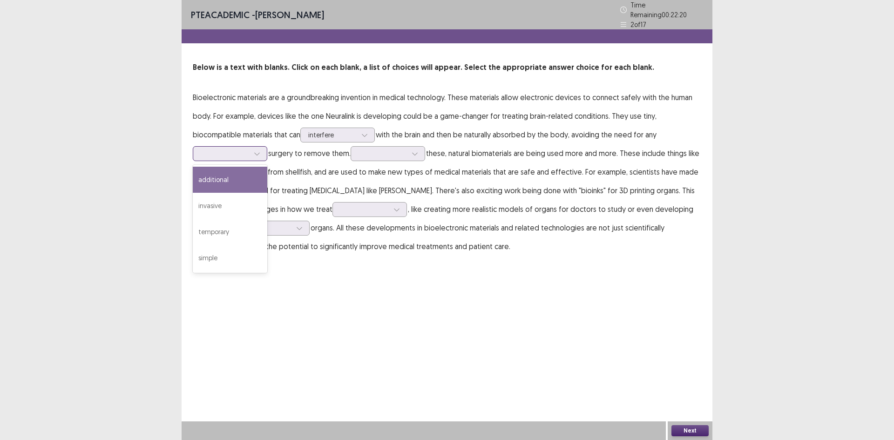
click at [257, 152] on icon at bounding box center [257, 153] width 7 height 7
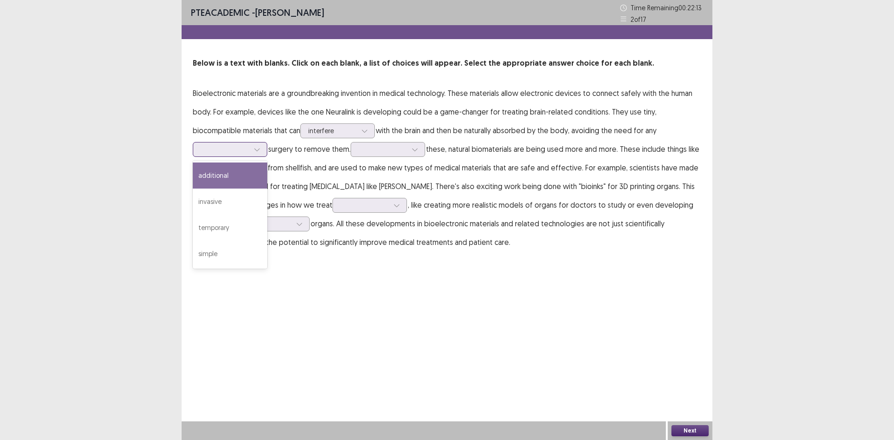
click at [249, 172] on div "additional" at bounding box center [230, 175] width 74 height 26
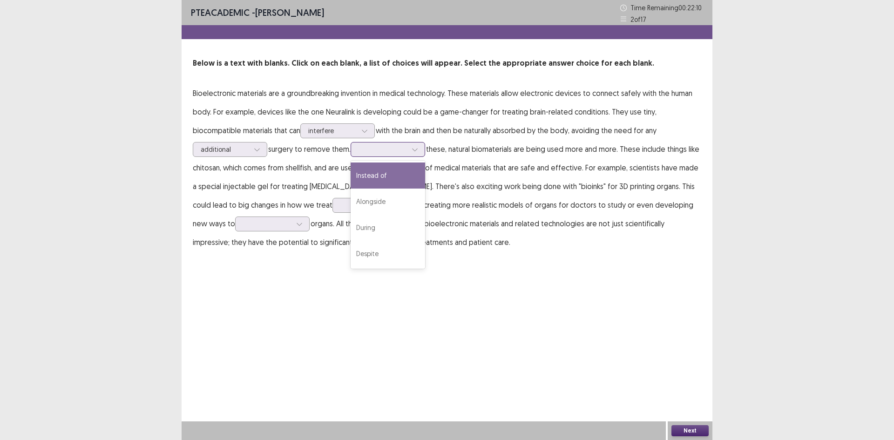
click at [402, 155] on div at bounding box center [382, 149] width 50 height 11
click at [404, 209] on div "Alongside" at bounding box center [387, 201] width 74 height 26
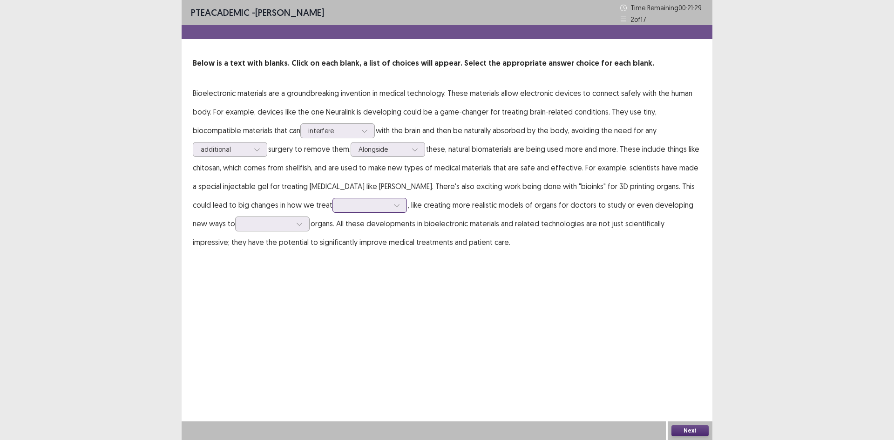
click at [377, 204] on div at bounding box center [364, 205] width 48 height 9
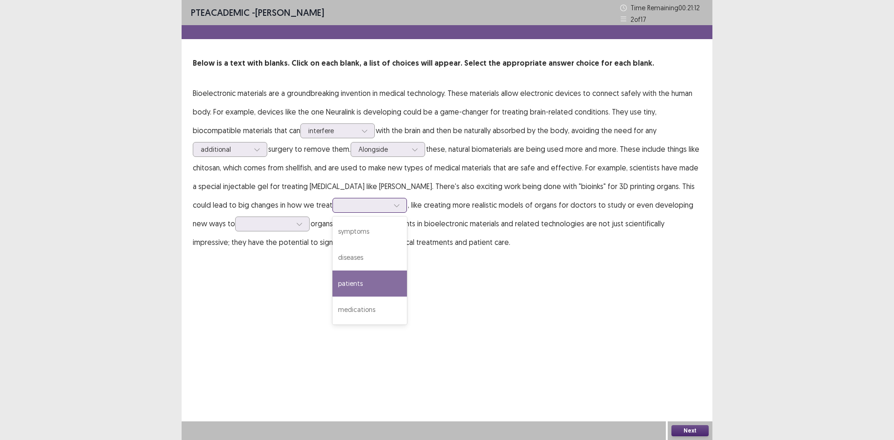
click at [385, 282] on div "patients" at bounding box center [369, 283] width 74 height 26
click at [390, 201] on div at bounding box center [397, 205] width 14 height 14
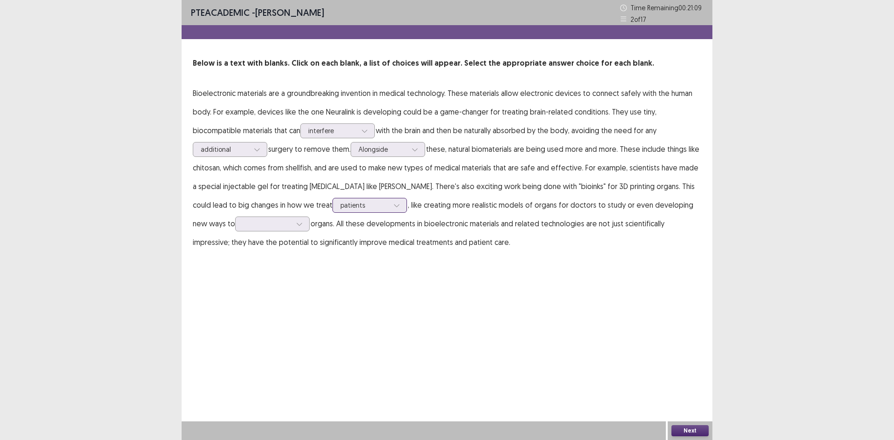
click at [390, 201] on div at bounding box center [397, 205] width 14 height 14
click at [268, 223] on div at bounding box center [267, 223] width 48 height 9
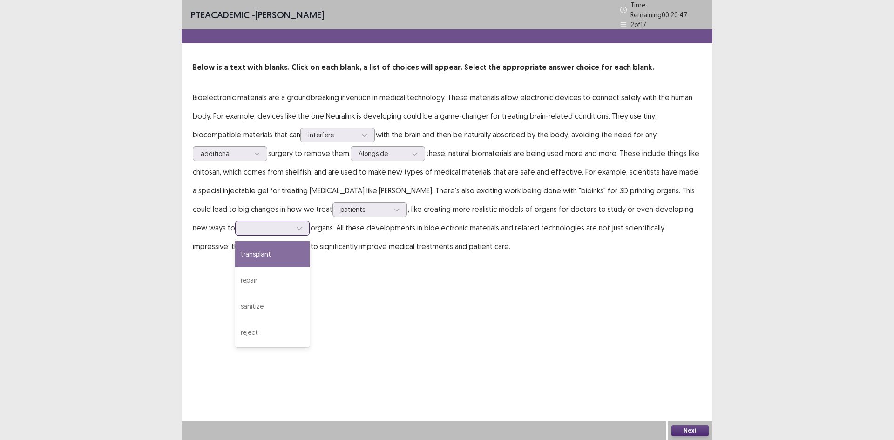
click at [278, 256] on div "transplant" at bounding box center [272, 254] width 74 height 26
click at [383, 206] on div at bounding box center [364, 209] width 48 height 9
click at [697, 428] on button "Next" at bounding box center [689, 430] width 37 height 11
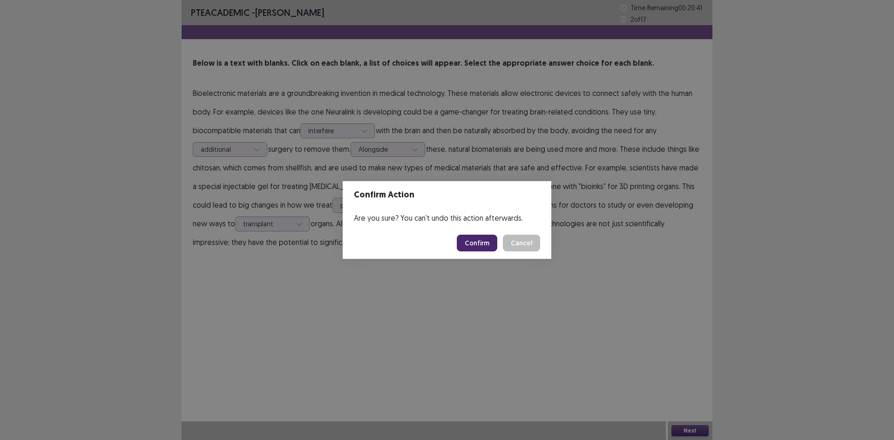
click at [481, 239] on button "Confirm" at bounding box center [477, 243] width 40 height 17
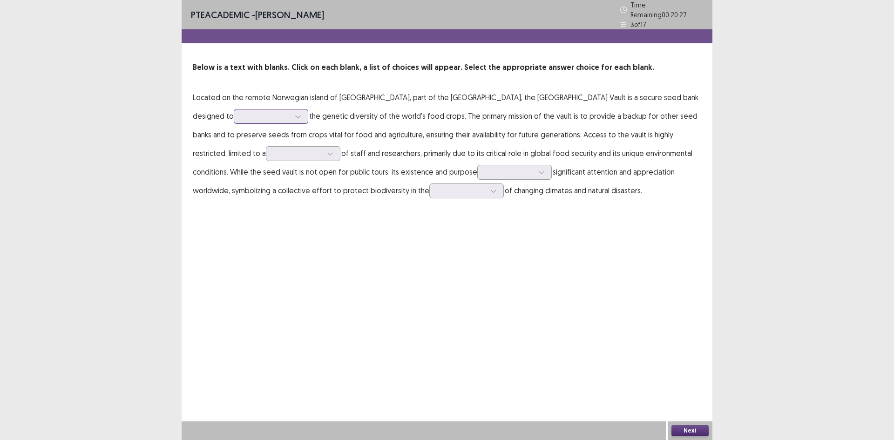
click at [295, 113] on icon at bounding box center [298, 116] width 7 height 7
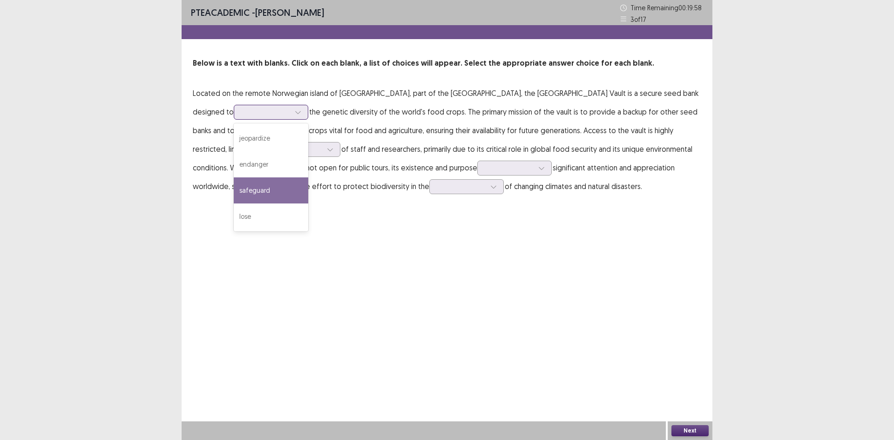
click at [259, 184] on div "safeguard" at bounding box center [271, 190] width 74 height 26
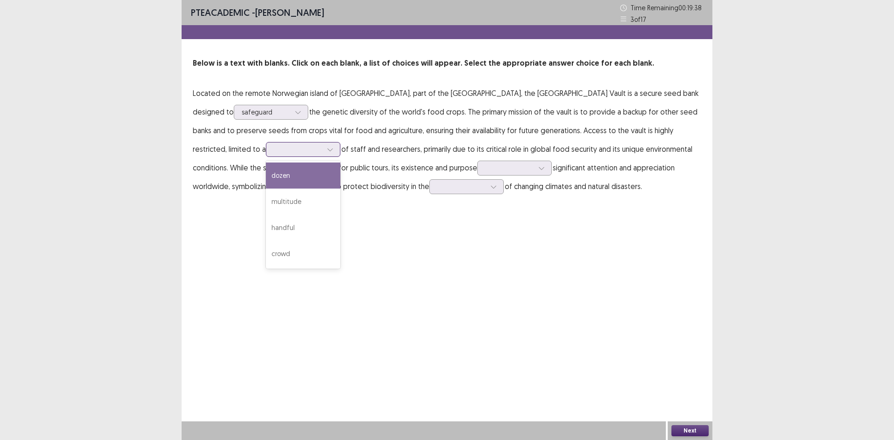
click at [274, 148] on div at bounding box center [298, 149] width 48 height 9
click at [266, 173] on div "dozen" at bounding box center [303, 175] width 74 height 26
click at [274, 152] on div at bounding box center [298, 149] width 48 height 9
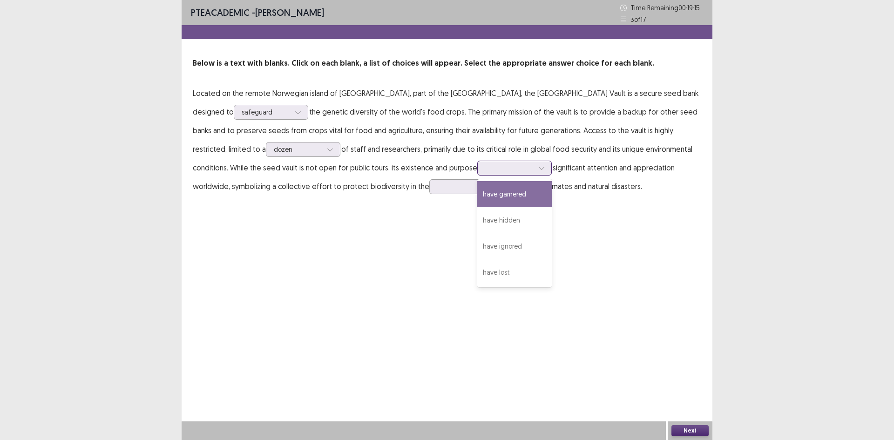
click at [538, 168] on icon at bounding box center [540, 168] width 5 height 3
click at [477, 200] on div "have garnered" at bounding box center [514, 194] width 74 height 26
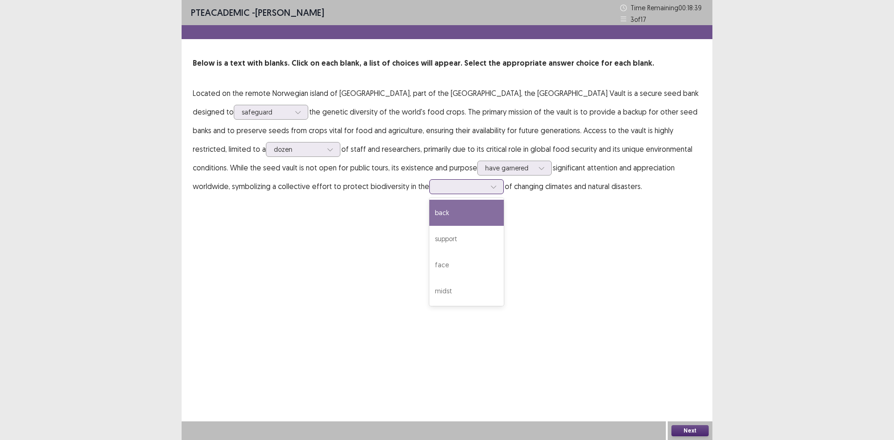
click at [490, 184] on icon at bounding box center [493, 186] width 7 height 7
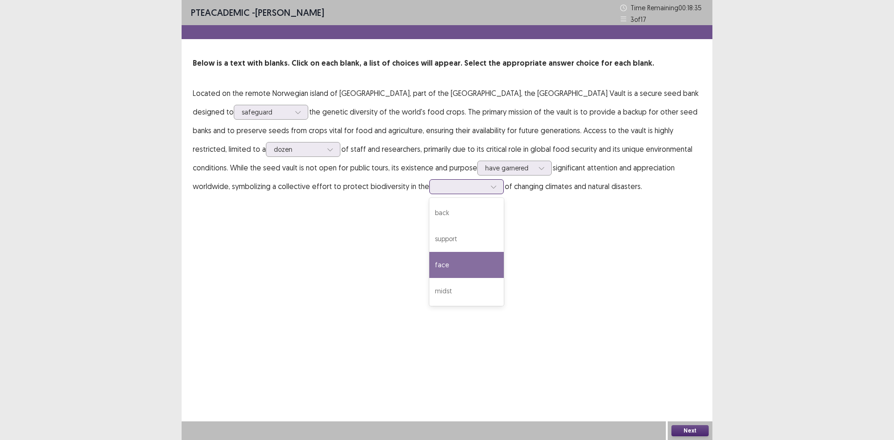
click at [429, 265] on div "face" at bounding box center [466, 265] width 74 height 26
click at [437, 180] on div "face" at bounding box center [461, 187] width 48 height 14
click at [694, 426] on button "Next" at bounding box center [689, 430] width 37 height 11
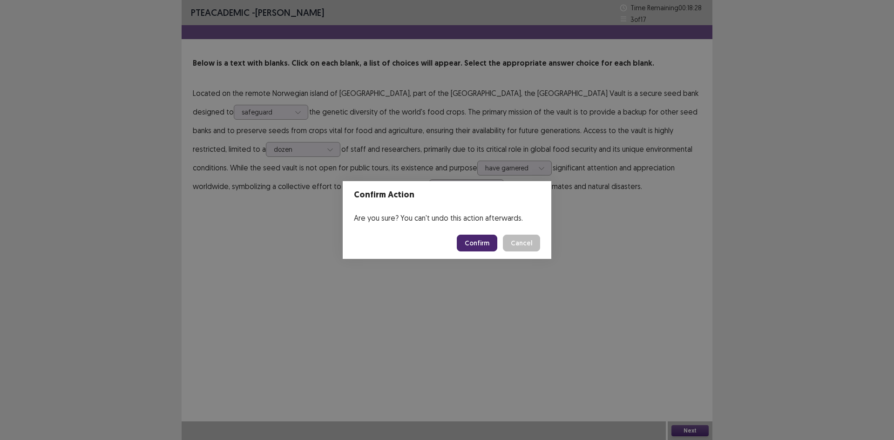
click at [478, 237] on button "Confirm" at bounding box center [477, 243] width 40 height 17
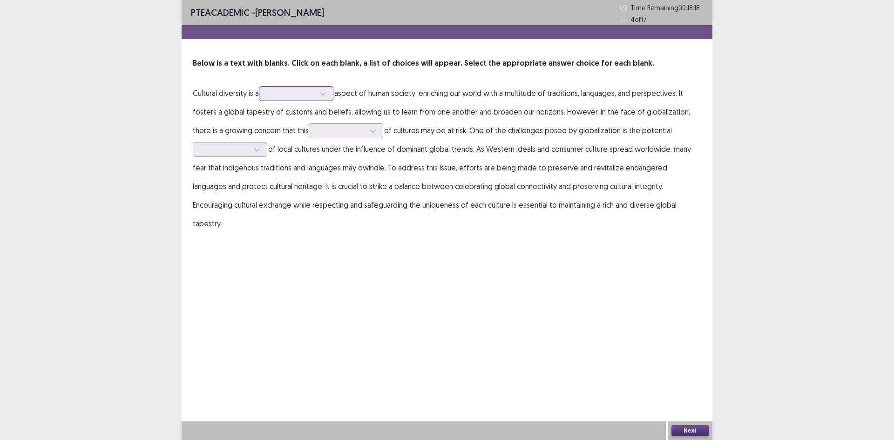
click at [329, 91] on div at bounding box center [323, 94] width 14 height 14
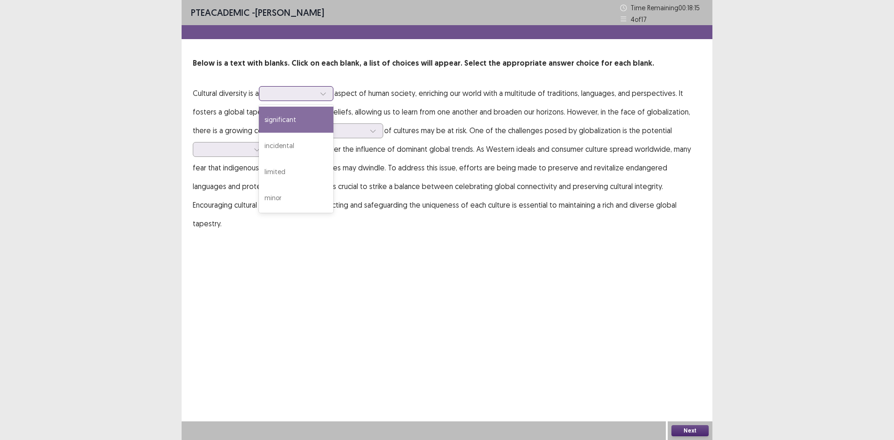
click at [314, 108] on div "significant" at bounding box center [296, 120] width 74 height 26
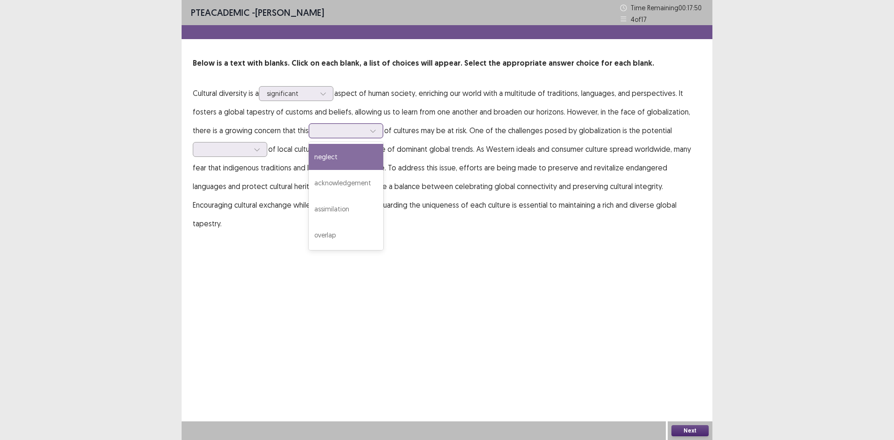
click at [361, 130] on div at bounding box center [340, 130] width 48 height 9
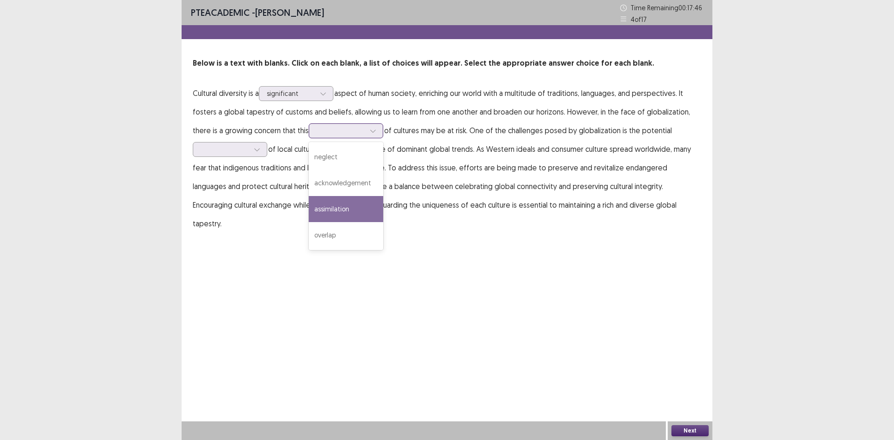
click at [354, 208] on div "assimilation" at bounding box center [346, 209] width 74 height 26
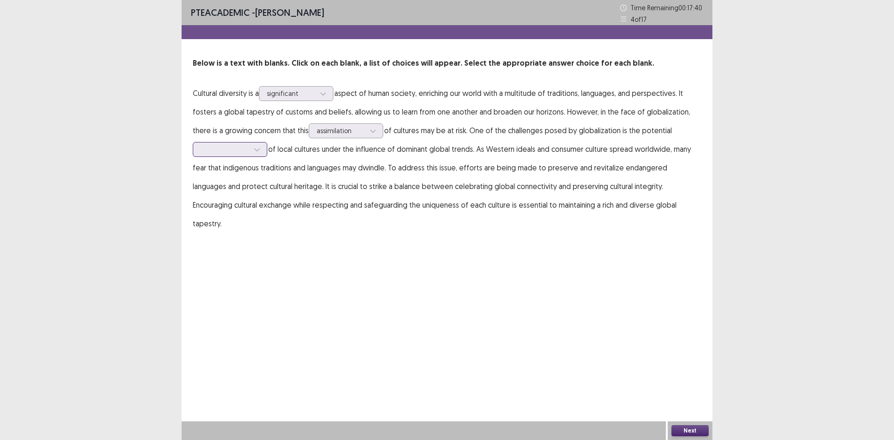
click at [237, 150] on div at bounding box center [225, 149] width 48 height 9
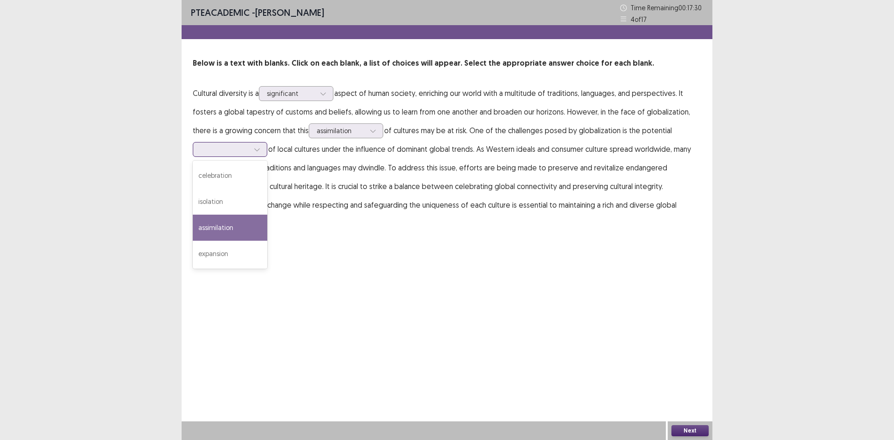
click at [227, 230] on div "assimilation" at bounding box center [230, 228] width 74 height 26
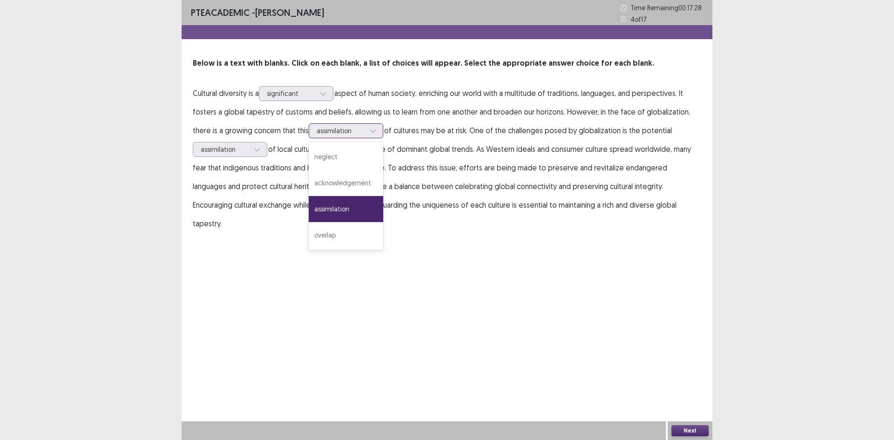
click at [355, 131] on div at bounding box center [340, 130] width 48 height 9
click at [350, 182] on div "acknowledgement" at bounding box center [346, 183] width 74 height 26
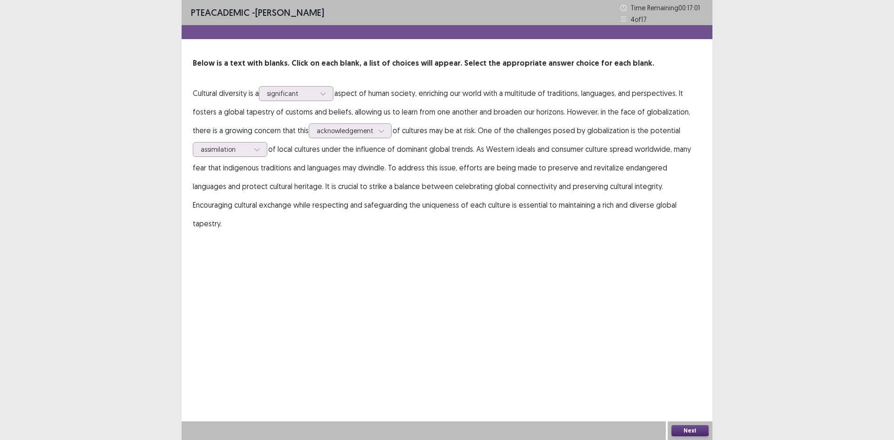
click at [696, 430] on button "Next" at bounding box center [689, 430] width 37 height 11
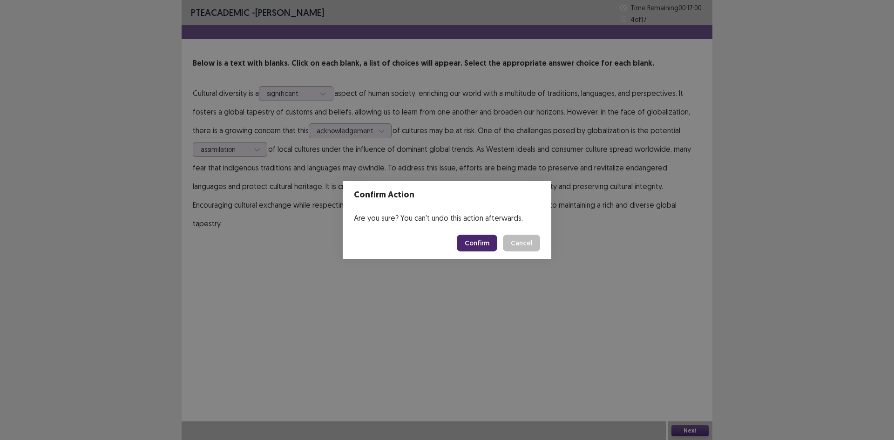
click at [481, 247] on button "Confirm" at bounding box center [477, 243] width 40 height 17
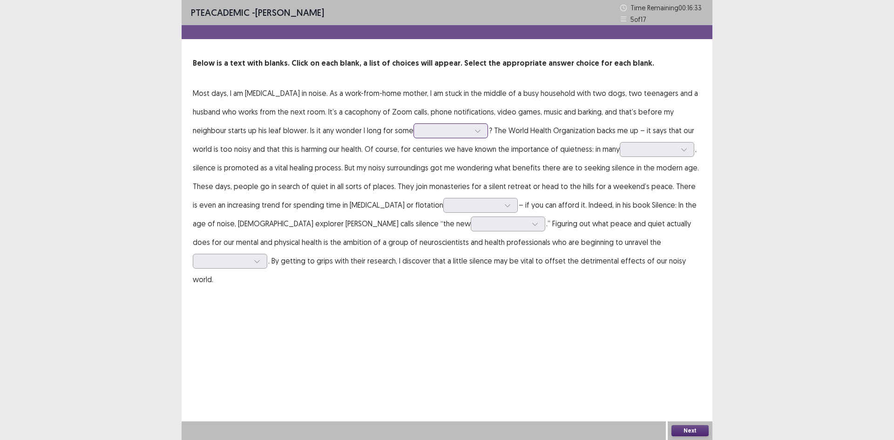
click at [464, 136] on div at bounding box center [445, 130] width 50 height 11
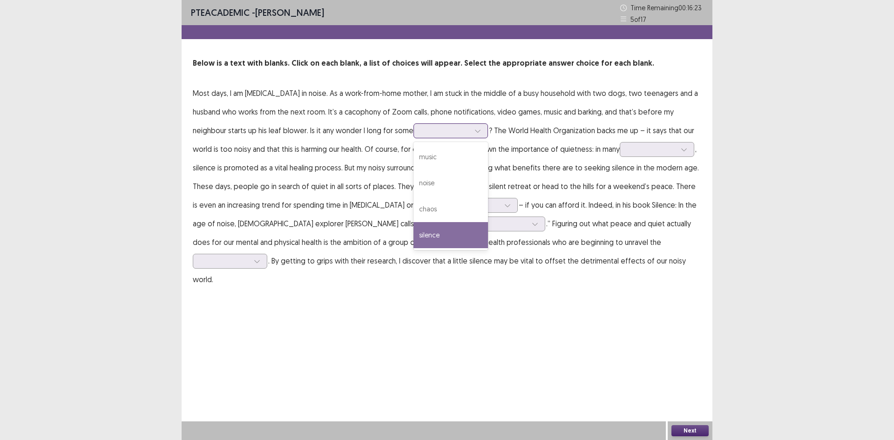
click at [456, 229] on div "silence" at bounding box center [450, 235] width 74 height 26
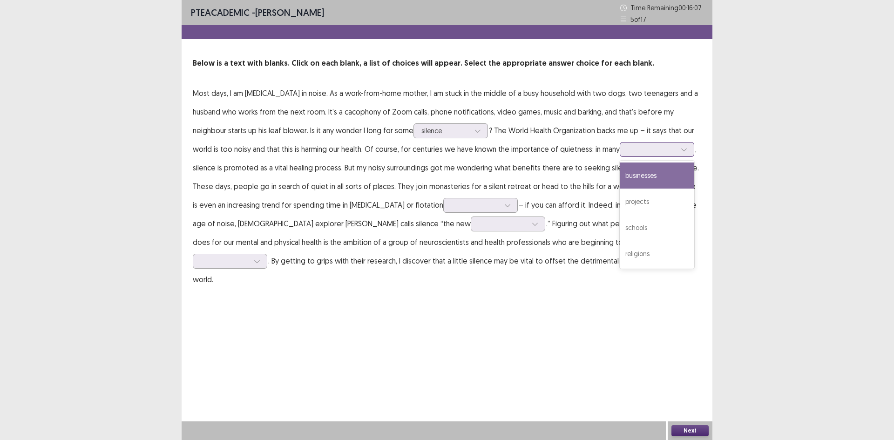
click at [648, 148] on div at bounding box center [651, 149] width 48 height 9
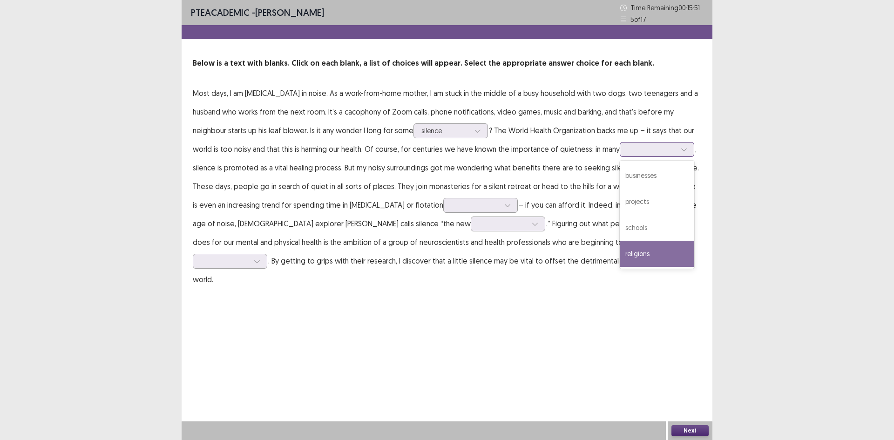
click at [661, 255] on div "religions" at bounding box center [656, 254] width 74 height 26
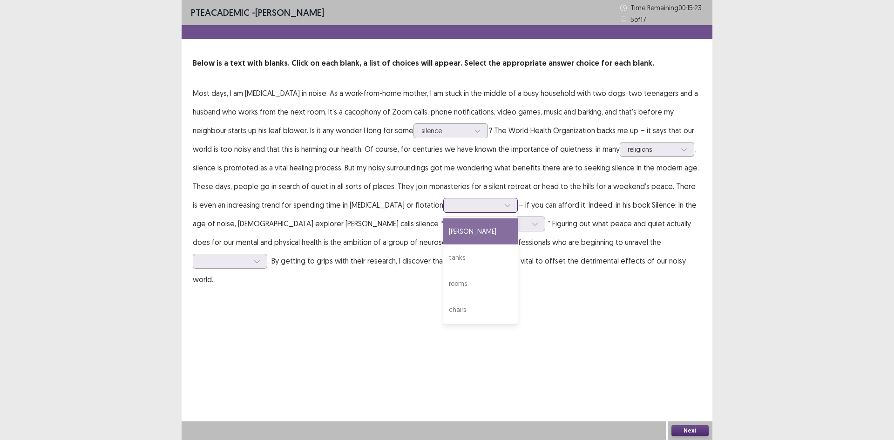
click at [504, 204] on div at bounding box center [507, 205] width 14 height 14
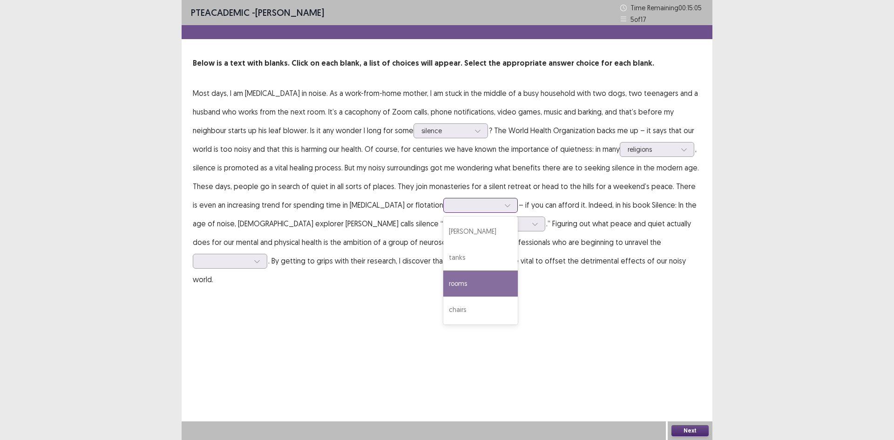
click at [488, 282] on div "rooms" at bounding box center [480, 283] width 74 height 26
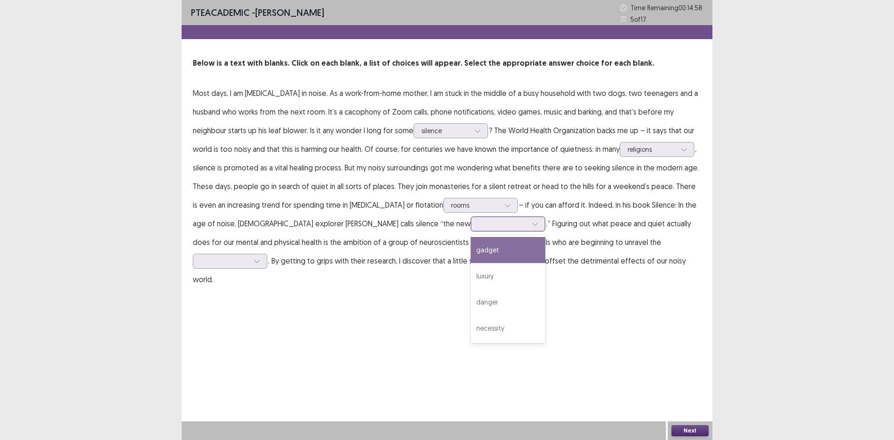
click at [481, 224] on div at bounding box center [502, 223] width 48 height 9
click at [475, 277] on div "luxury" at bounding box center [508, 276] width 74 height 26
click at [478, 228] on div at bounding box center [502, 223] width 48 height 9
click at [478, 225] on div at bounding box center [502, 223] width 48 height 9
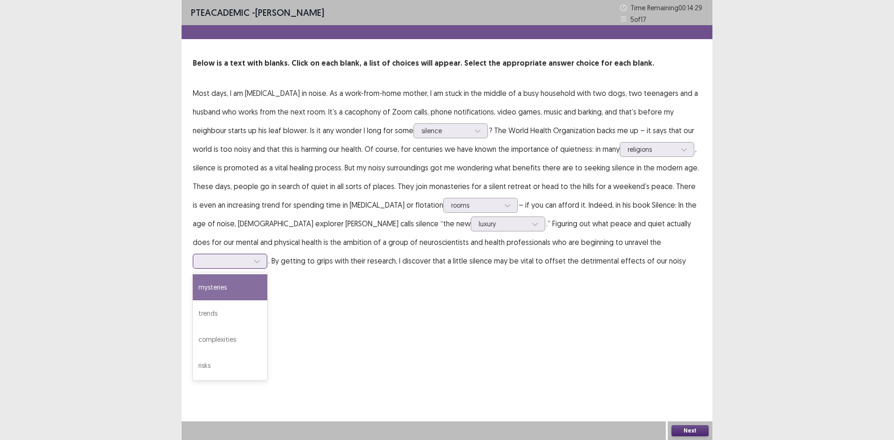
click at [249, 256] on div at bounding box center [225, 260] width 48 height 9
click at [267, 305] on div "trends" at bounding box center [230, 313] width 74 height 26
click at [692, 430] on button "Next" at bounding box center [689, 430] width 37 height 11
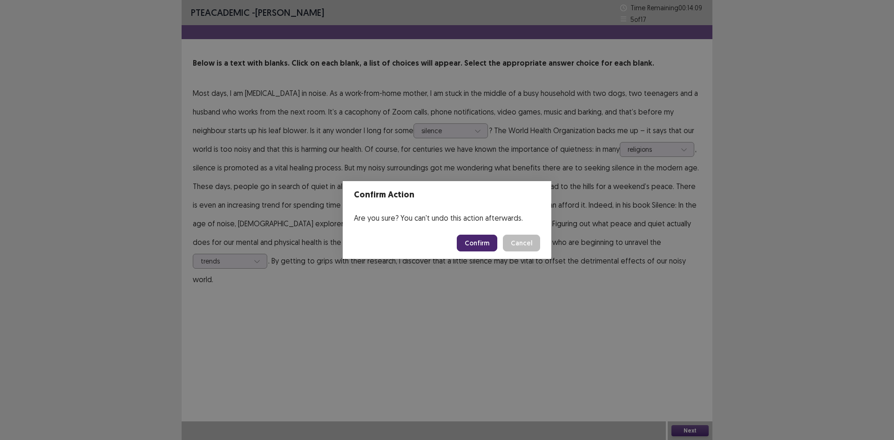
click at [488, 242] on button "Confirm" at bounding box center [477, 243] width 40 height 17
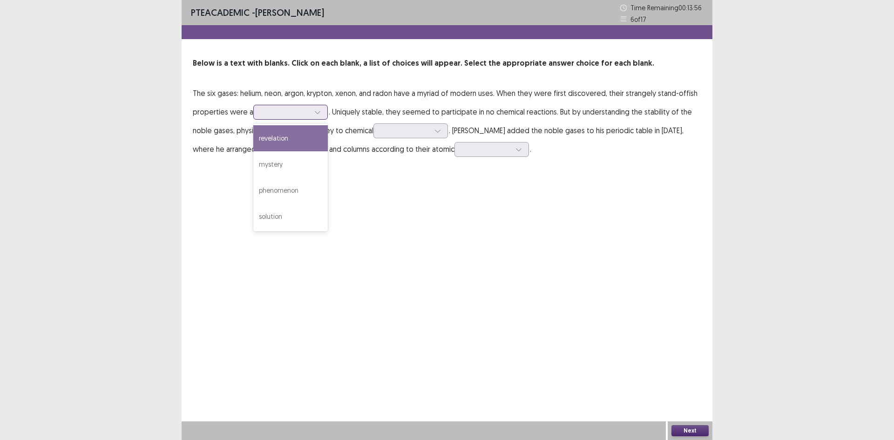
click at [286, 111] on div at bounding box center [285, 112] width 48 height 9
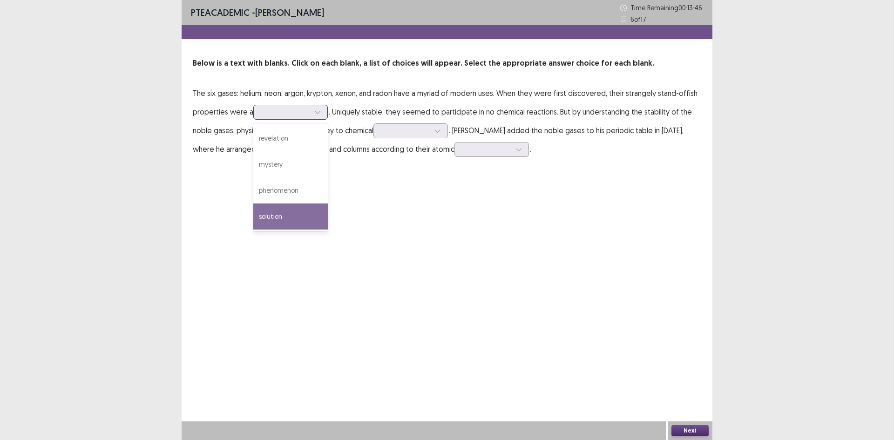
click at [284, 219] on div "solution" at bounding box center [290, 216] width 74 height 26
click at [307, 111] on div at bounding box center [285, 112] width 48 height 9
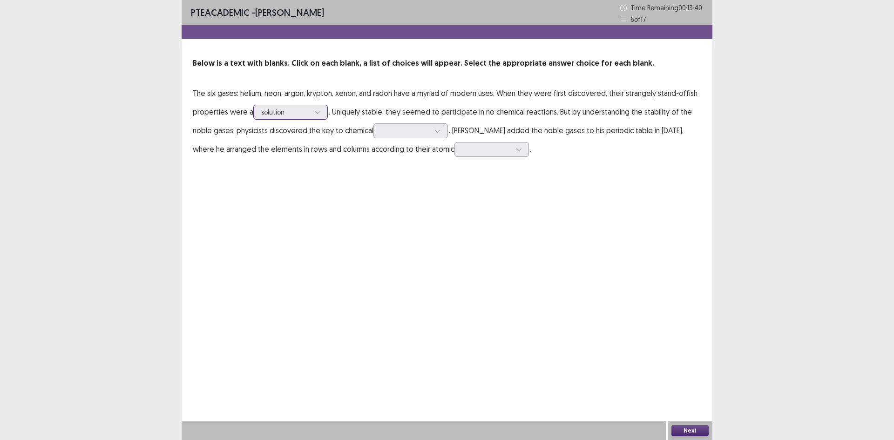
click at [307, 111] on div at bounding box center [285, 112] width 48 height 9
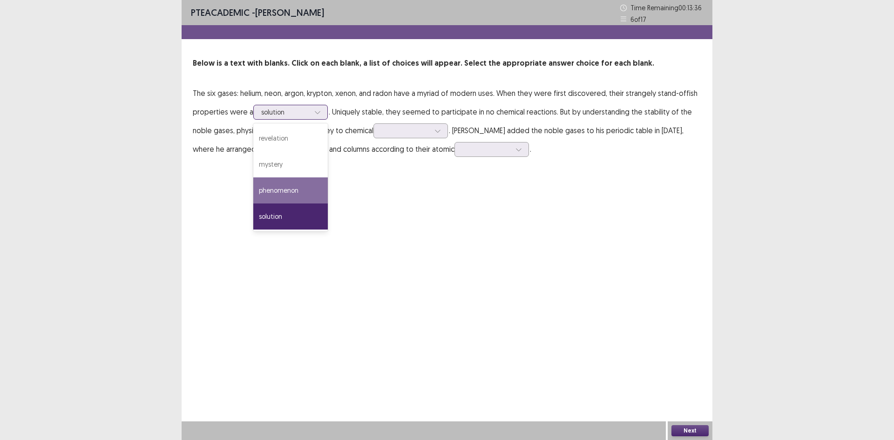
click at [296, 187] on div "phenomenon" at bounding box center [290, 190] width 74 height 26
click at [321, 108] on div at bounding box center [317, 112] width 14 height 14
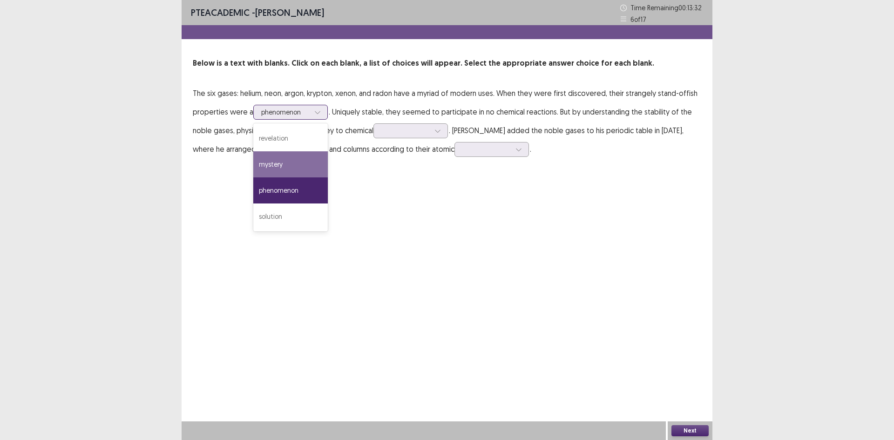
click at [295, 171] on div "mystery" at bounding box center [290, 164] width 74 height 26
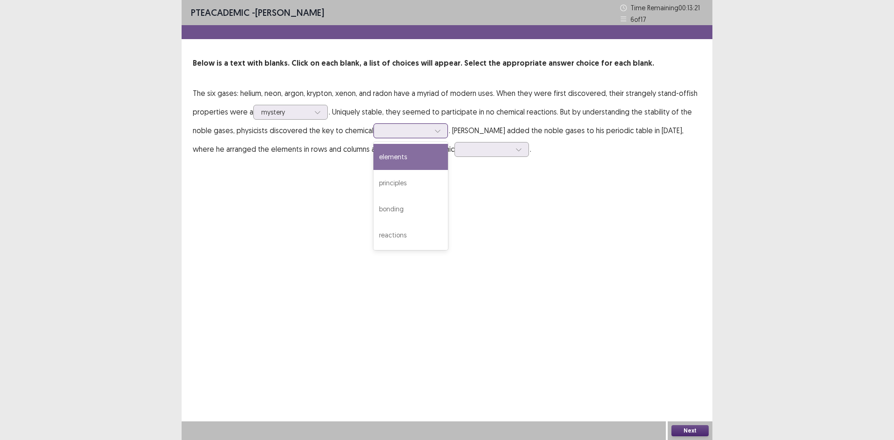
click at [409, 130] on div at bounding box center [405, 130] width 48 height 9
click at [339, 155] on p "The six gases: helium, neon, argon, krypton, xenon, and radon have a myriad of …" at bounding box center [447, 121] width 508 height 74
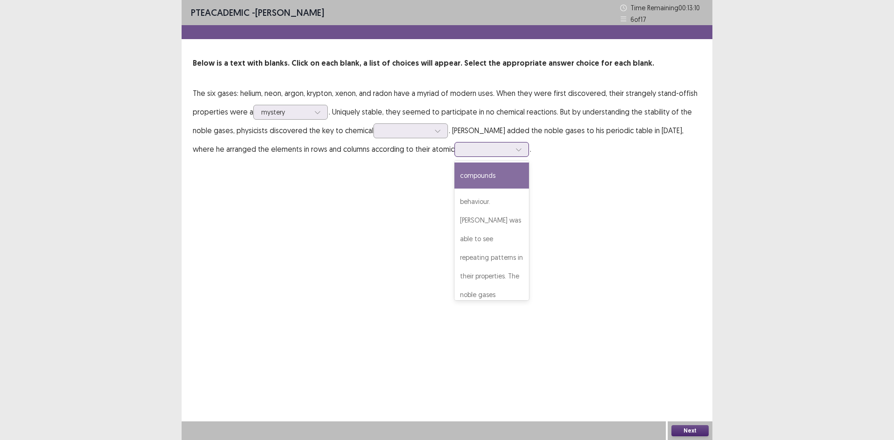
click at [489, 149] on div at bounding box center [486, 149] width 48 height 9
click at [501, 181] on div "compounds" at bounding box center [491, 175] width 74 height 26
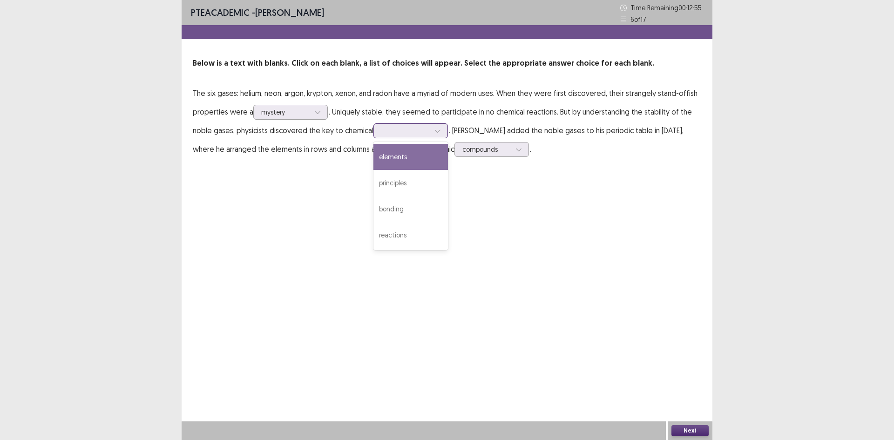
click at [415, 131] on div at bounding box center [405, 130] width 48 height 9
click at [415, 187] on div "principles" at bounding box center [410, 183] width 74 height 26
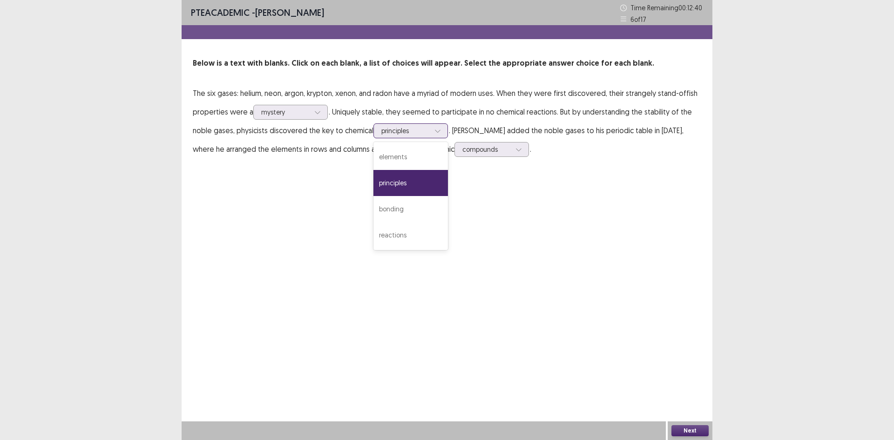
click at [410, 133] on div at bounding box center [405, 130] width 48 height 9
click at [410, 208] on div "bonding" at bounding box center [410, 209] width 74 height 26
click at [695, 428] on button "Next" at bounding box center [689, 430] width 37 height 11
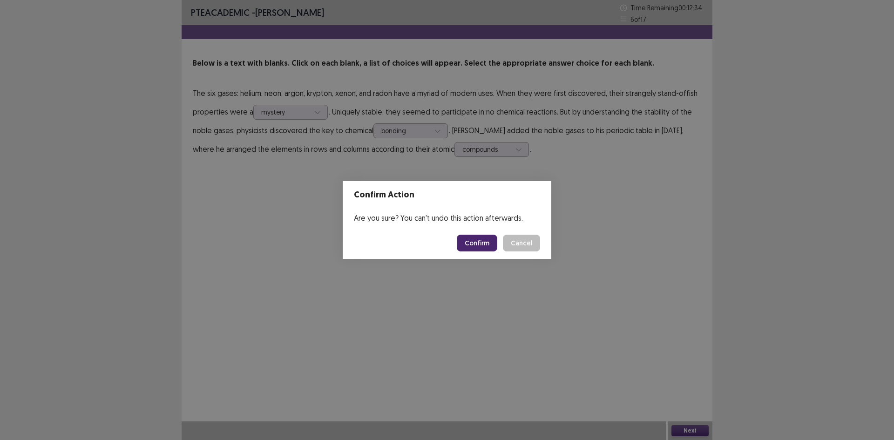
click at [469, 242] on button "Confirm" at bounding box center [477, 243] width 40 height 17
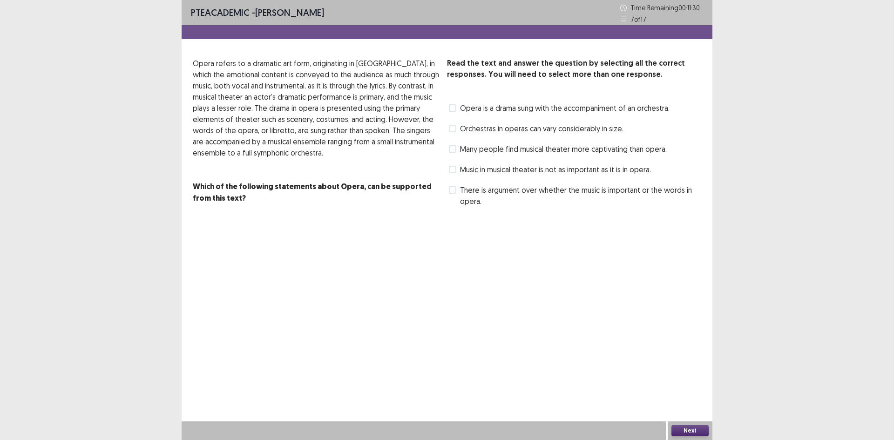
click at [477, 108] on span "Opera is a drama sung with the accompaniment of an orchestra." at bounding box center [564, 107] width 209 height 11
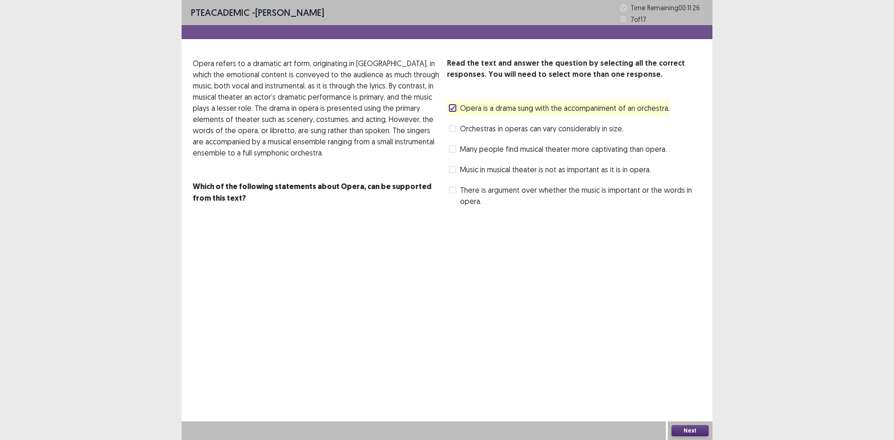
click at [700, 432] on button "Next" at bounding box center [689, 430] width 37 height 11
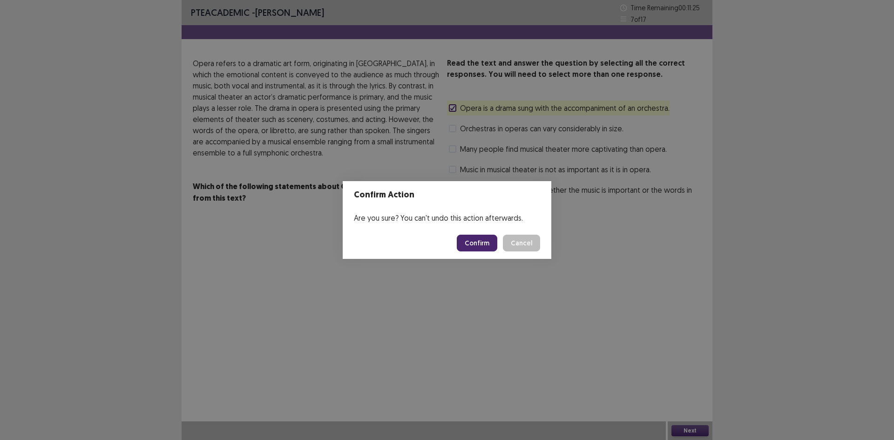
click at [482, 241] on button "Confirm" at bounding box center [477, 243] width 40 height 17
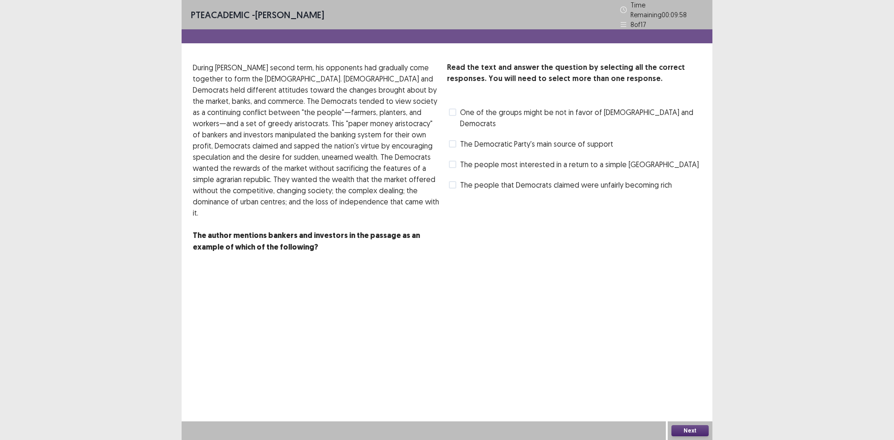
click at [511, 179] on span "The people that Democrats claimed were unfairly becoming rich" at bounding box center [566, 184] width 212 height 11
click at [699, 429] on button "Next" at bounding box center [689, 430] width 37 height 11
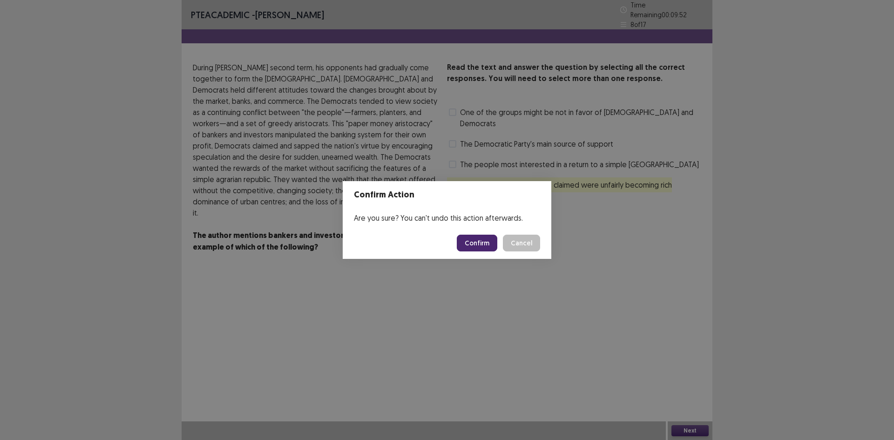
click at [476, 238] on button "Confirm" at bounding box center [477, 243] width 40 height 17
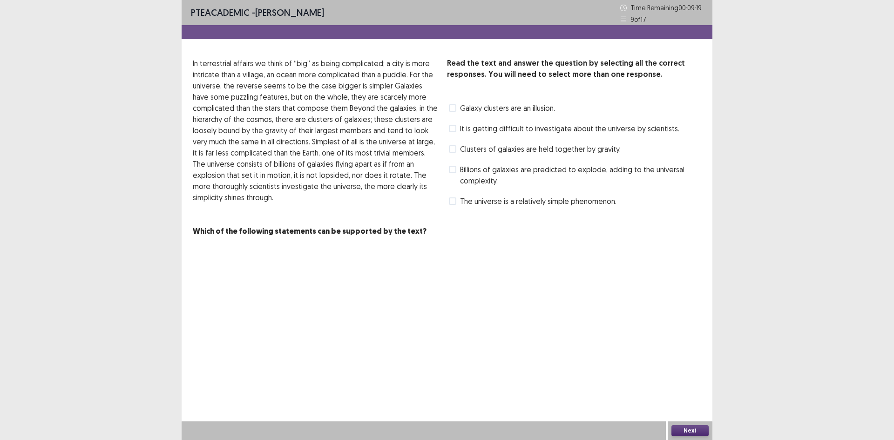
click at [478, 176] on span "Billions of galaxies are predicted to explode, adding to the universal complexi…" at bounding box center [580, 175] width 241 height 22
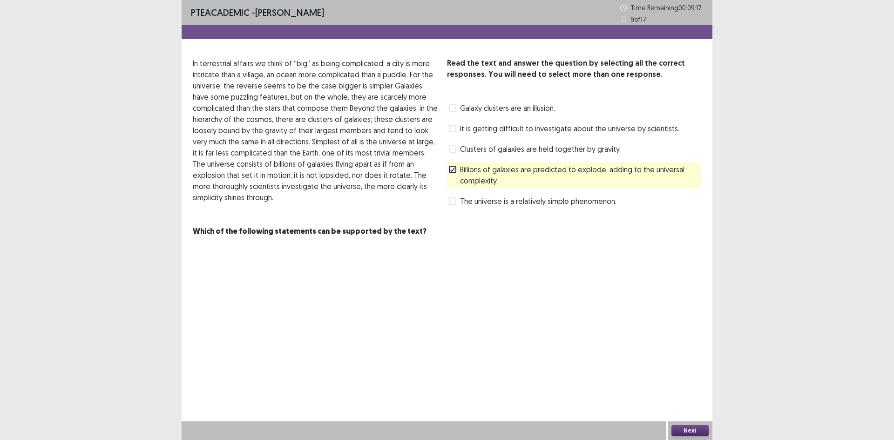
click at [691, 428] on button "Next" at bounding box center [689, 430] width 37 height 11
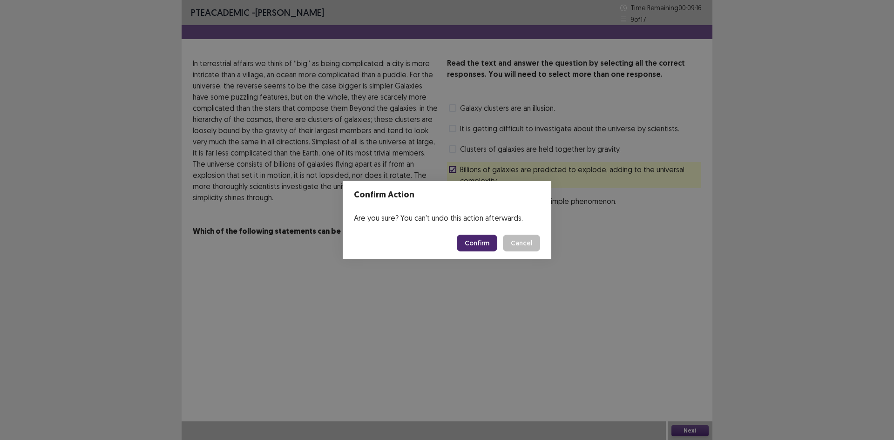
click at [484, 247] on button "Confirm" at bounding box center [477, 243] width 40 height 17
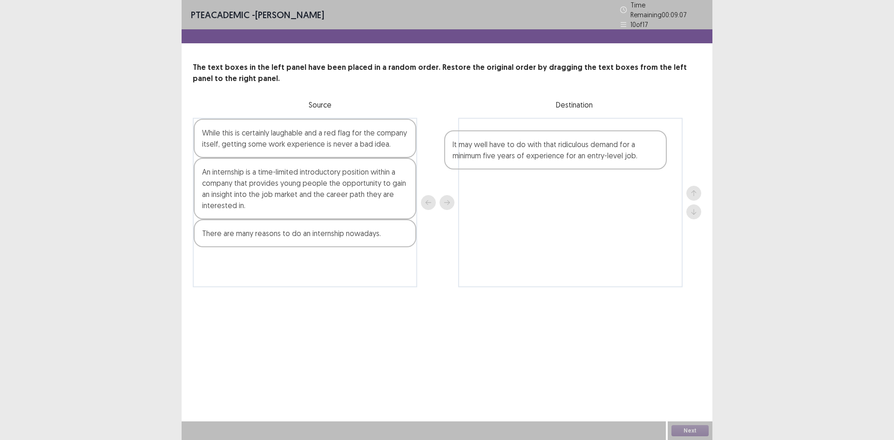
drag, startPoint x: 242, startPoint y: 142, endPoint x: 505, endPoint y: 159, distance: 264.0
click at [505, 159] on div "It may well have to do with that ridiculous demand for a minimum five years of …" at bounding box center [447, 202] width 508 height 169
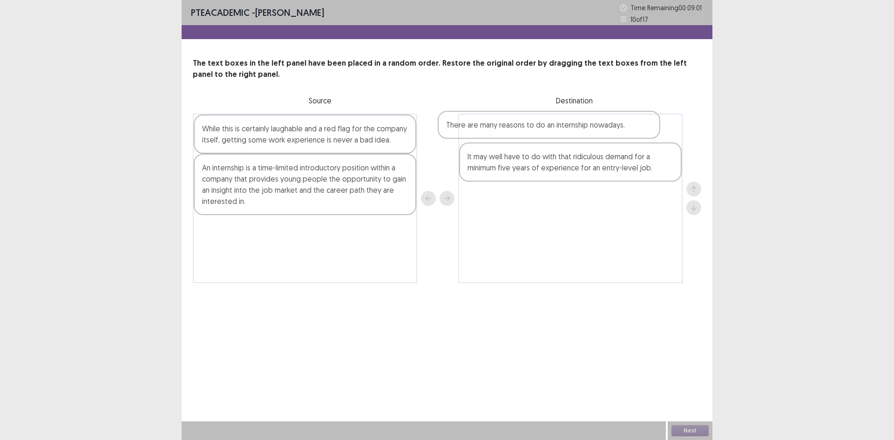
drag, startPoint x: 276, startPoint y: 236, endPoint x: 524, endPoint y: 131, distance: 269.7
click at [524, 131] on div "While this is certainly laughable and a red flag for the company itself, gettin…" at bounding box center [447, 198] width 508 height 169
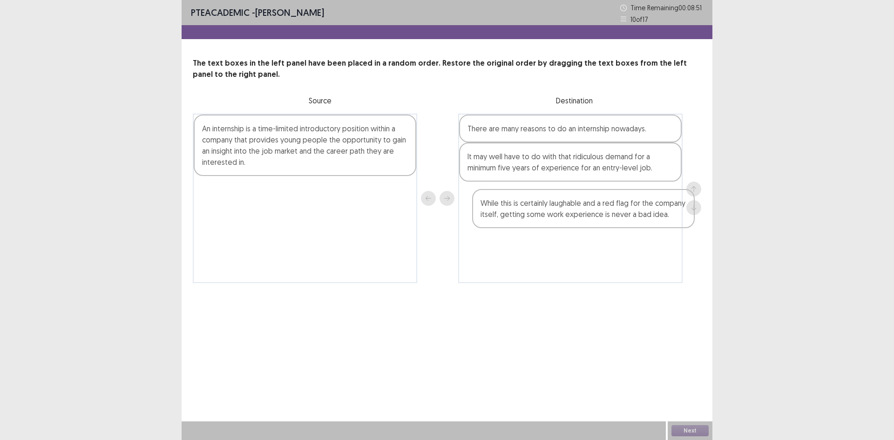
drag, startPoint x: 221, startPoint y: 139, endPoint x: 501, endPoint y: 214, distance: 289.6
click at [501, 214] on div "While this is certainly laughable and a red flag for the company itself, gettin…" at bounding box center [447, 198] width 508 height 169
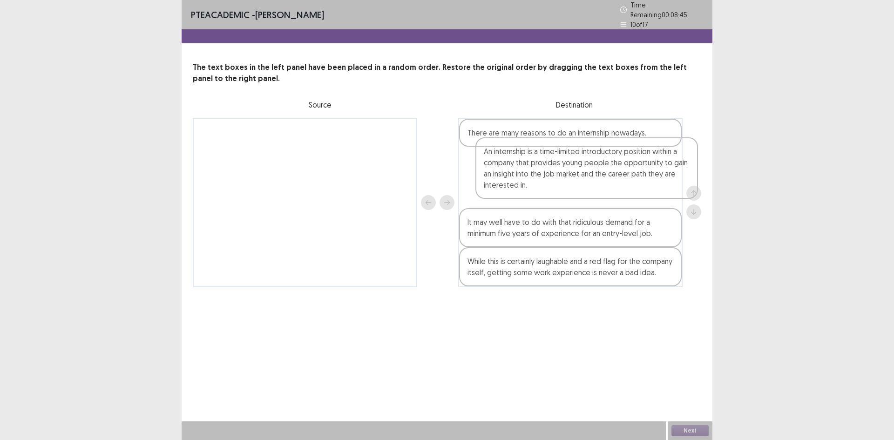
drag, startPoint x: 293, startPoint y: 145, endPoint x: 580, endPoint y: 171, distance: 287.9
click at [580, 171] on div "An internship is a time-limited introductory position within a company that pro…" at bounding box center [447, 202] width 508 height 169
click at [694, 430] on button "Next" at bounding box center [689, 430] width 37 height 11
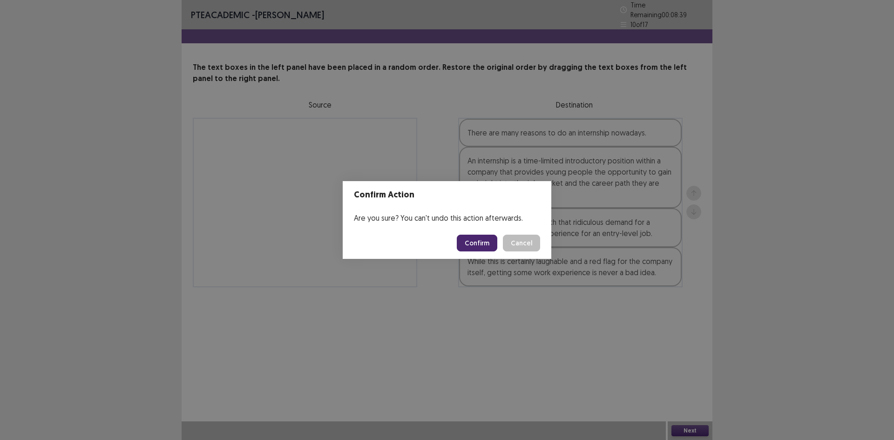
click at [478, 242] on button "Confirm" at bounding box center [477, 243] width 40 height 17
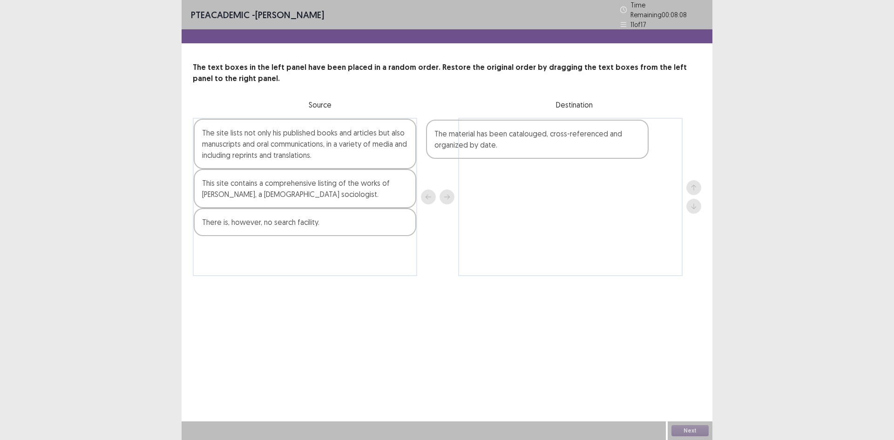
drag, startPoint x: 271, startPoint y: 142, endPoint x: 505, endPoint y: 147, distance: 234.6
click at [505, 147] on div "The material has been catalouged, cross-referenced and organized by date. The s…" at bounding box center [447, 197] width 508 height 158
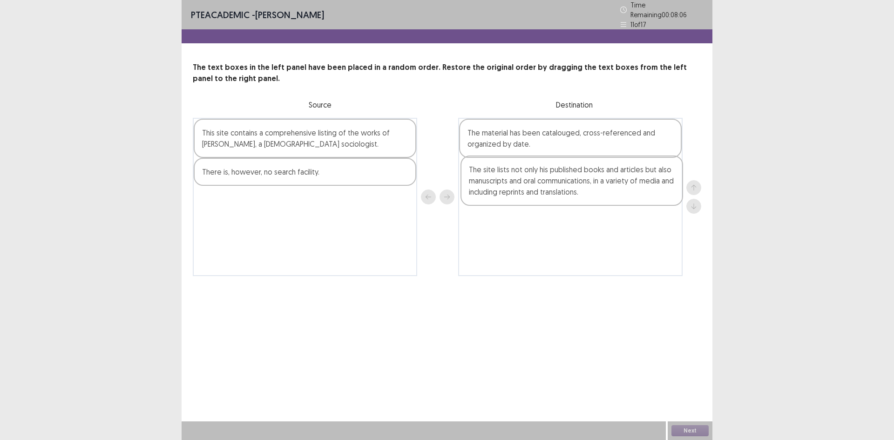
drag, startPoint x: 317, startPoint y: 145, endPoint x: 590, endPoint y: 188, distance: 276.7
click at [590, 188] on div "The site lists not only his published books and articles but also manuscripts a…" at bounding box center [447, 197] width 508 height 158
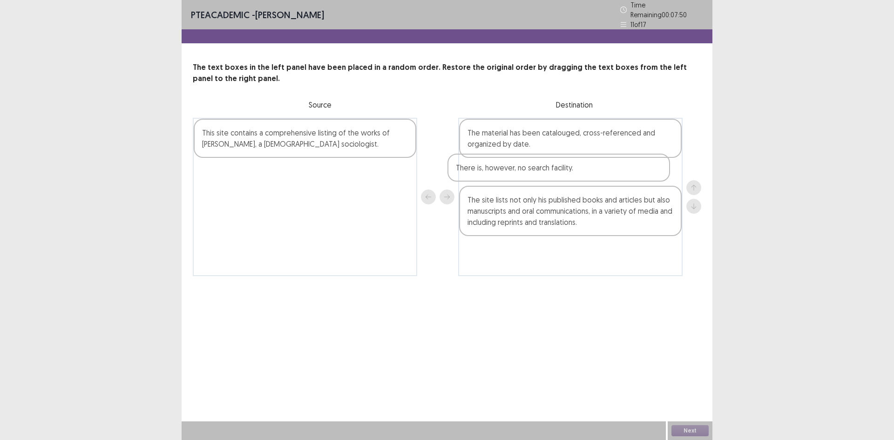
drag, startPoint x: 255, startPoint y: 173, endPoint x: 515, endPoint y: 174, distance: 259.7
click at [515, 174] on div "This site contains a comprehensive listing of the works of [PERSON_NAME], a [DE…" at bounding box center [447, 197] width 508 height 158
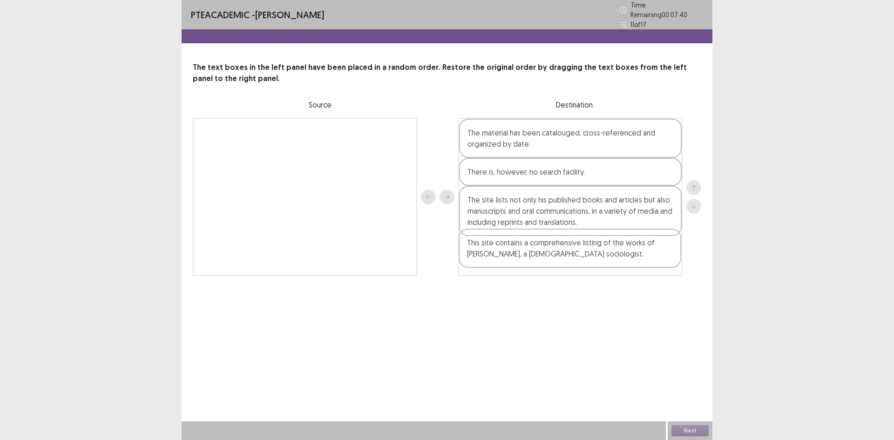
drag, startPoint x: 223, startPoint y: 139, endPoint x: 491, endPoint y: 257, distance: 293.2
click at [491, 257] on div "This site contains a comprehensive listing of the works of [PERSON_NAME], a [DE…" at bounding box center [447, 197] width 508 height 158
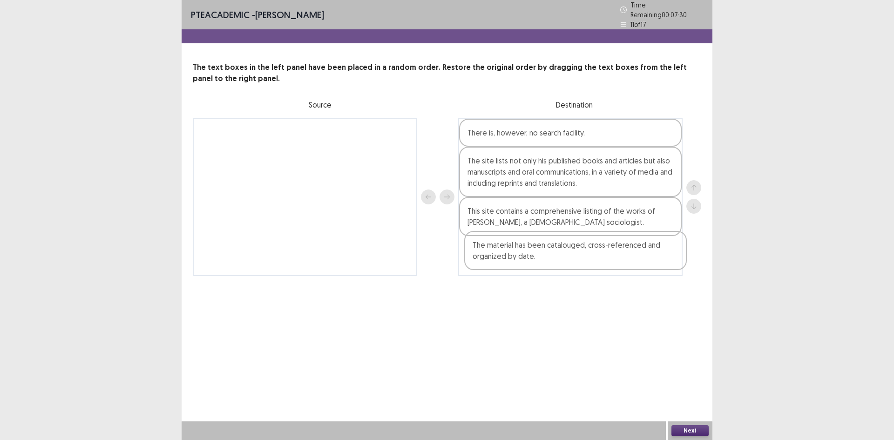
drag, startPoint x: 550, startPoint y: 138, endPoint x: 555, endPoint y: 257, distance: 119.3
click at [555, 257] on div "The material has been catalouged, cross-referenced and organized by date. There…" at bounding box center [570, 197] width 224 height 158
click at [698, 429] on button "Next" at bounding box center [689, 430] width 37 height 11
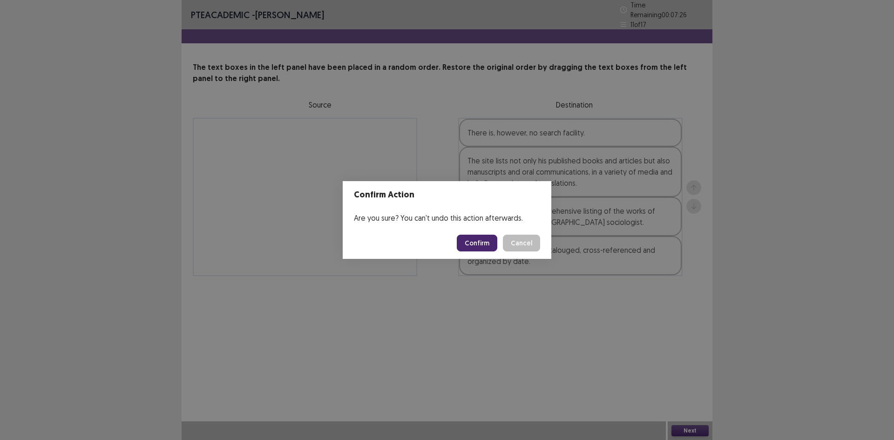
click at [518, 245] on button "Cancel" at bounding box center [521, 243] width 37 height 17
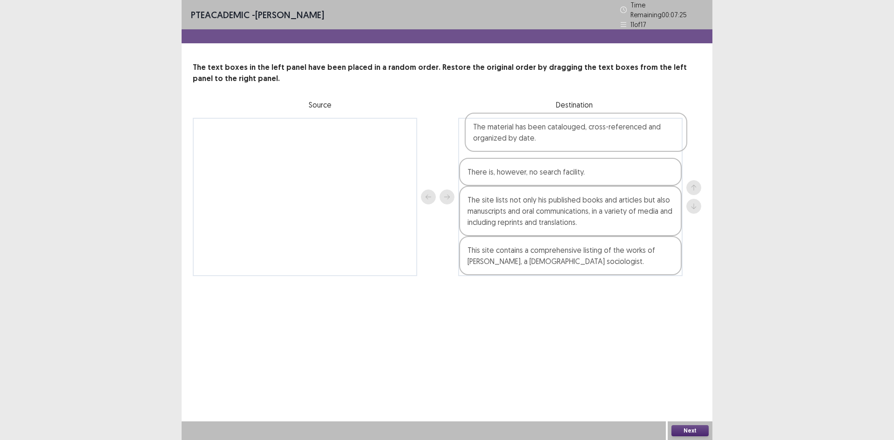
drag, startPoint x: 546, startPoint y: 259, endPoint x: 552, endPoint y: 136, distance: 122.6
click at [552, 136] on div "There is, however, no search facility. The site lists not only his published bo…" at bounding box center [570, 197] width 224 height 158
click at [699, 430] on button "Next" at bounding box center [689, 430] width 37 height 11
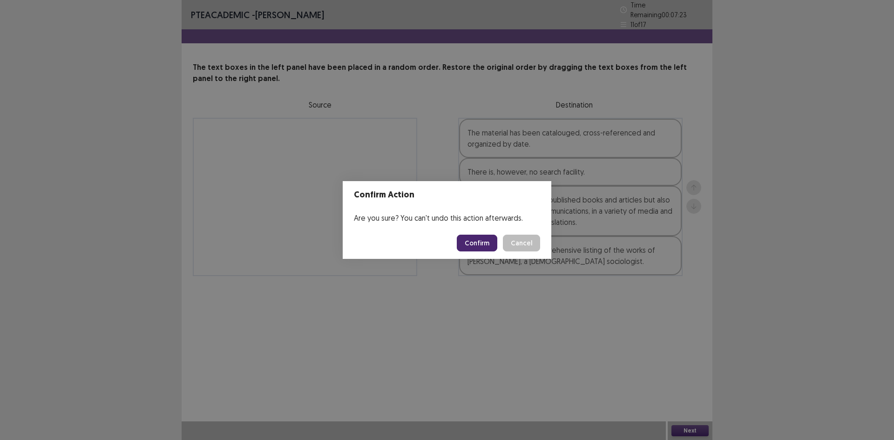
click at [463, 242] on button "Confirm" at bounding box center [477, 243] width 40 height 17
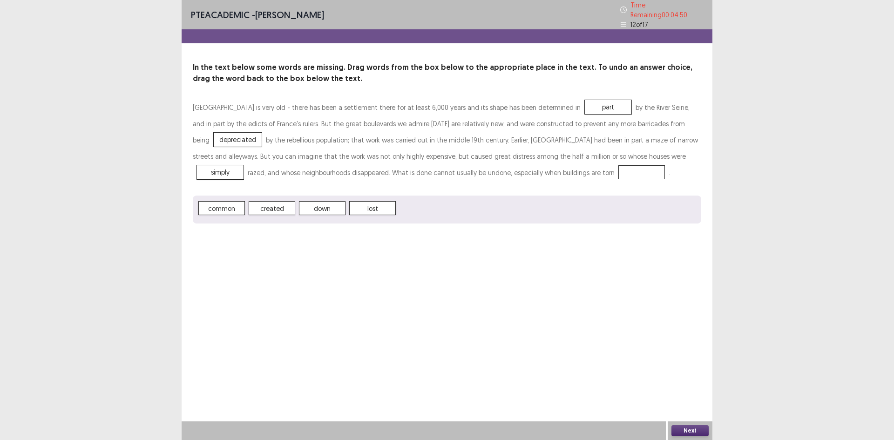
click at [272, 204] on span "created" at bounding box center [272, 208] width 47 height 14
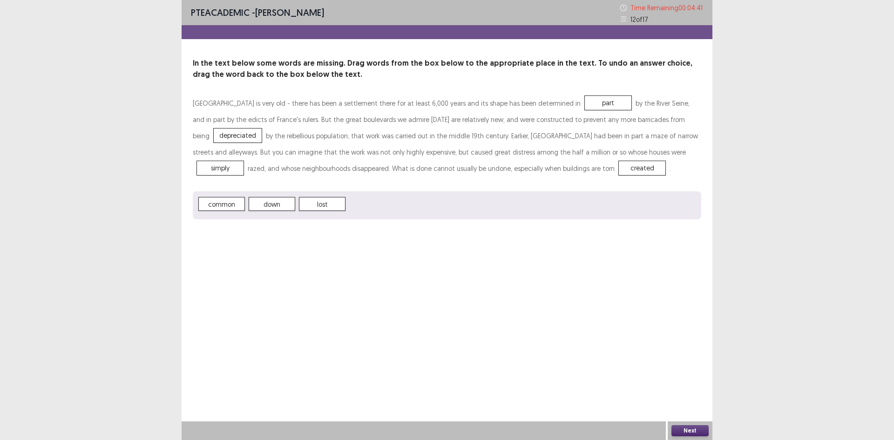
click at [692, 428] on button "Next" at bounding box center [689, 430] width 37 height 11
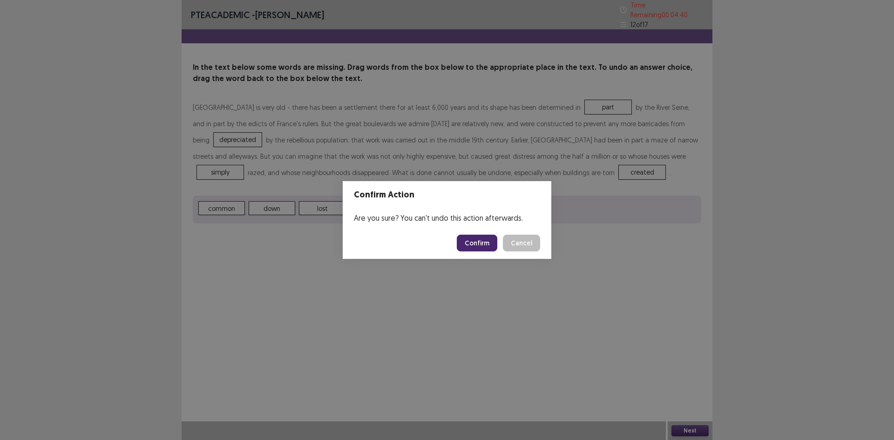
click at [484, 238] on button "Confirm" at bounding box center [477, 243] width 40 height 17
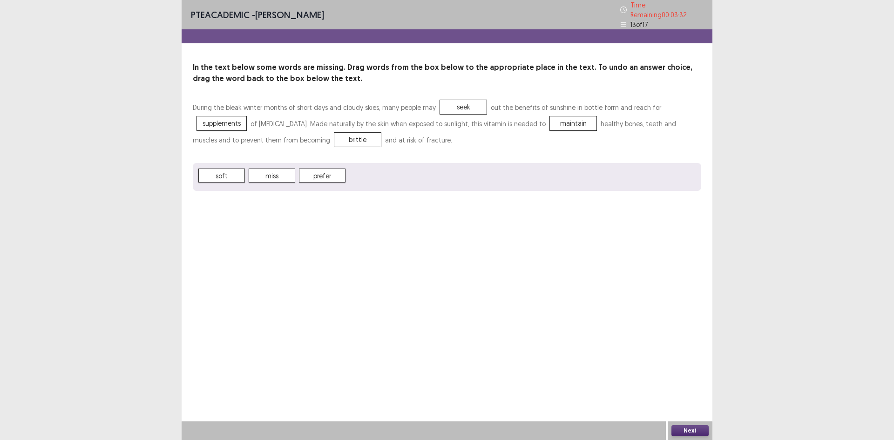
click at [690, 428] on button "Next" at bounding box center [689, 430] width 37 height 11
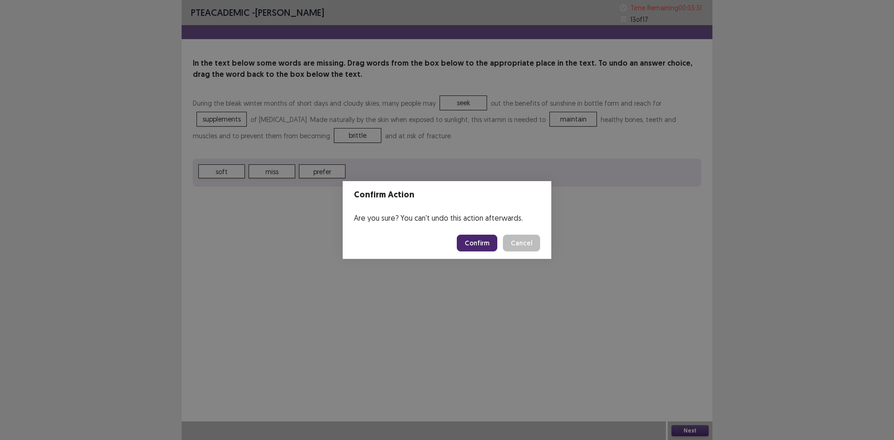
click at [474, 235] on button "Confirm" at bounding box center [477, 243] width 40 height 17
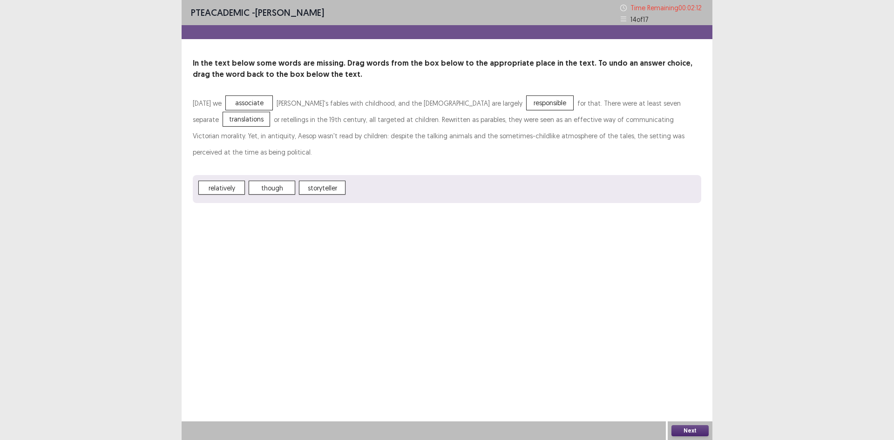
click at [696, 428] on button "Next" at bounding box center [689, 430] width 37 height 11
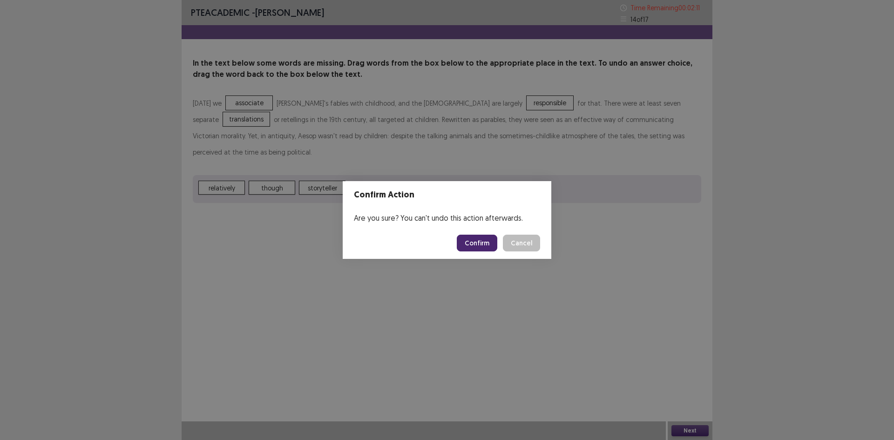
click at [485, 240] on button "Confirm" at bounding box center [477, 243] width 40 height 17
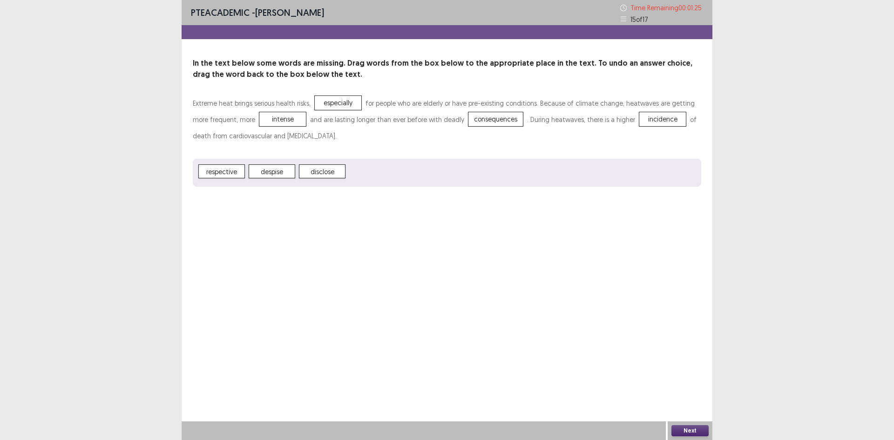
click at [705, 429] on button "Next" at bounding box center [689, 430] width 37 height 11
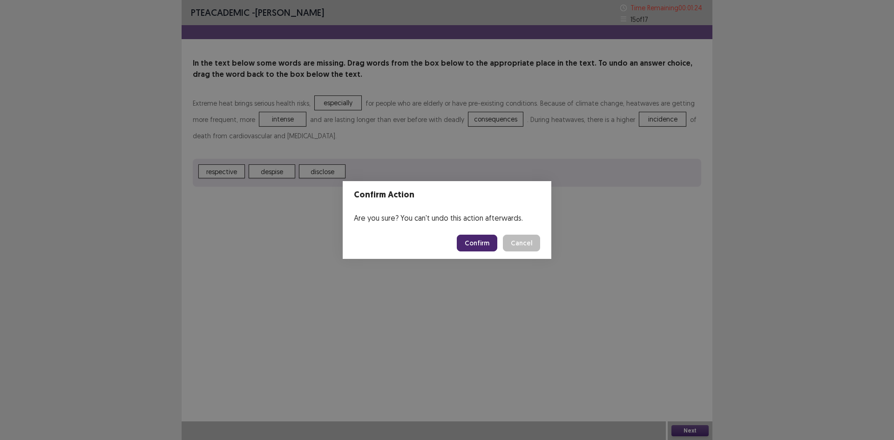
click at [477, 241] on button "Confirm" at bounding box center [477, 243] width 40 height 17
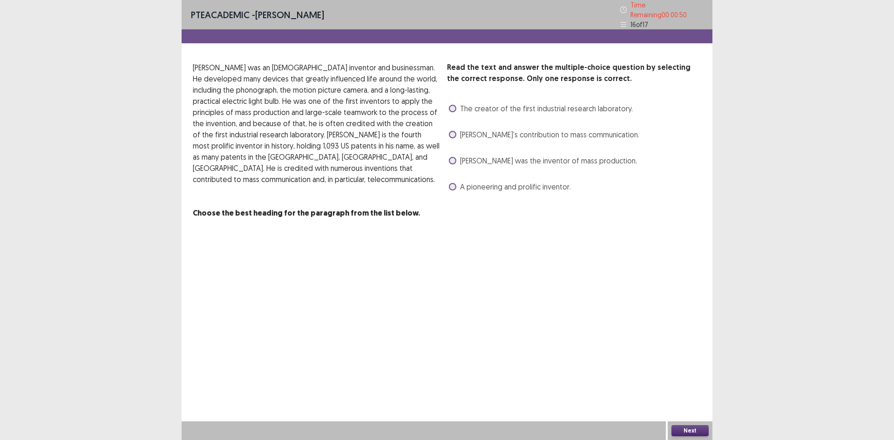
click at [467, 130] on span "[PERSON_NAME]’s contribution to mass communication." at bounding box center [549, 134] width 179 height 11
click at [481, 159] on span "[PERSON_NAME] was the inventor of mass production." at bounding box center [548, 160] width 177 height 11
click at [690, 431] on button "Next" at bounding box center [689, 430] width 37 height 11
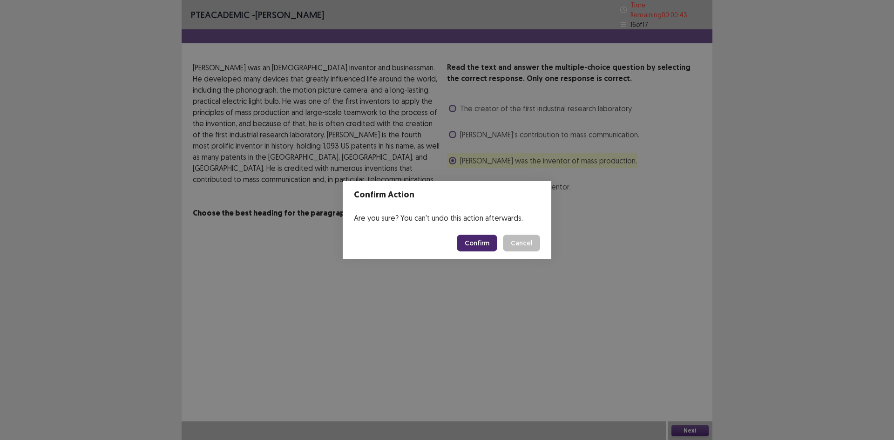
click at [478, 242] on button "Confirm" at bounding box center [477, 243] width 40 height 17
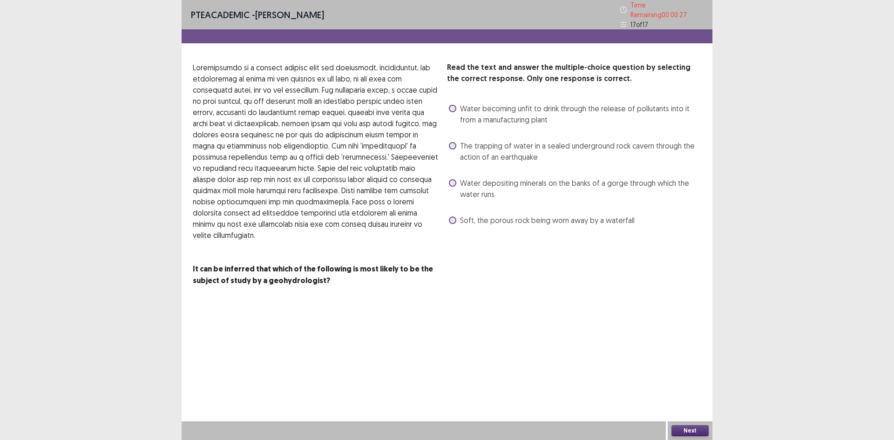
click at [506, 148] on span "The trapping of water in a sealed underground rock cavern through the action of…" at bounding box center [580, 151] width 241 height 22
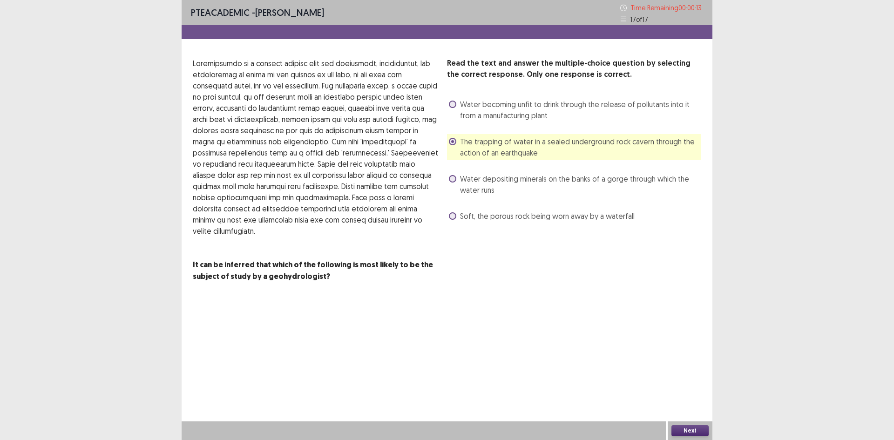
click at [700, 428] on button "Next" at bounding box center [689, 430] width 37 height 11
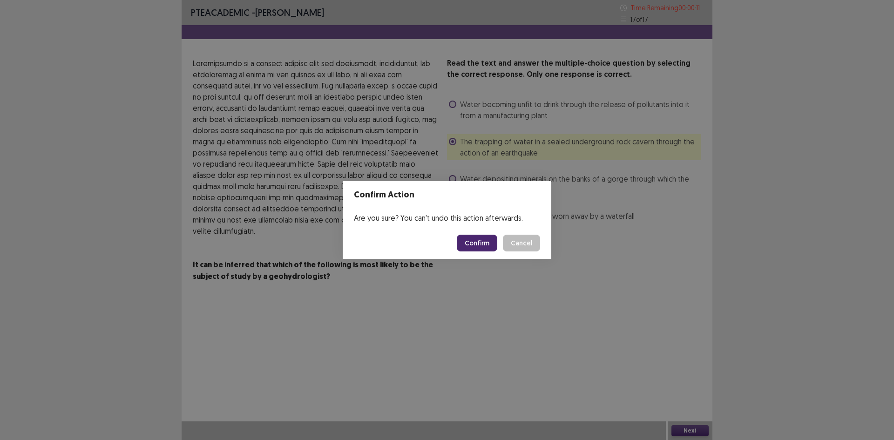
click at [470, 237] on button "Confirm" at bounding box center [477, 243] width 40 height 17
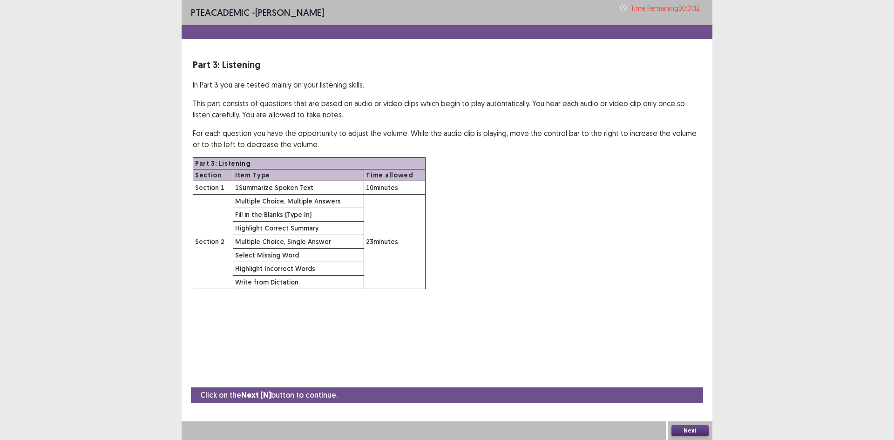
click at [699, 426] on button "Next" at bounding box center [689, 430] width 37 height 11
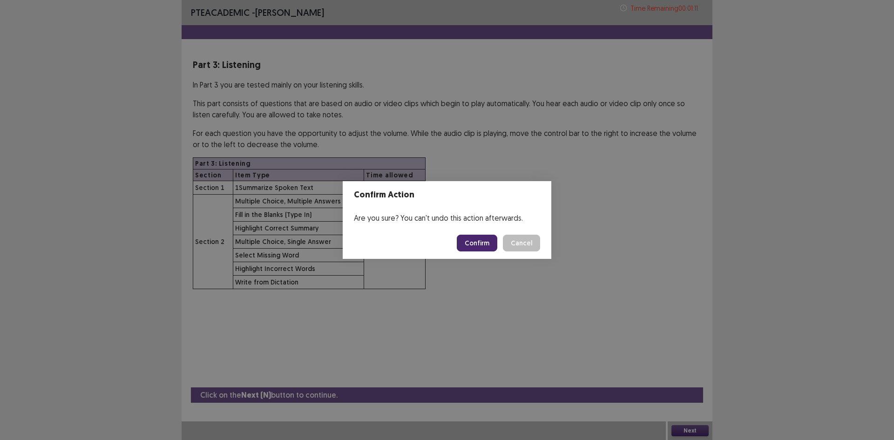
click at [464, 245] on button "Confirm" at bounding box center [477, 243] width 40 height 17
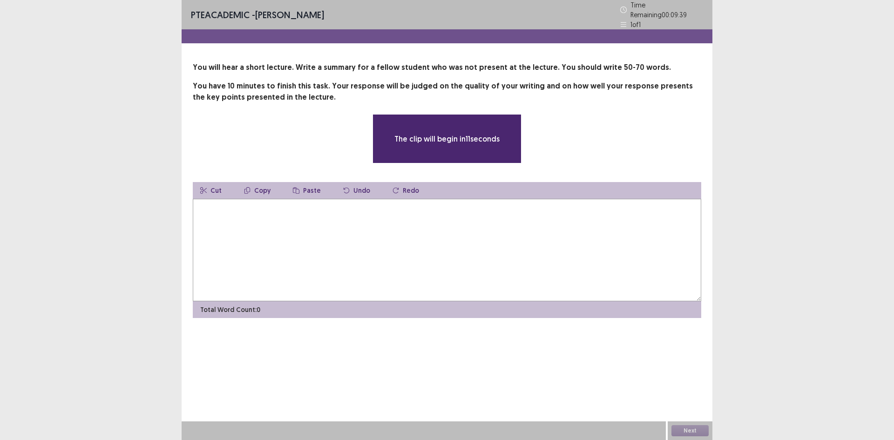
click at [464, 245] on textarea at bounding box center [447, 250] width 508 height 102
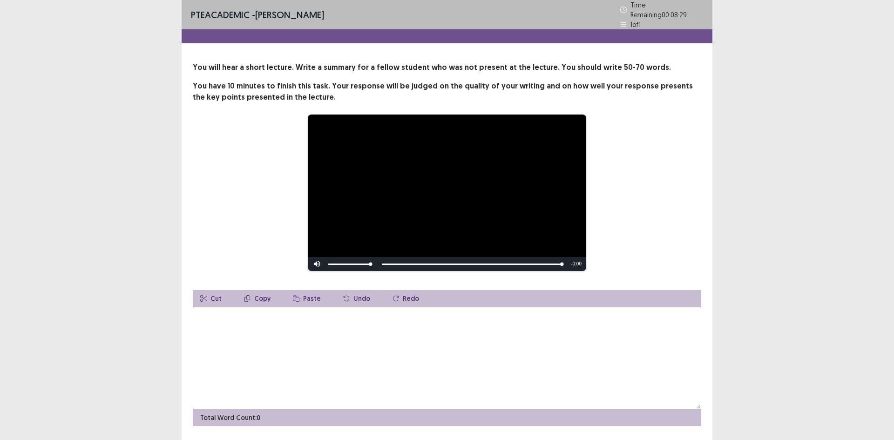
click at [314, 355] on textarea at bounding box center [447, 358] width 508 height 102
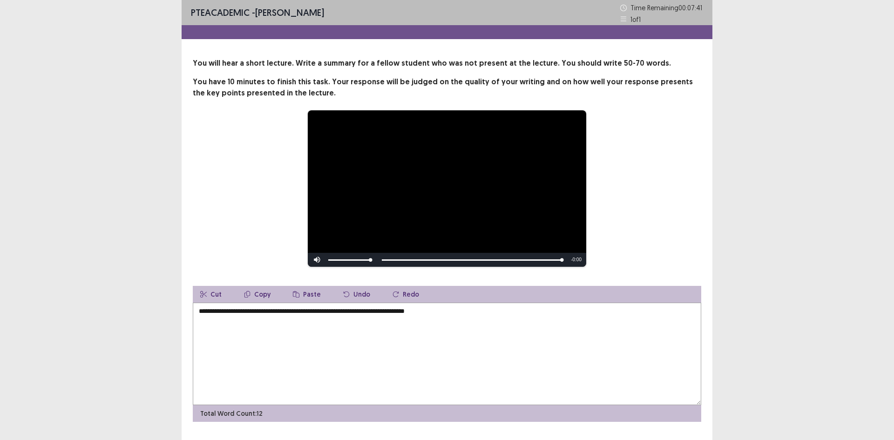
click at [416, 315] on textarea "**********" at bounding box center [447, 354] width 508 height 102
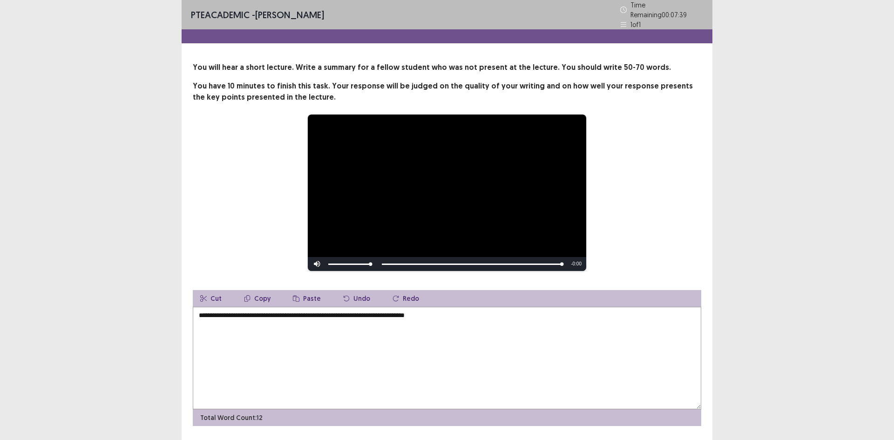
click at [448, 312] on textarea "**********" at bounding box center [447, 358] width 508 height 102
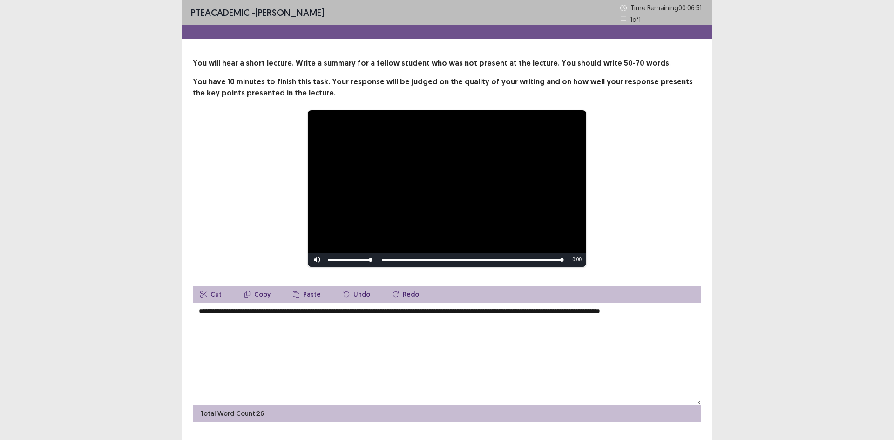
click at [603, 315] on textarea "**********" at bounding box center [447, 354] width 508 height 102
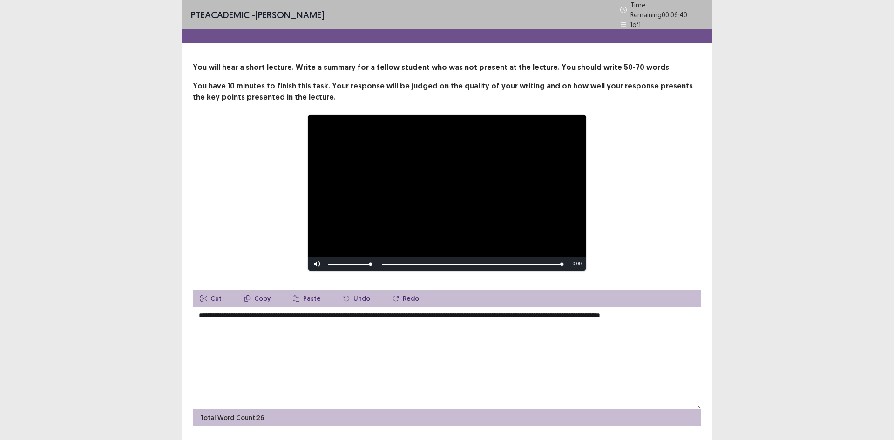
drag, startPoint x: 643, startPoint y: 311, endPoint x: 632, endPoint y: 310, distance: 10.8
click at [632, 310] on textarea "**********" at bounding box center [447, 358] width 508 height 102
click at [638, 312] on textarea "**********" at bounding box center [447, 358] width 508 height 102
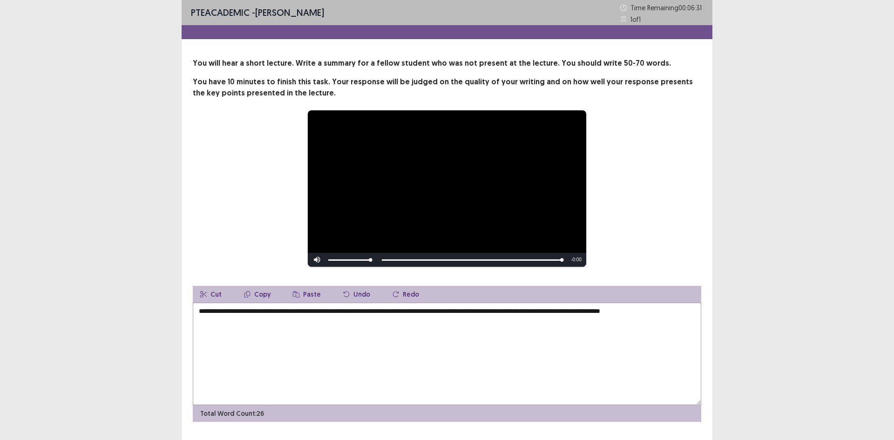
click at [552, 311] on textarea "**********" at bounding box center [447, 354] width 508 height 102
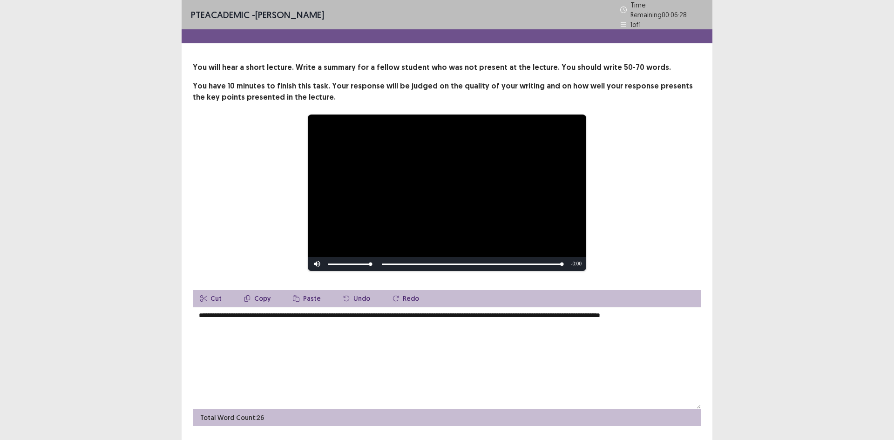
drag, startPoint x: 550, startPoint y: 311, endPoint x: 688, endPoint y: 311, distance: 138.2
click at [688, 311] on textarea "**********" at bounding box center [447, 358] width 508 height 102
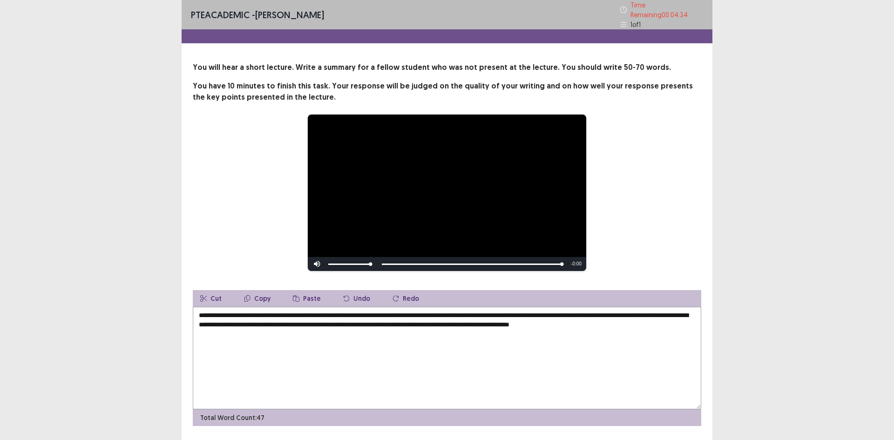
drag, startPoint x: 636, startPoint y: 322, endPoint x: 631, endPoint y: 320, distance: 5.4
click at [631, 320] on textarea "**********" at bounding box center [447, 358] width 508 height 102
click at [631, 323] on textarea "**********" at bounding box center [447, 358] width 508 height 102
click at [692, 321] on textarea "**********" at bounding box center [447, 358] width 508 height 102
click at [628, 321] on textarea "**********" at bounding box center [447, 358] width 508 height 102
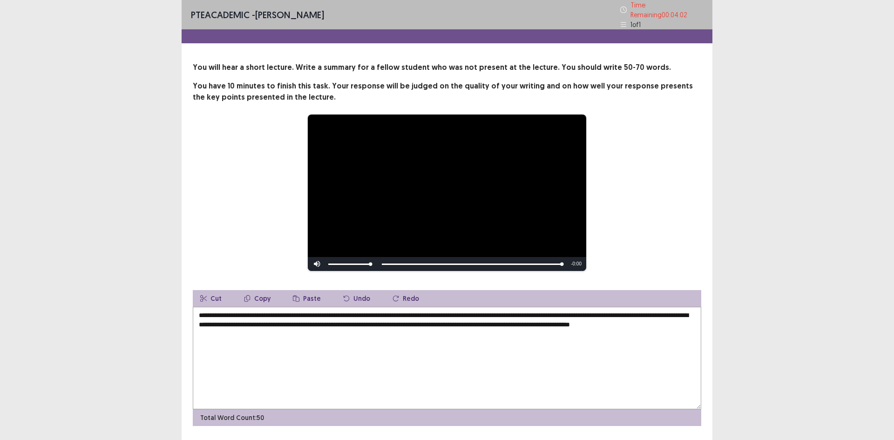
click at [629, 323] on textarea "**********" at bounding box center [447, 358] width 508 height 102
click at [347, 333] on textarea "**********" at bounding box center [447, 358] width 508 height 102
click at [443, 312] on textarea "**********" at bounding box center [447, 358] width 508 height 102
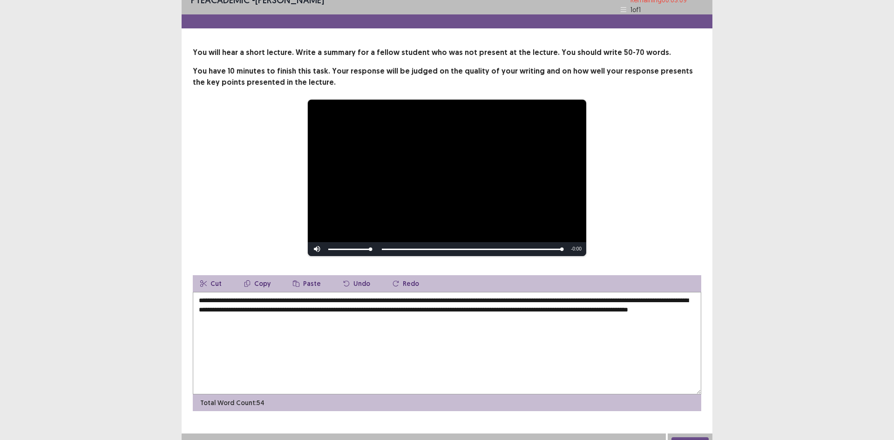
scroll to position [23, 0]
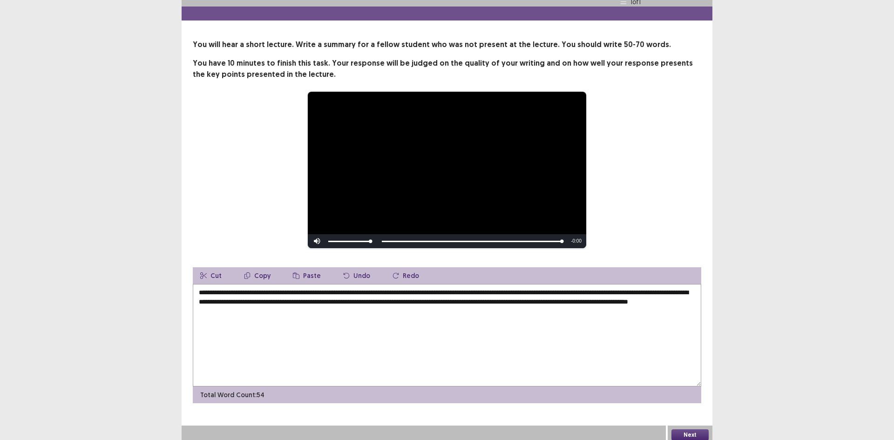
type textarea "**********"
click at [684, 429] on button "Next" at bounding box center [689, 434] width 37 height 11
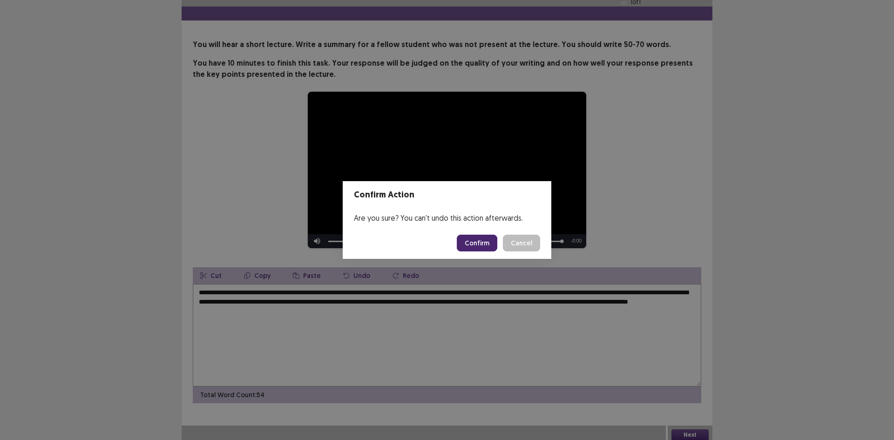
click at [481, 243] on button "Confirm" at bounding box center [477, 243] width 40 height 17
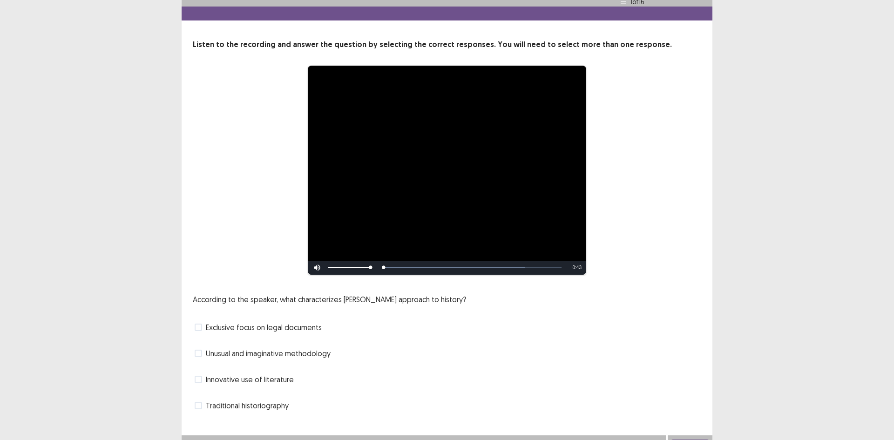
scroll to position [33, 0]
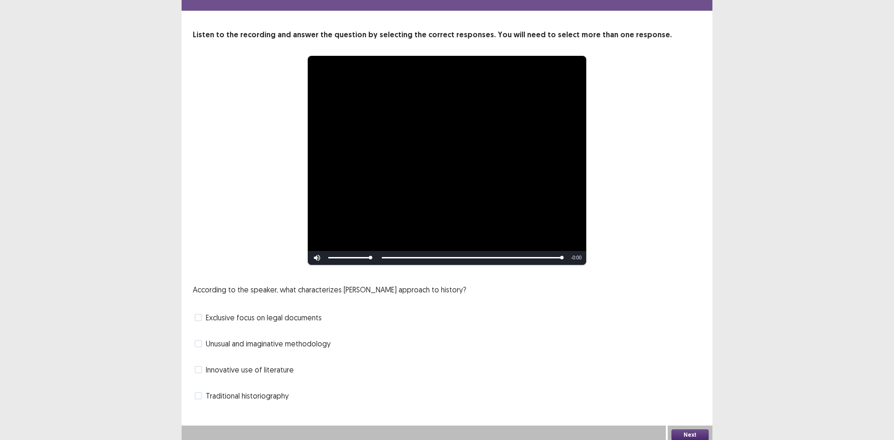
click at [261, 390] on span "Traditional historiography" at bounding box center [247, 395] width 83 height 11
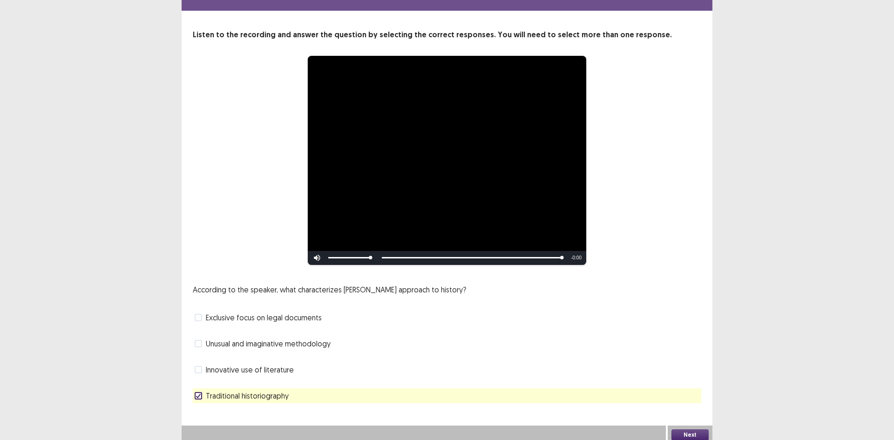
click at [699, 430] on button "Next" at bounding box center [689, 434] width 37 height 11
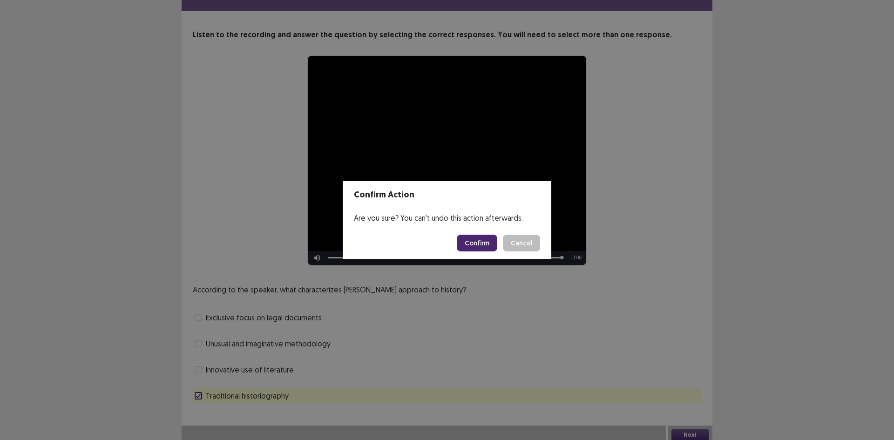
click at [484, 236] on button "Confirm" at bounding box center [477, 243] width 40 height 17
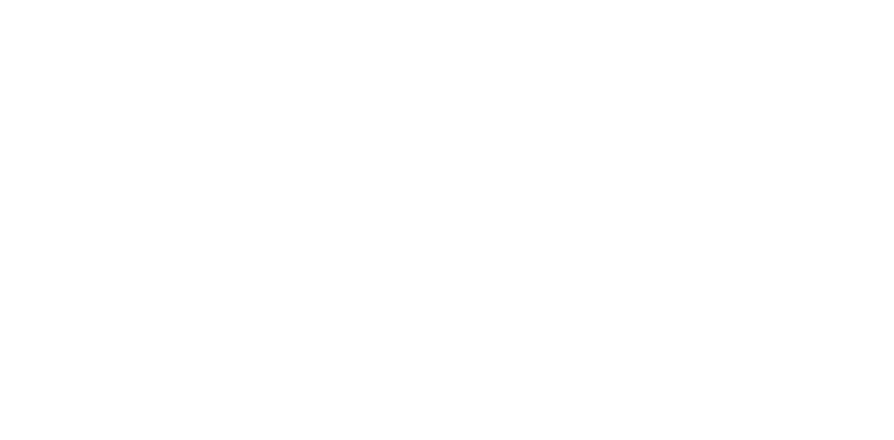
scroll to position [0, 0]
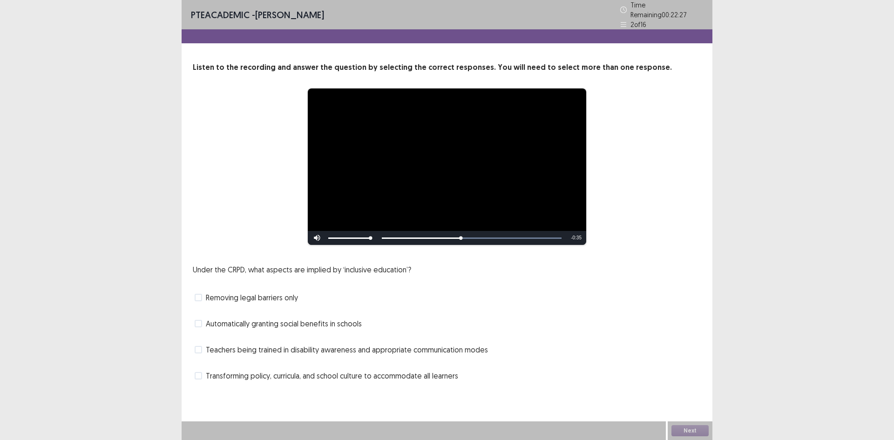
click at [340, 323] on span "Automatically granting social benefits in schools" at bounding box center [284, 323] width 156 height 11
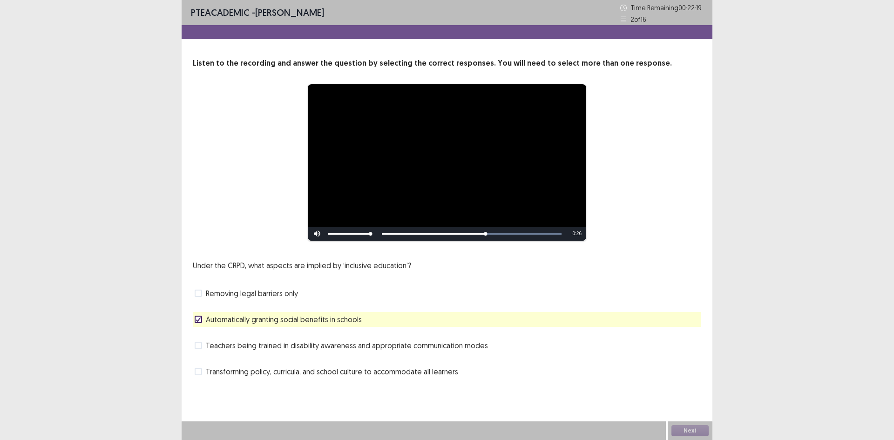
click at [283, 347] on span "Teachers being trained in disability awareness and appropriate communication mo…" at bounding box center [347, 345] width 282 height 11
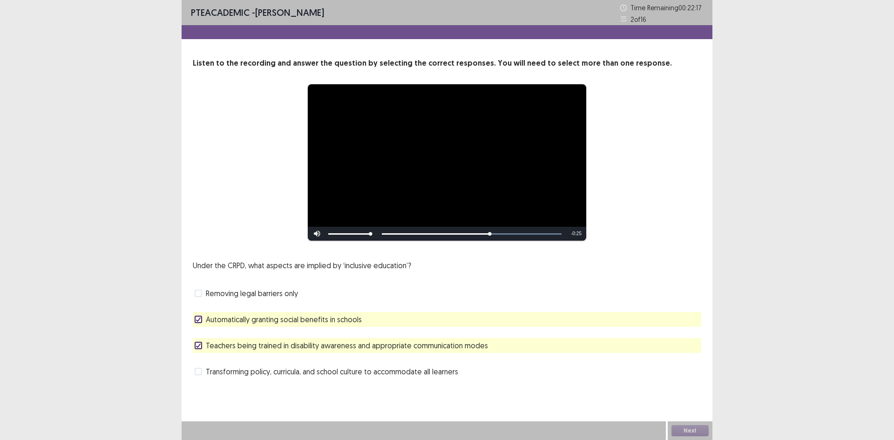
click at [283, 319] on span "Automatically granting social benefits in schools" at bounding box center [284, 319] width 156 height 11
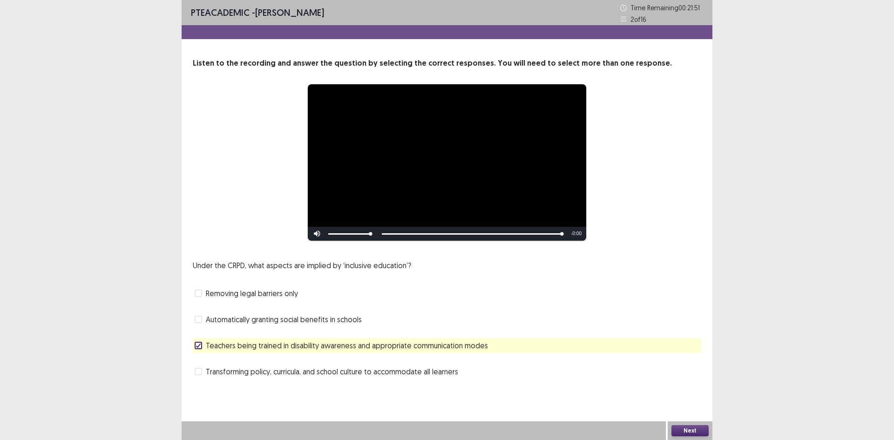
click at [681, 427] on button "Next" at bounding box center [689, 430] width 37 height 11
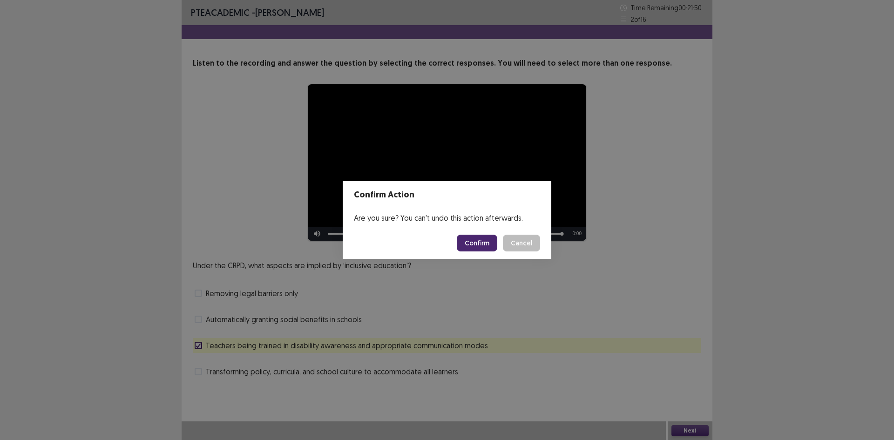
click at [482, 239] on button "Confirm" at bounding box center [477, 243] width 40 height 17
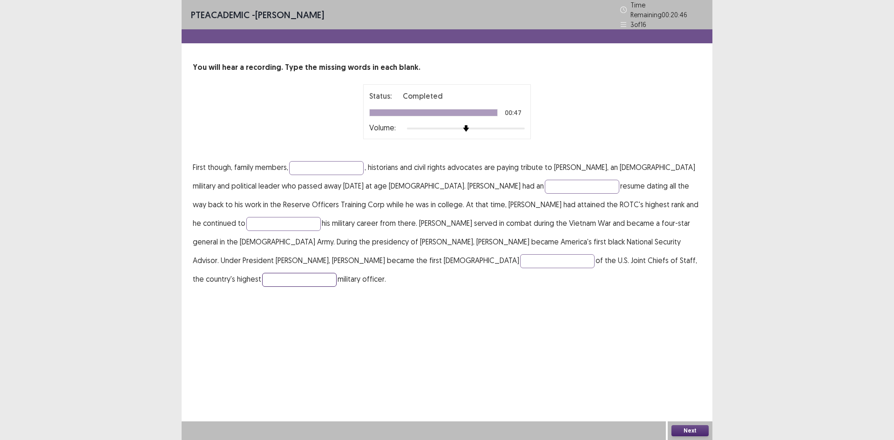
click at [336, 273] on input "text" at bounding box center [299, 280] width 74 height 14
type input "*****"
click at [331, 161] on input "text" at bounding box center [326, 168] width 74 height 14
type input "**********"
click at [545, 180] on input "text" at bounding box center [582, 187] width 74 height 14
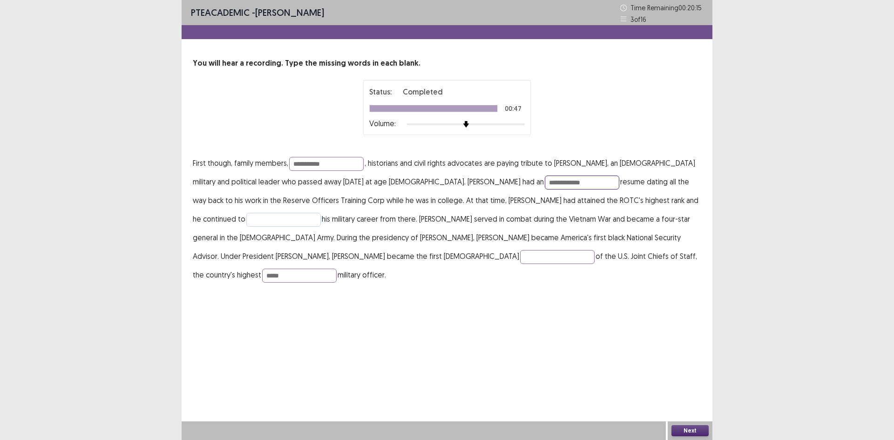
type input "**********"
click at [321, 213] on input "text" at bounding box center [283, 220] width 74 height 14
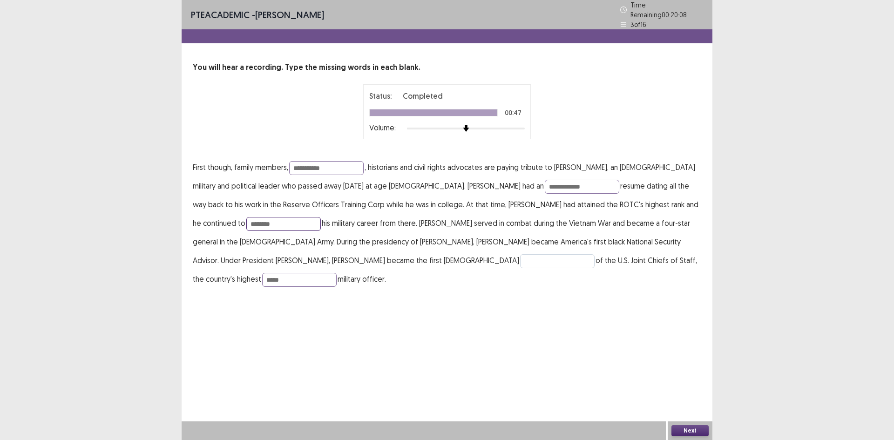
type input "********"
click at [520, 254] on input "text" at bounding box center [557, 261] width 74 height 14
click at [321, 217] on input "********" at bounding box center [283, 224] width 74 height 14
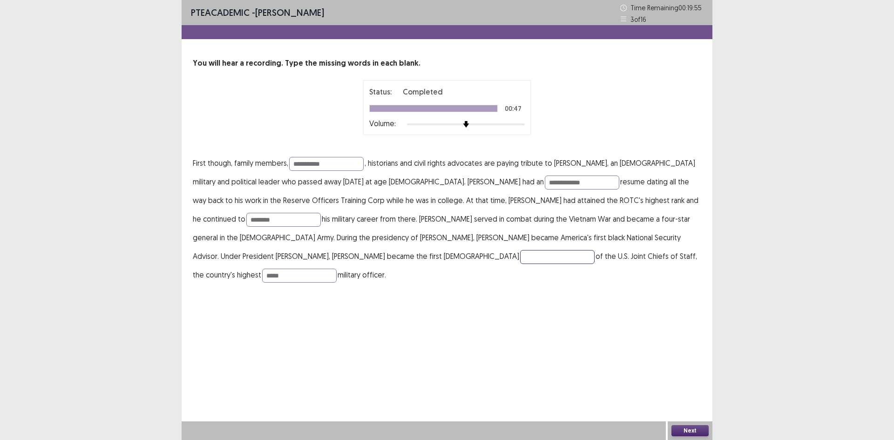
click at [520, 255] on input "text" at bounding box center [557, 257] width 74 height 14
type input "********"
click at [336, 269] on input "*****" at bounding box center [299, 276] width 74 height 14
click at [685, 428] on button "Next" at bounding box center [689, 430] width 37 height 11
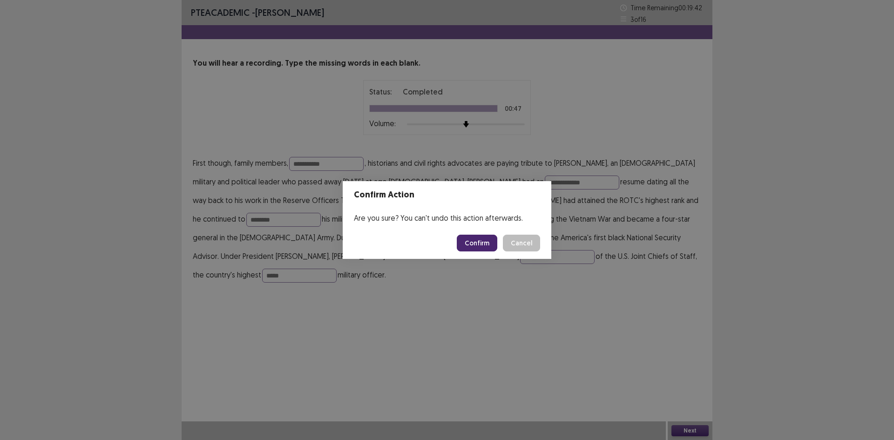
click at [476, 244] on button "Confirm" at bounding box center [477, 243] width 40 height 17
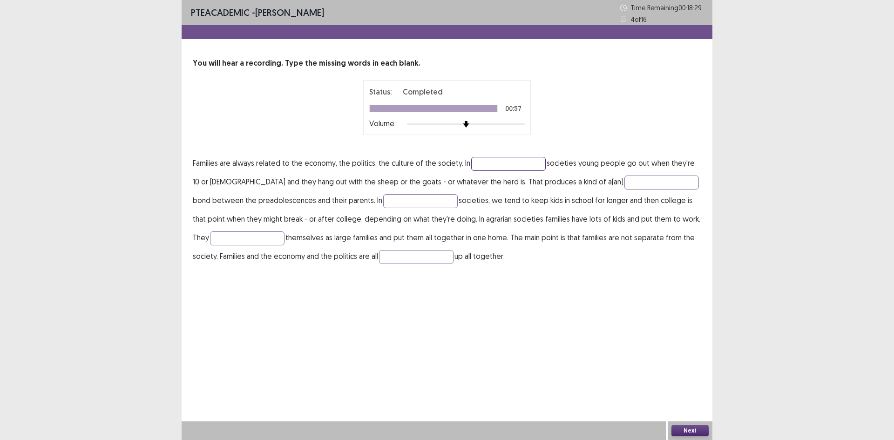
click at [487, 163] on input "text" at bounding box center [508, 164] width 74 height 14
type input "*******"
click at [624, 182] on input "text" at bounding box center [661, 182] width 74 height 14
click at [393, 203] on input "text" at bounding box center [420, 201] width 74 height 14
click at [624, 182] on input "****" at bounding box center [661, 182] width 74 height 14
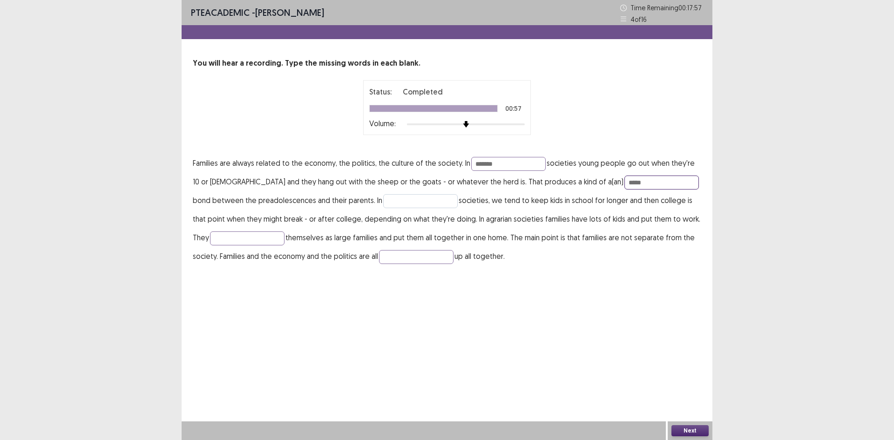
type input "*****"
click at [403, 204] on input "text" at bounding box center [420, 201] width 74 height 14
type input "**********"
click at [249, 238] on input "text" at bounding box center [247, 238] width 74 height 14
type input "*********"
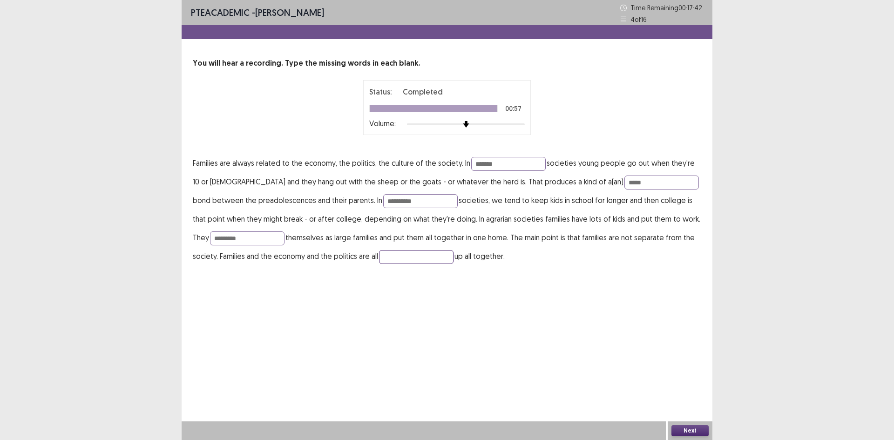
click at [379, 255] on input "text" at bounding box center [416, 257] width 74 height 14
type input "*"
type input "****"
click at [683, 431] on button "Next" at bounding box center [689, 430] width 37 height 11
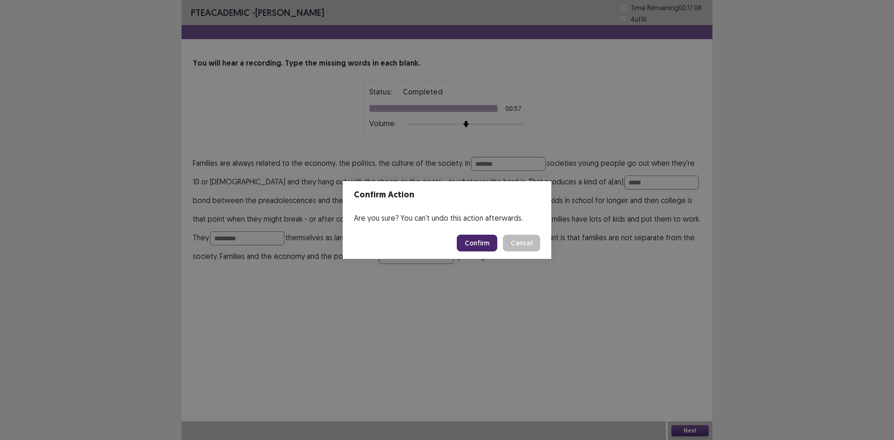
click at [478, 242] on button "Confirm" at bounding box center [477, 243] width 40 height 17
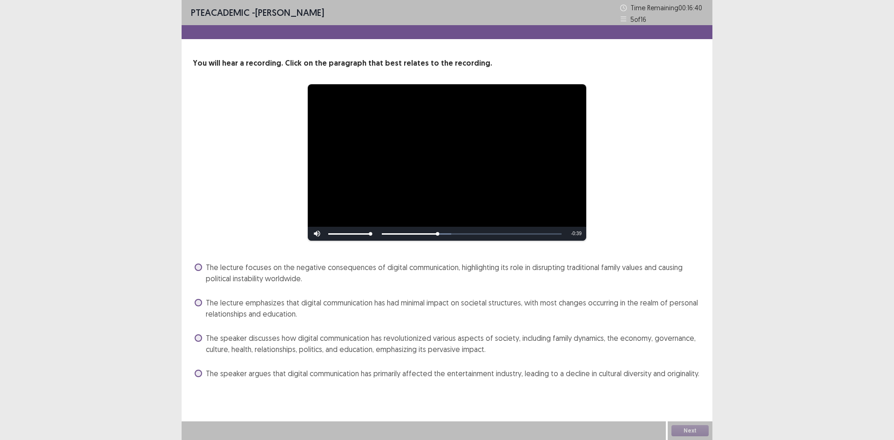
click at [407, 341] on span "The speaker discusses how digital communication has revolutionized various aspe…" at bounding box center [453, 343] width 495 height 22
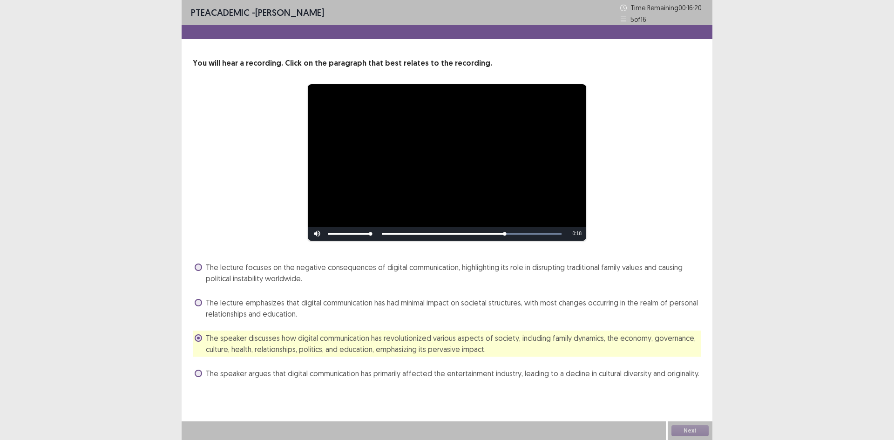
click at [607, 373] on span "The speaker argues that digital communication has primarily affected the entert…" at bounding box center [452, 373] width 493 height 11
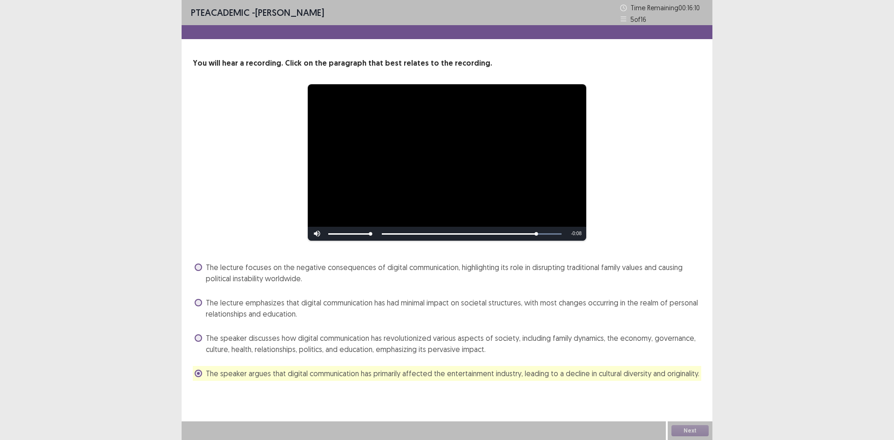
click at [425, 350] on span "The speaker discusses how digital communication has revolutionized various aspe…" at bounding box center [453, 343] width 495 height 22
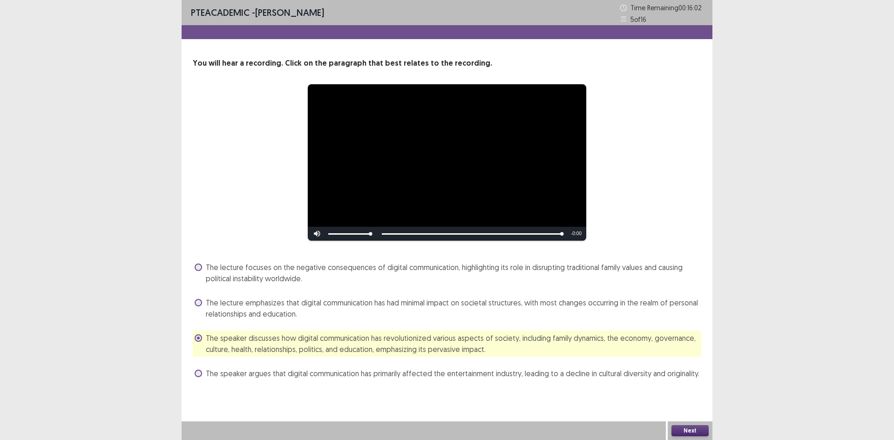
click at [697, 428] on button "Next" at bounding box center [689, 430] width 37 height 11
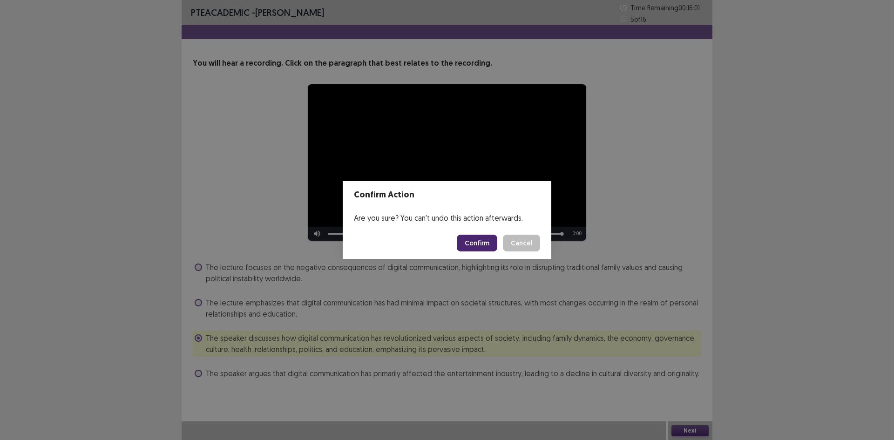
click at [478, 242] on button "Confirm" at bounding box center [477, 243] width 40 height 17
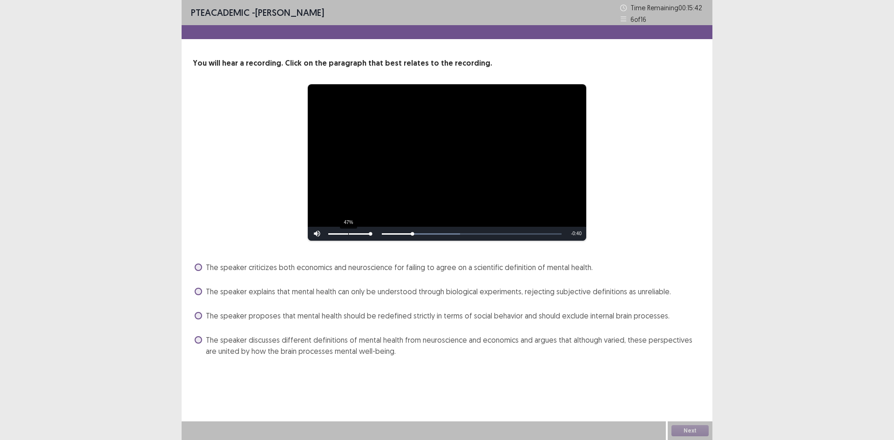
click at [347, 231] on div "47%" at bounding box center [349, 234] width 47 height 14
click at [346, 233] on div "42%" at bounding box center [349, 233] width 42 height 1
click at [552, 294] on span "The speaker explains that mental health can only be understood through biologic…" at bounding box center [438, 291] width 465 height 11
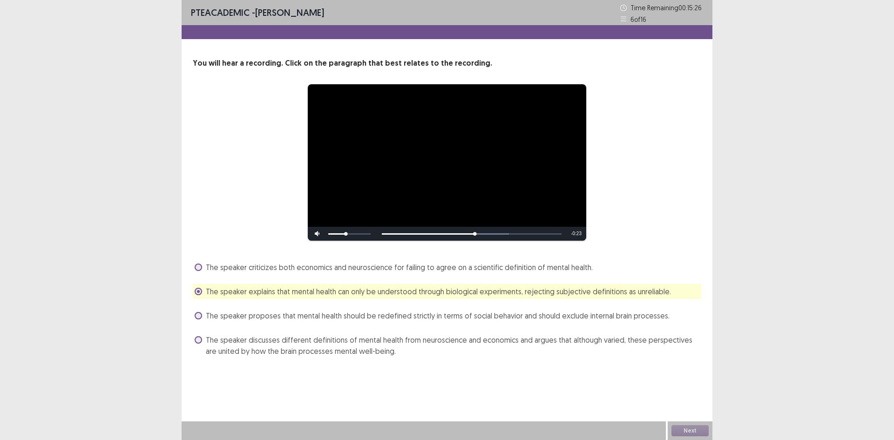
click at [339, 343] on span "The speaker discusses different definitions of mental health from neuroscience …" at bounding box center [453, 345] width 495 height 22
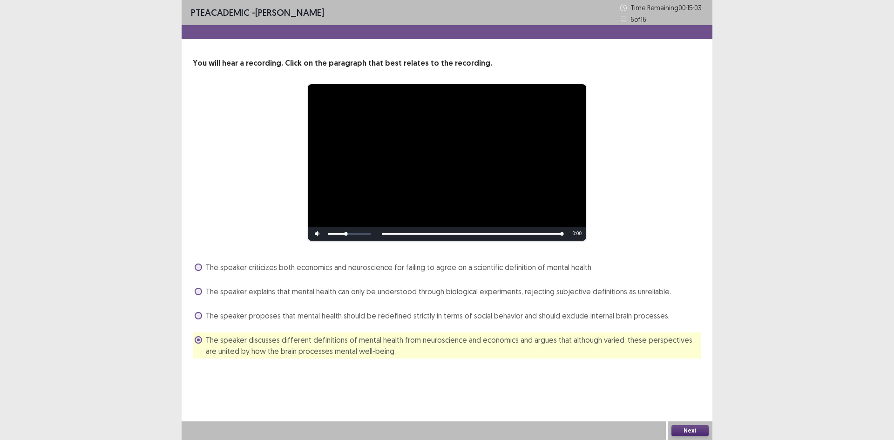
click at [688, 427] on button "Next" at bounding box center [689, 430] width 37 height 11
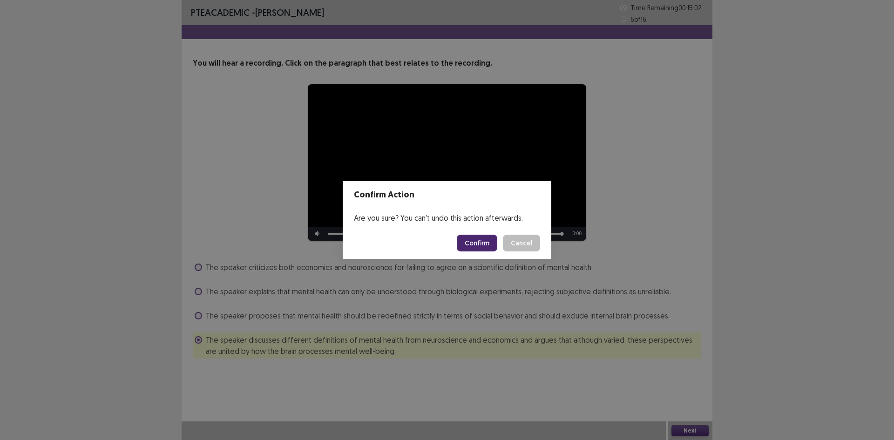
click at [476, 240] on button "Confirm" at bounding box center [477, 243] width 40 height 17
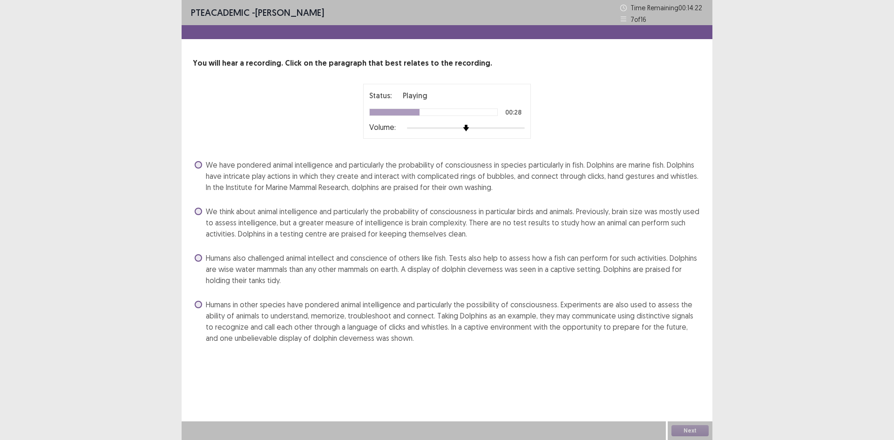
click at [408, 308] on span "Humans in other species have pondered animal intelligence and particularly the …" at bounding box center [453, 321] width 495 height 45
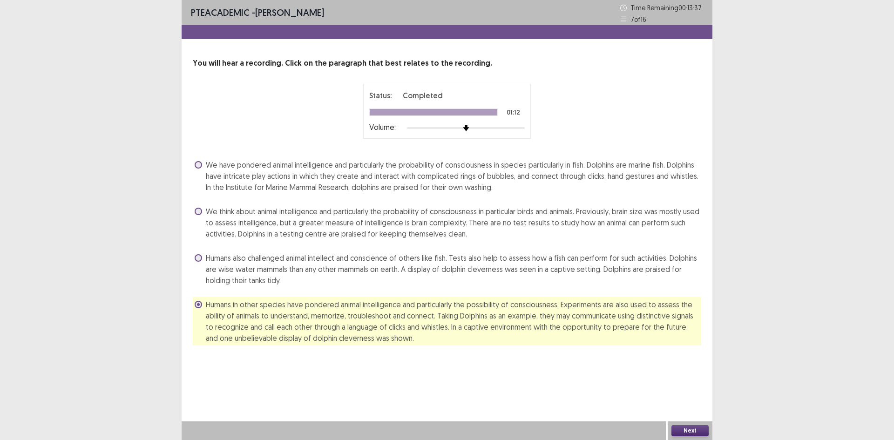
click at [693, 428] on button "Next" at bounding box center [689, 430] width 37 height 11
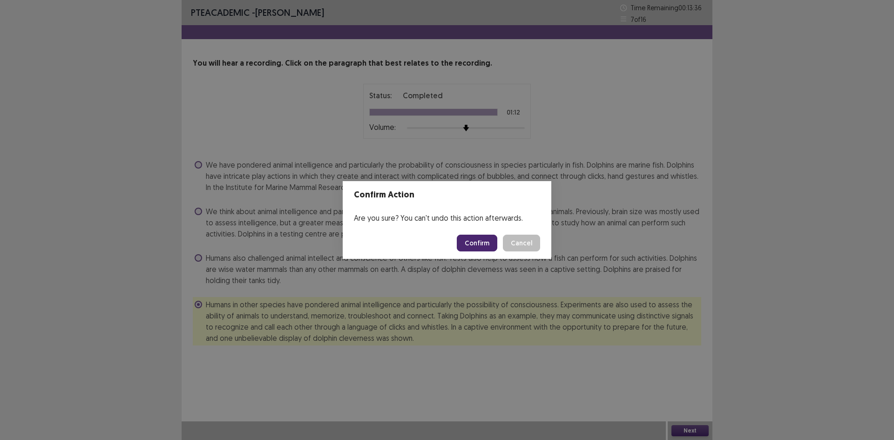
click at [481, 239] on button "Confirm" at bounding box center [477, 243] width 40 height 17
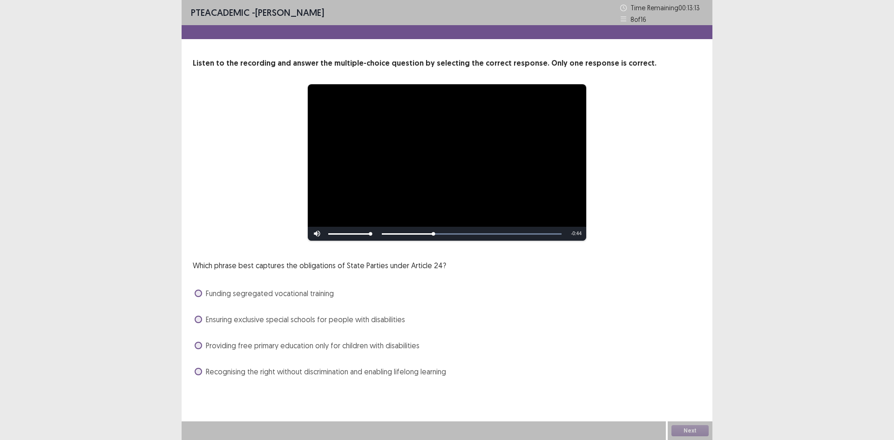
click at [287, 325] on span "Ensuring exclusive special schools for people with disabilities" at bounding box center [305, 319] width 199 height 11
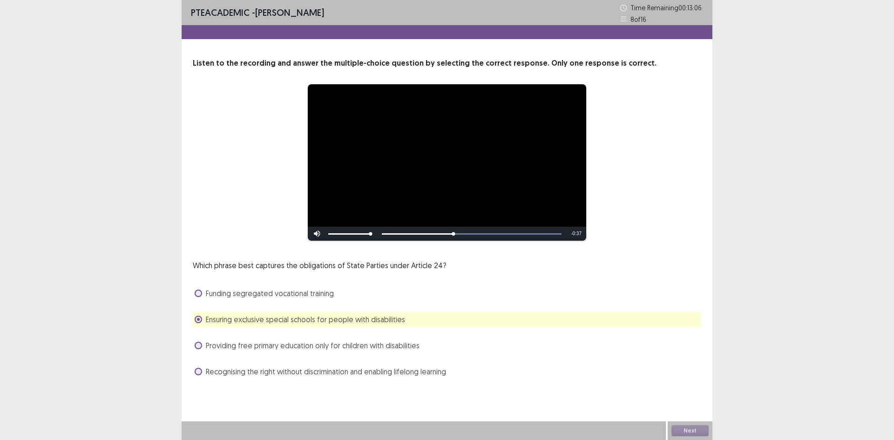
click at [309, 374] on span "Recognising the right without discrimination and enabling lifelong learning" at bounding box center [326, 371] width 240 height 11
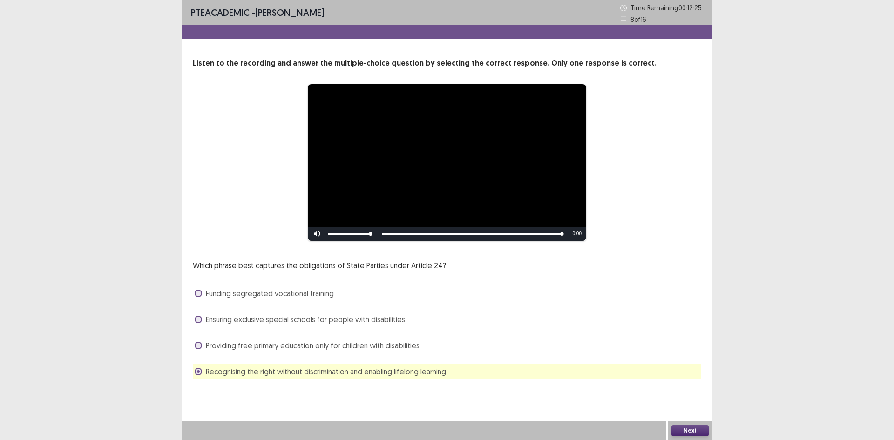
click at [693, 430] on button "Next" at bounding box center [689, 430] width 37 height 11
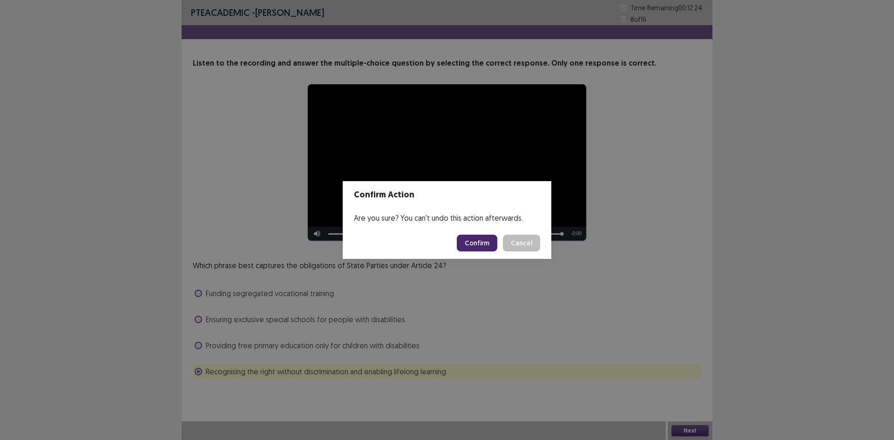
click at [487, 244] on button "Confirm" at bounding box center [477, 243] width 40 height 17
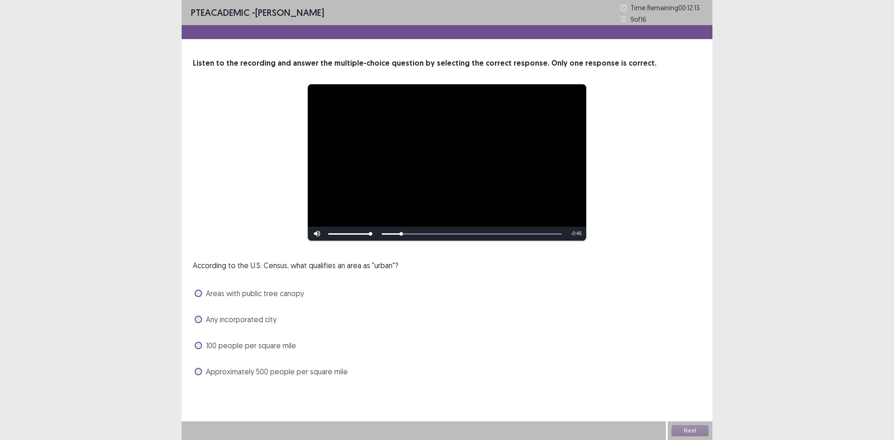
click at [260, 294] on span "Areas with public tree canopy" at bounding box center [255, 293] width 98 height 11
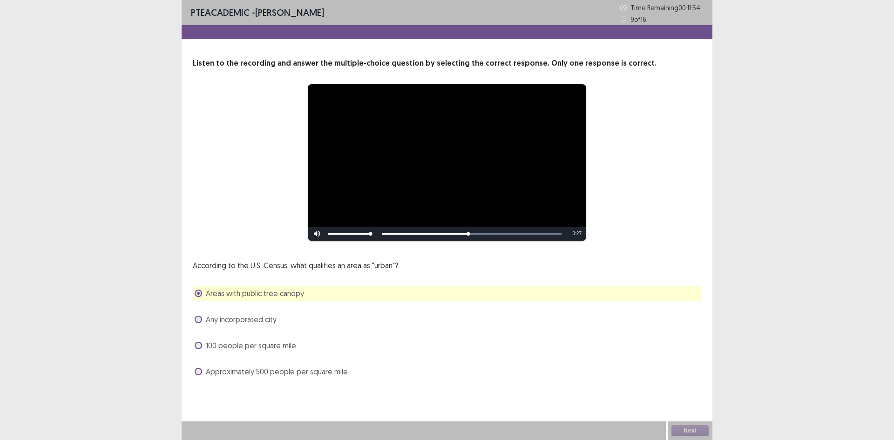
click at [273, 371] on span "Approximately 500 people per square mile" at bounding box center [277, 371] width 142 height 11
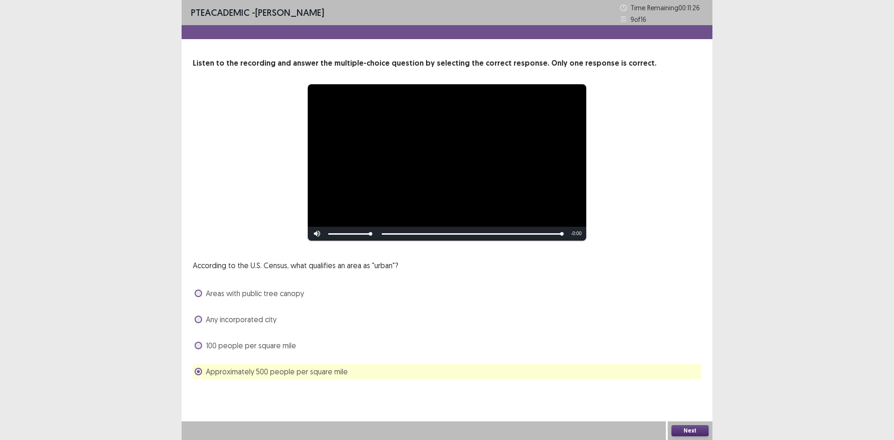
click at [690, 428] on button "Next" at bounding box center [689, 430] width 37 height 11
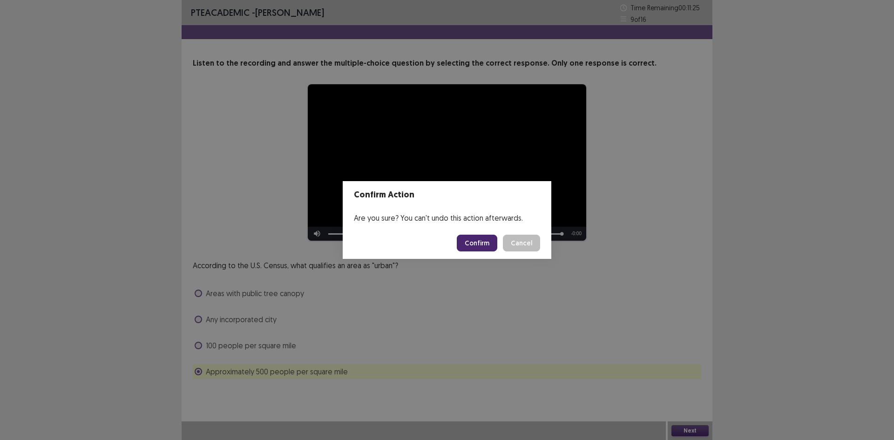
click at [480, 243] on button "Confirm" at bounding box center [477, 243] width 40 height 17
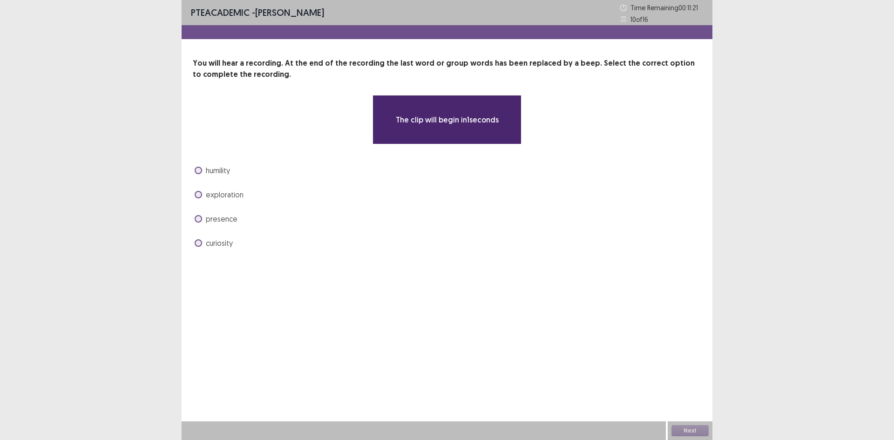
drag, startPoint x: 330, startPoint y: 59, endPoint x: 424, endPoint y: 61, distance: 93.6
click at [424, 61] on p "You will hear a recording. At the end of the recording the last word or group w…" at bounding box center [447, 69] width 508 height 22
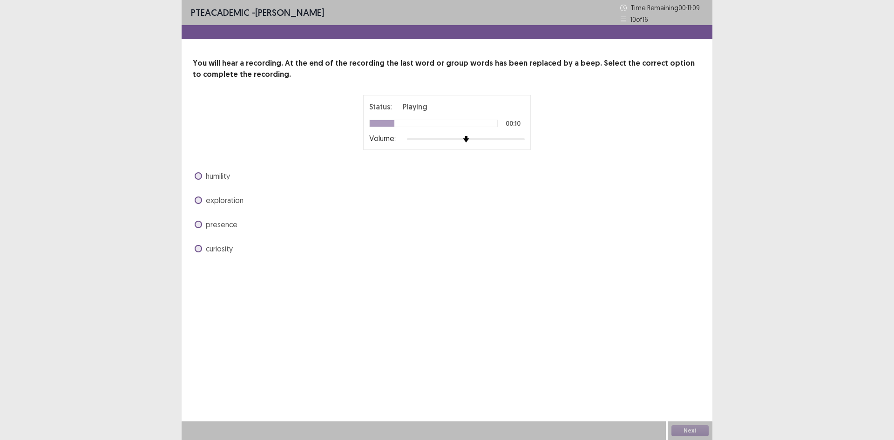
click at [222, 177] on span "humility" at bounding box center [218, 175] width 24 height 11
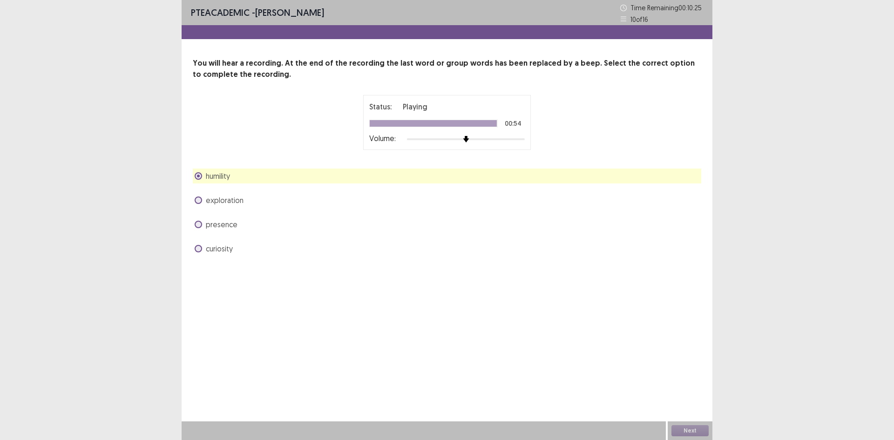
click at [692, 430] on div "Next" at bounding box center [689, 430] width 45 height 19
click at [692, 430] on button "Next" at bounding box center [689, 430] width 37 height 11
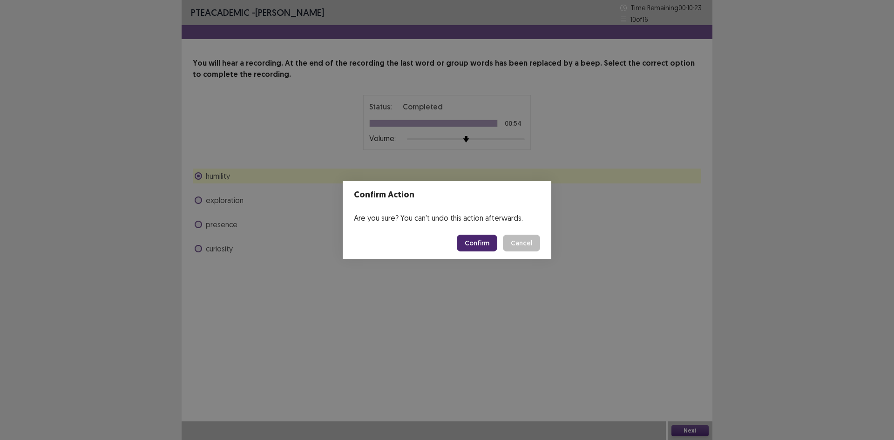
click at [480, 243] on button "Confirm" at bounding box center [477, 243] width 40 height 17
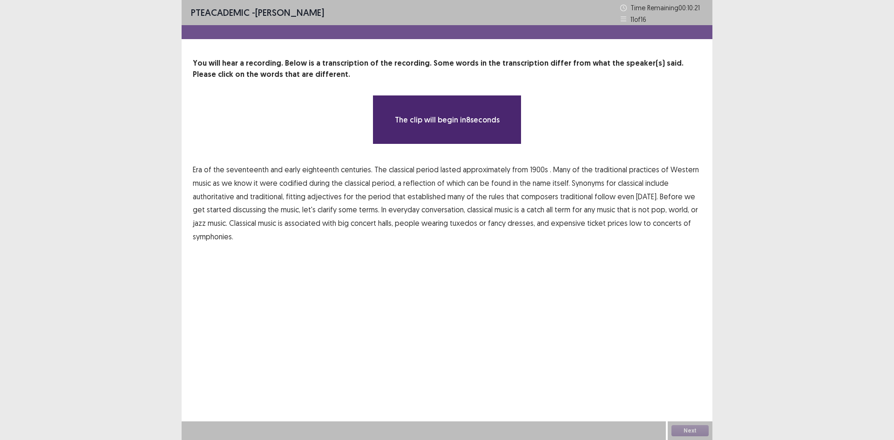
click at [531, 168] on span "1900s" at bounding box center [539, 169] width 18 height 11
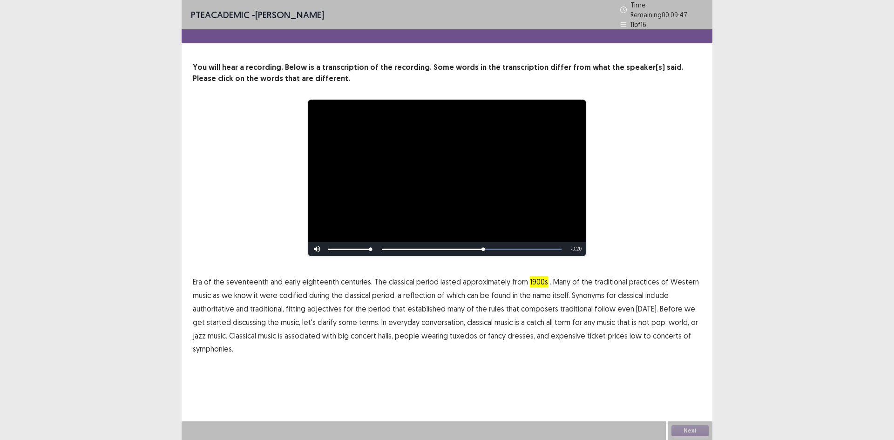
click at [564, 304] on span "traditional" at bounding box center [576, 308] width 33 height 11
click at [629, 330] on span "low" at bounding box center [635, 335] width 12 height 11
click at [690, 429] on button "Next" at bounding box center [689, 430] width 37 height 11
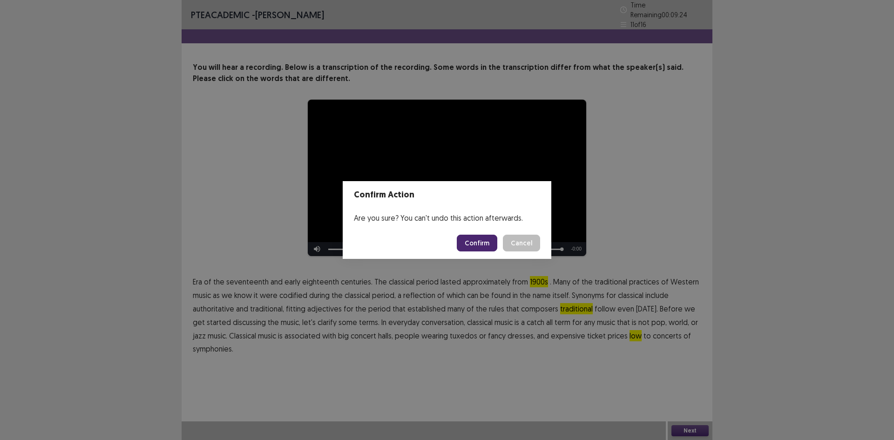
click at [479, 243] on button "Confirm" at bounding box center [477, 243] width 40 height 17
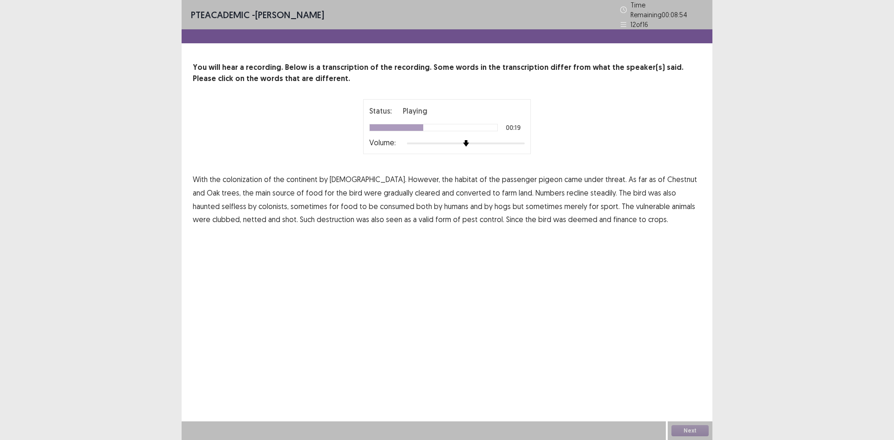
click at [566, 188] on span "recline" at bounding box center [577, 192] width 22 height 11
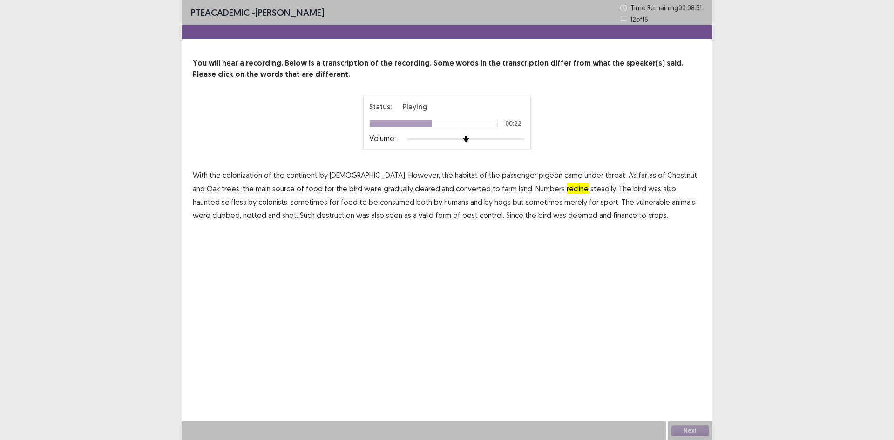
click at [246, 196] on span "selfless" at bounding box center [234, 201] width 25 height 11
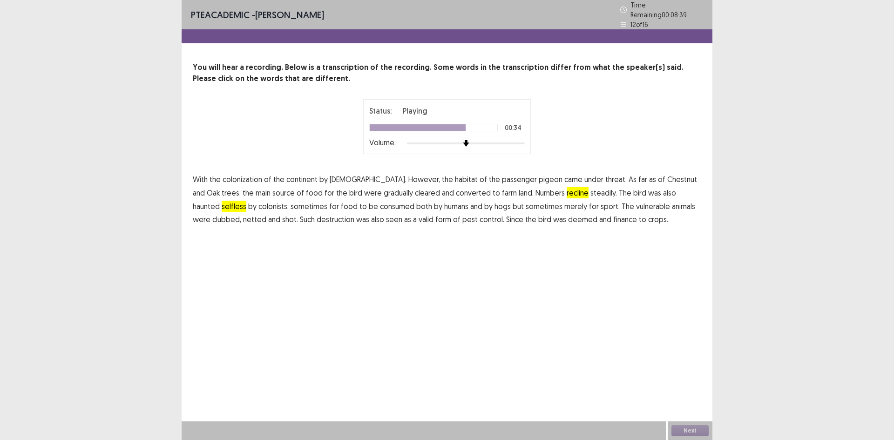
click at [672, 206] on span "animals" at bounding box center [683, 206] width 23 height 11
click at [613, 216] on span "finance" at bounding box center [625, 219] width 24 height 11
click at [696, 432] on button "Next" at bounding box center [689, 430] width 37 height 11
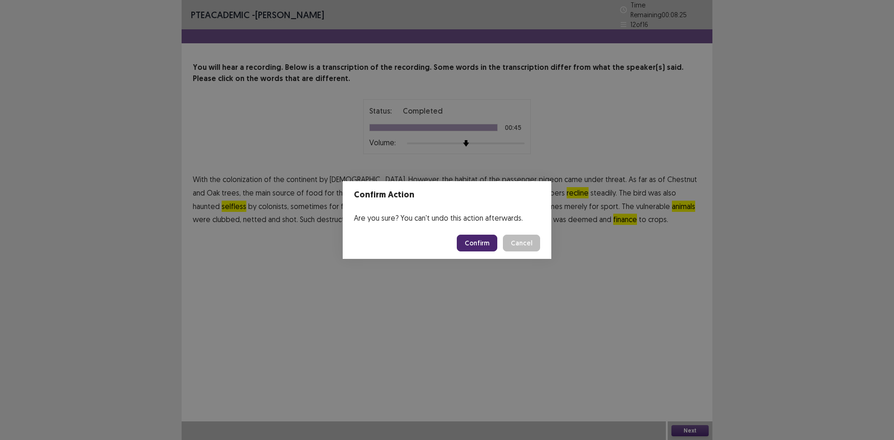
click at [475, 240] on button "Confirm" at bounding box center [477, 243] width 40 height 17
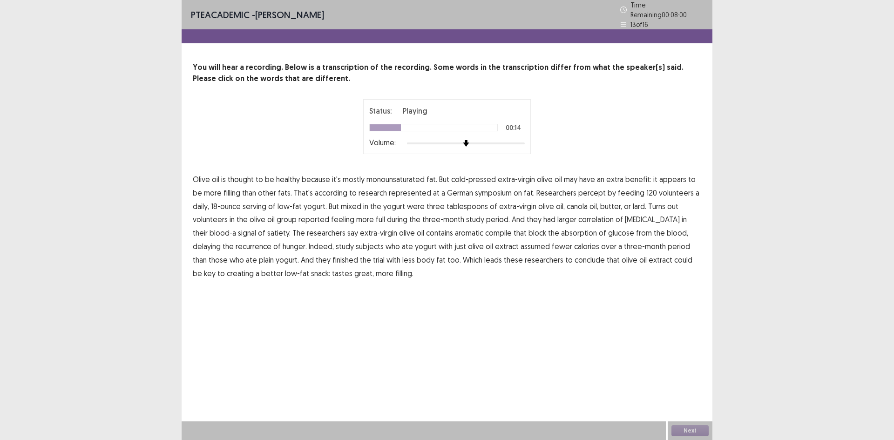
click at [578, 189] on span "percept" at bounding box center [591, 192] width 27 height 11
click at [485, 228] on span "compile" at bounding box center [498, 232] width 27 height 11
click at [520, 241] on span "assumed" at bounding box center [534, 246] width 29 height 11
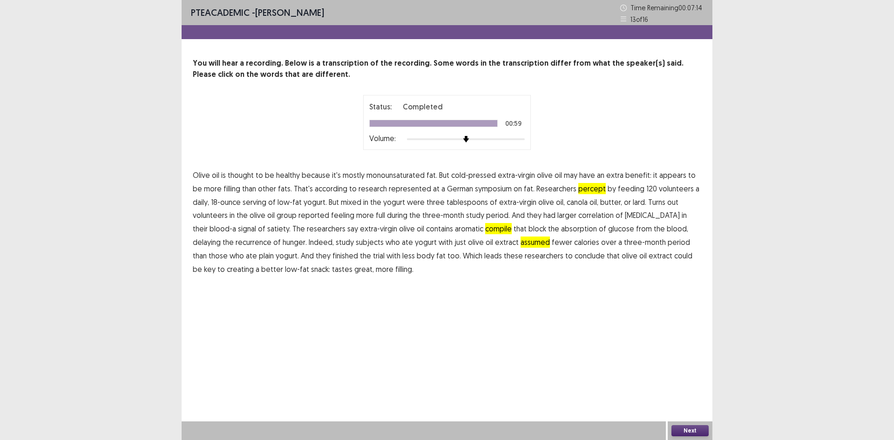
click at [682, 426] on button "Next" at bounding box center [689, 430] width 37 height 11
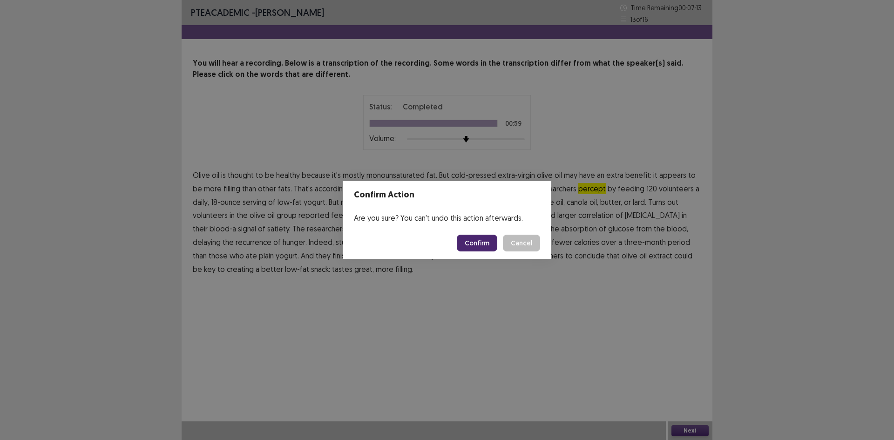
click at [477, 245] on button "Confirm" at bounding box center [477, 243] width 40 height 17
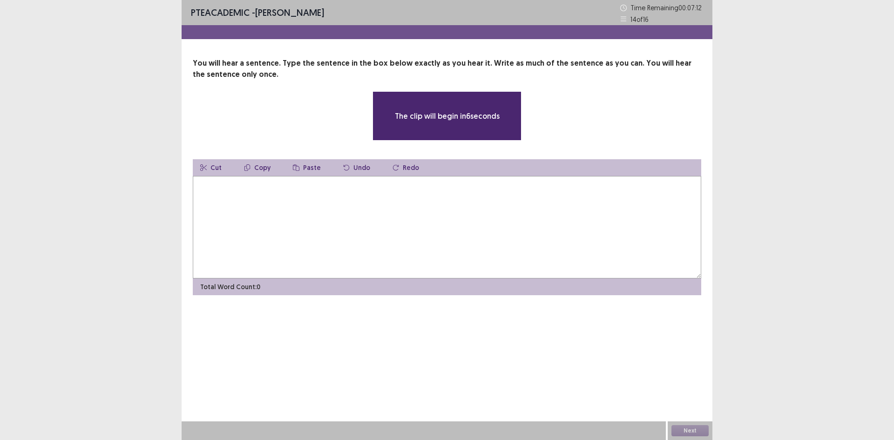
drag, startPoint x: 477, startPoint y: 245, endPoint x: 481, endPoint y: 252, distance: 8.4
click at [481, 252] on textarea at bounding box center [447, 227] width 508 height 102
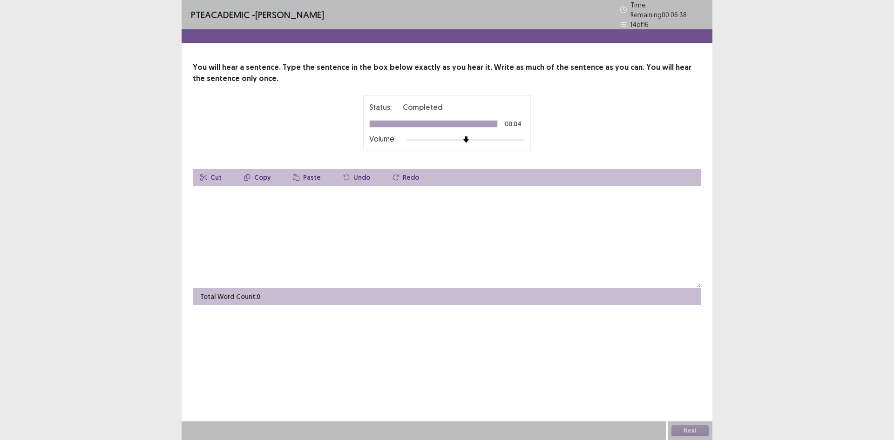
click at [471, 256] on textarea at bounding box center [447, 237] width 508 height 102
click at [249, 191] on textarea "**********" at bounding box center [447, 237] width 508 height 102
type textarea "**********"
click at [695, 429] on button "Next" at bounding box center [689, 430] width 37 height 11
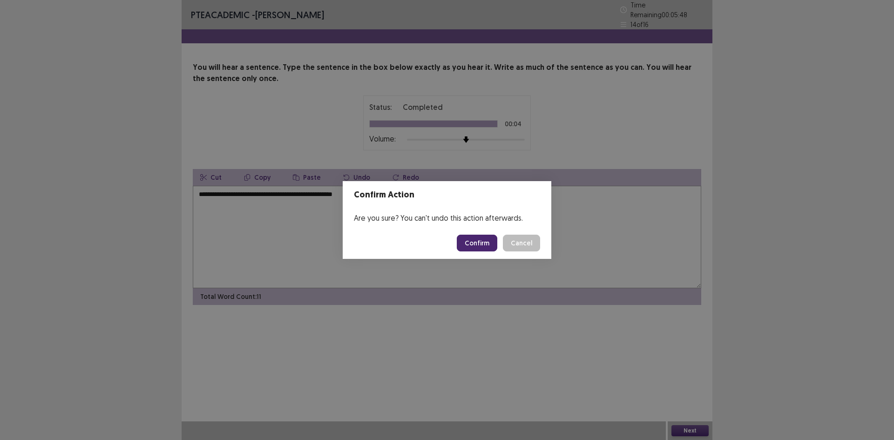
click at [475, 241] on button "Confirm" at bounding box center [477, 243] width 40 height 17
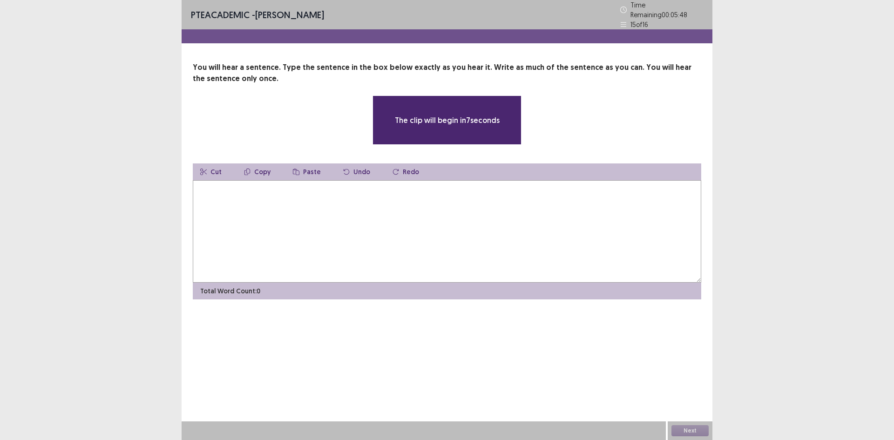
click at [330, 214] on textarea at bounding box center [447, 231] width 508 height 102
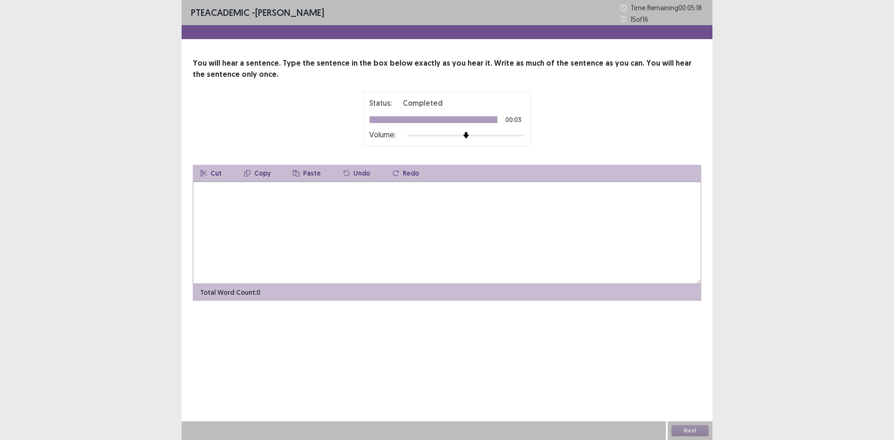
click at [352, 232] on textarea at bounding box center [447, 233] width 508 height 102
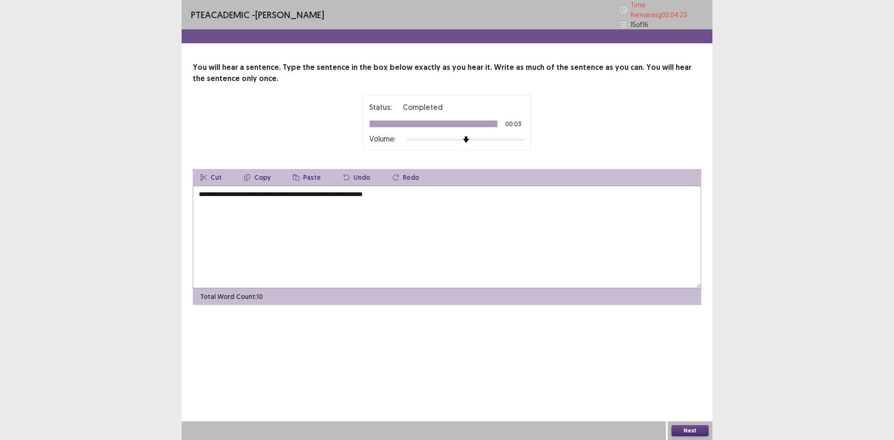
click at [280, 190] on textarea "**********" at bounding box center [447, 237] width 508 height 102
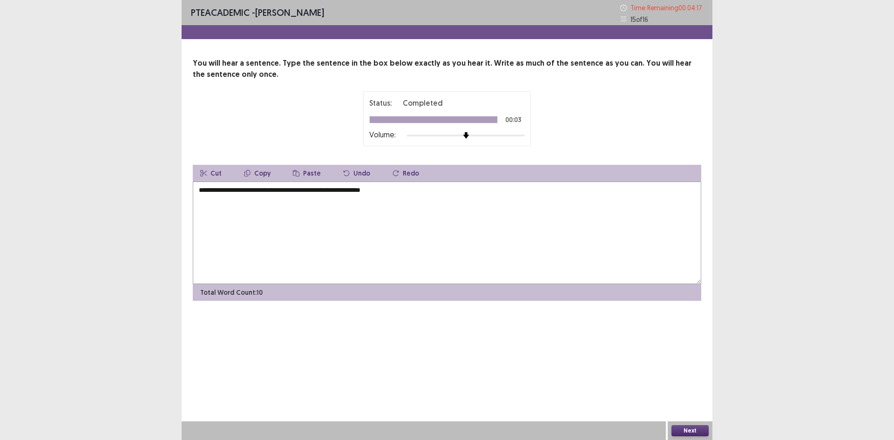
click at [419, 196] on textarea "**********" at bounding box center [447, 233] width 508 height 102
type textarea "**********"
click at [689, 429] on button "Next" at bounding box center [689, 430] width 37 height 11
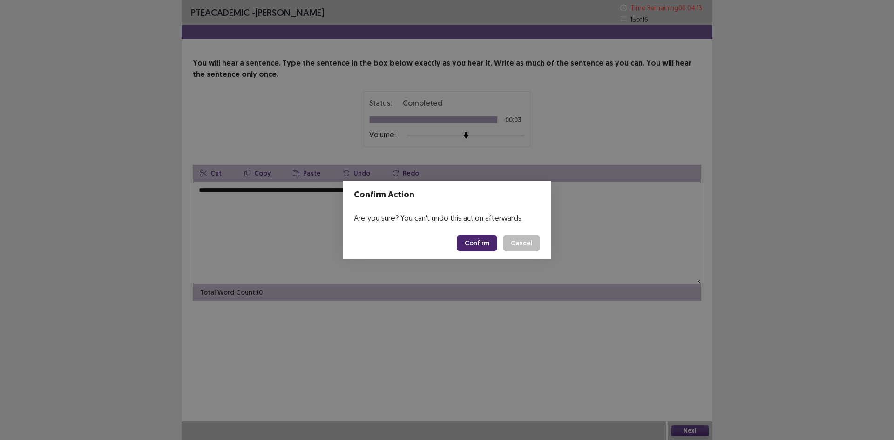
click at [483, 238] on button "Confirm" at bounding box center [477, 243] width 40 height 17
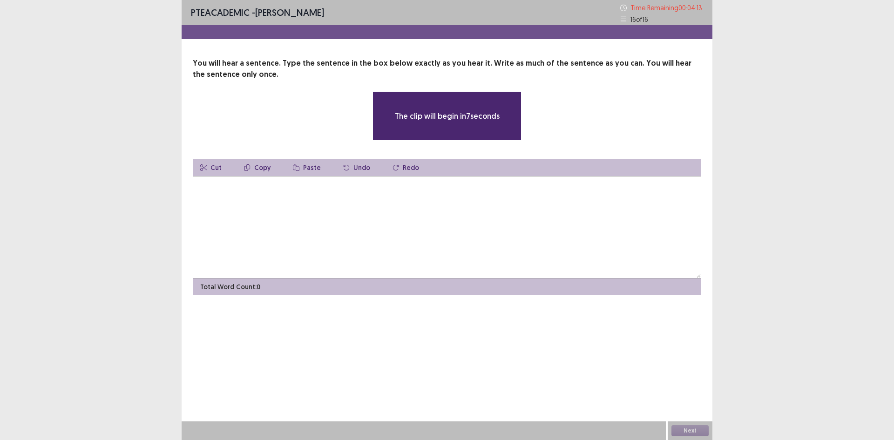
click at [567, 253] on textarea at bounding box center [447, 227] width 508 height 102
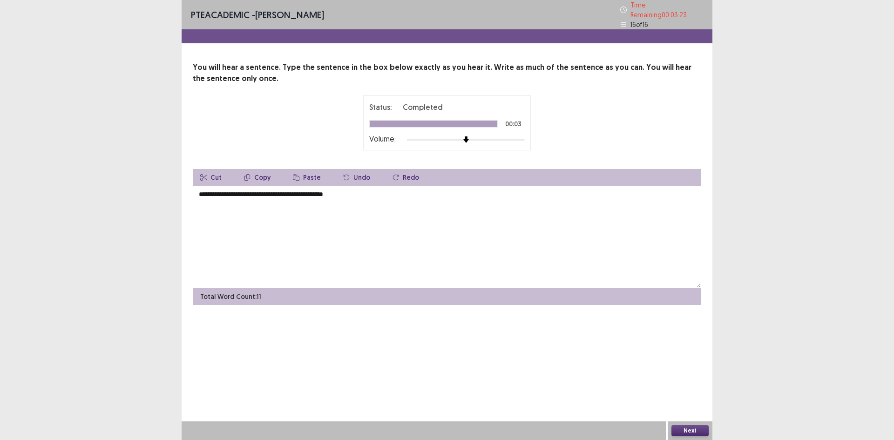
click at [255, 192] on textarea "**********" at bounding box center [447, 237] width 508 height 102
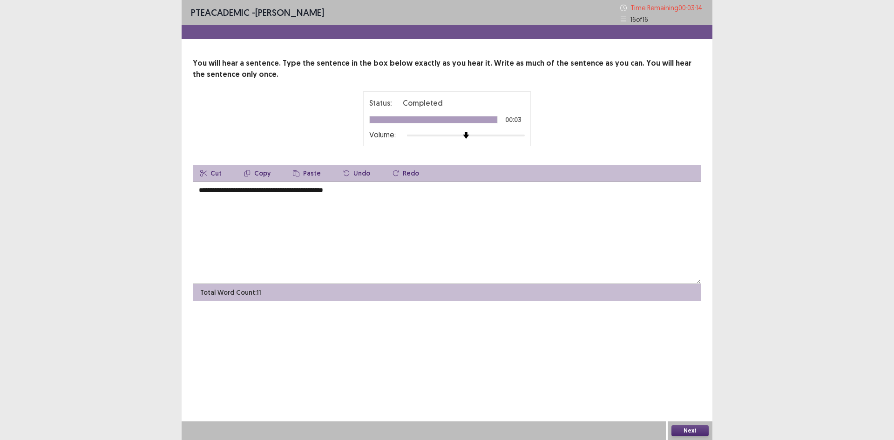
type textarea "**********"
click at [686, 427] on button "Next" at bounding box center [689, 430] width 37 height 11
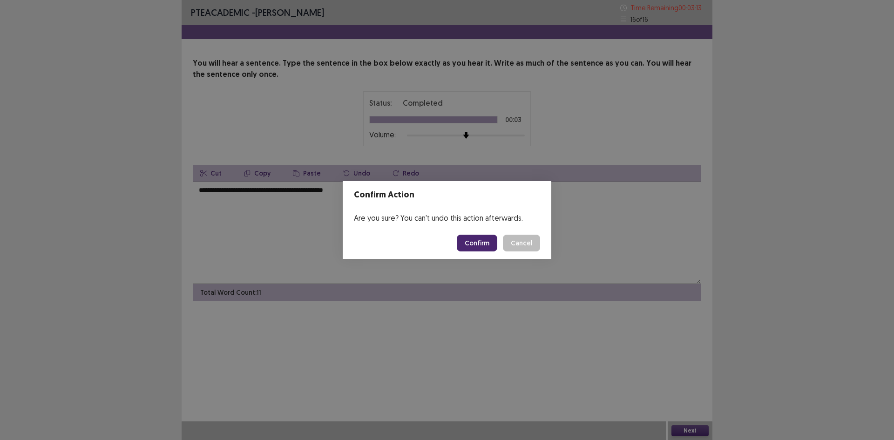
click at [484, 245] on button "Confirm" at bounding box center [477, 243] width 40 height 17
